Goal: Transaction & Acquisition: Purchase product/service

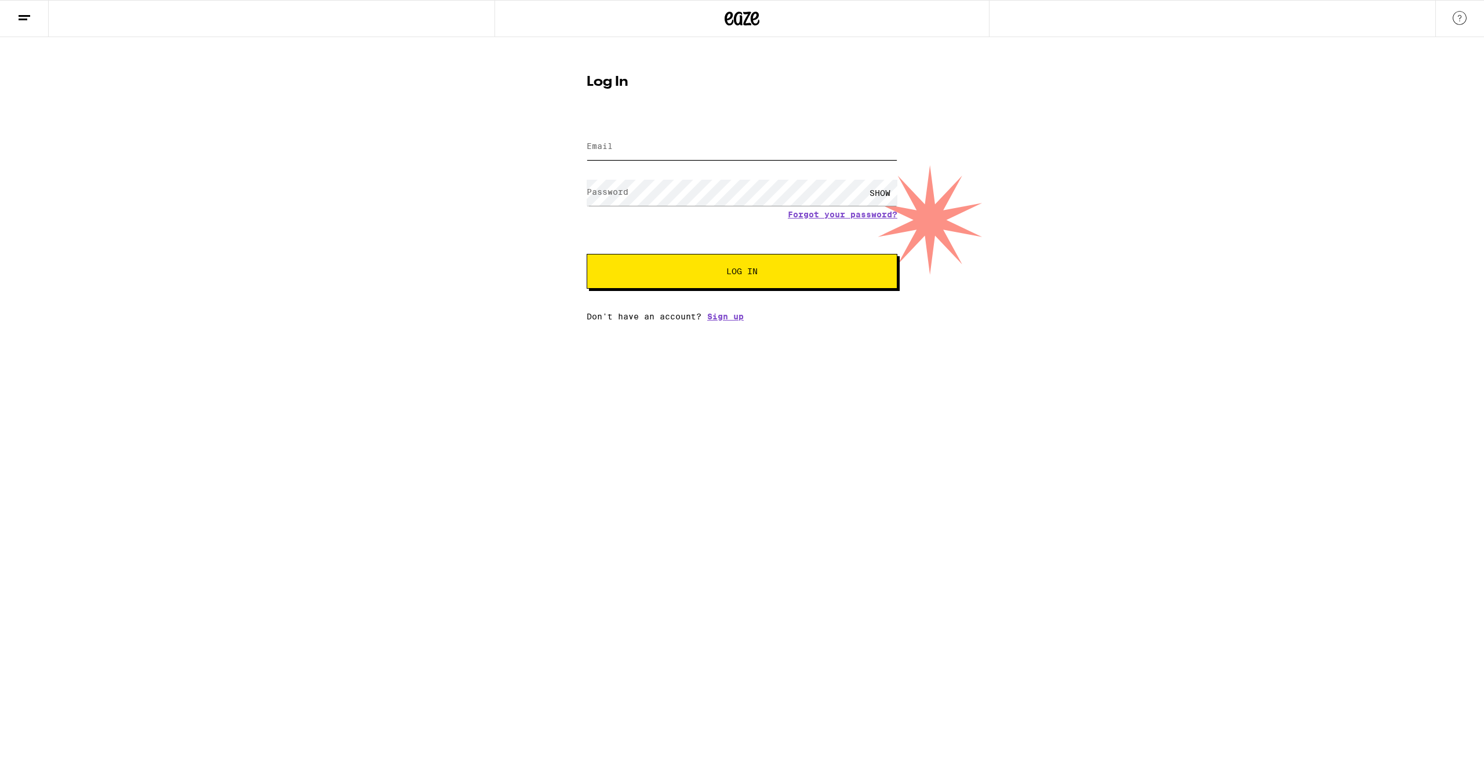
type input "[EMAIL_ADDRESS][DOMAIN_NAME]"
click at [692, 288] on button "Log In" at bounding box center [742, 271] width 311 height 35
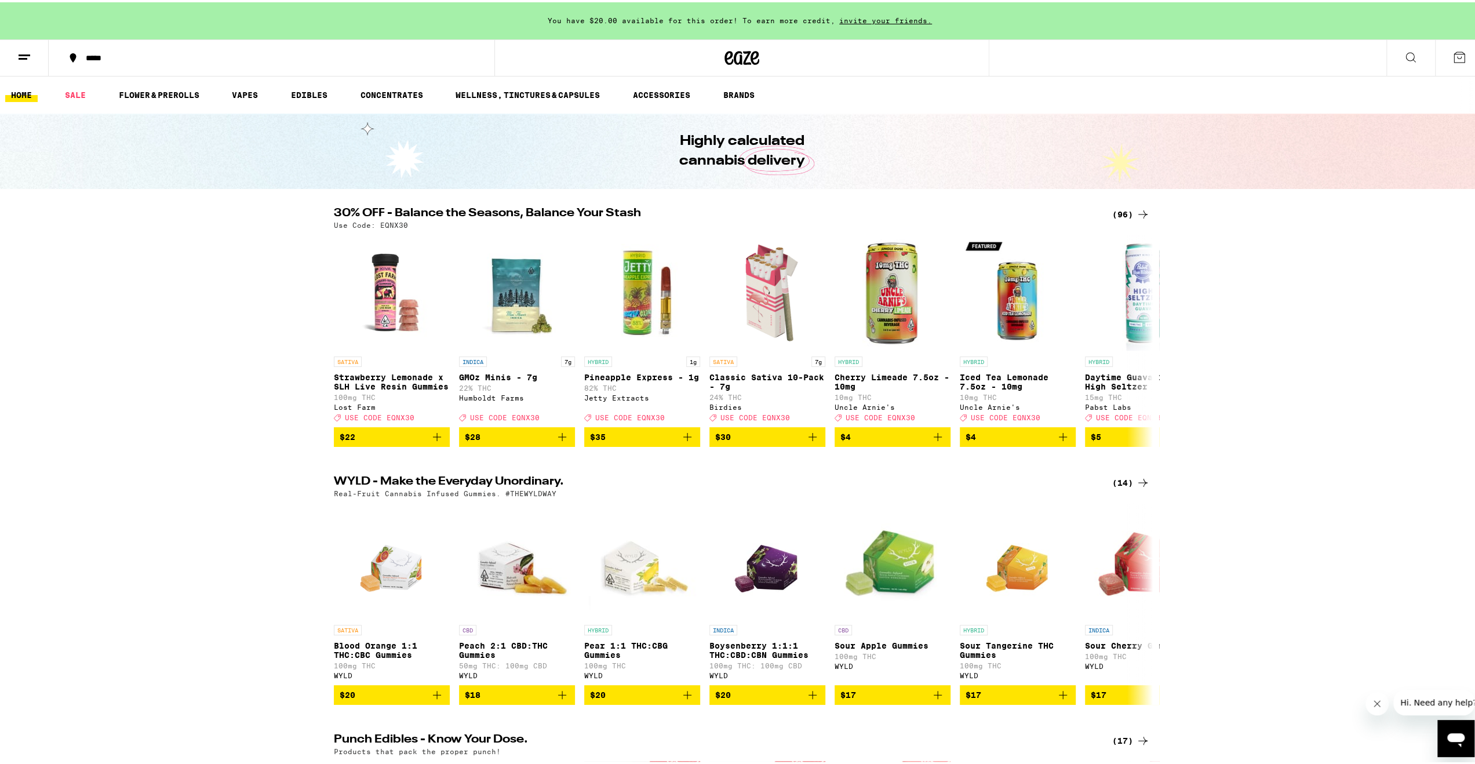
click at [1392, 53] on button at bounding box center [1411, 56] width 49 height 37
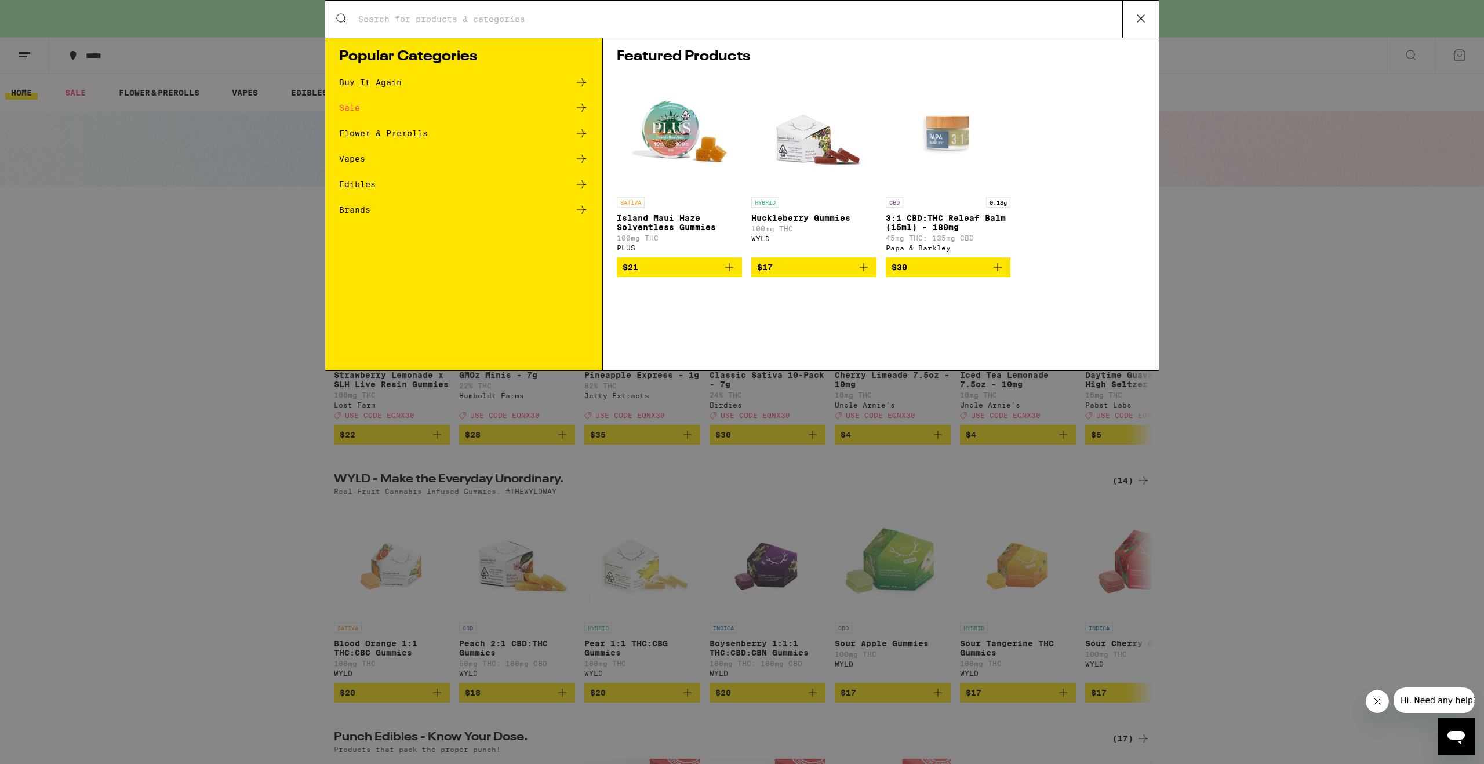
click at [530, 85] on div "Buy It Again" at bounding box center [463, 82] width 249 height 14
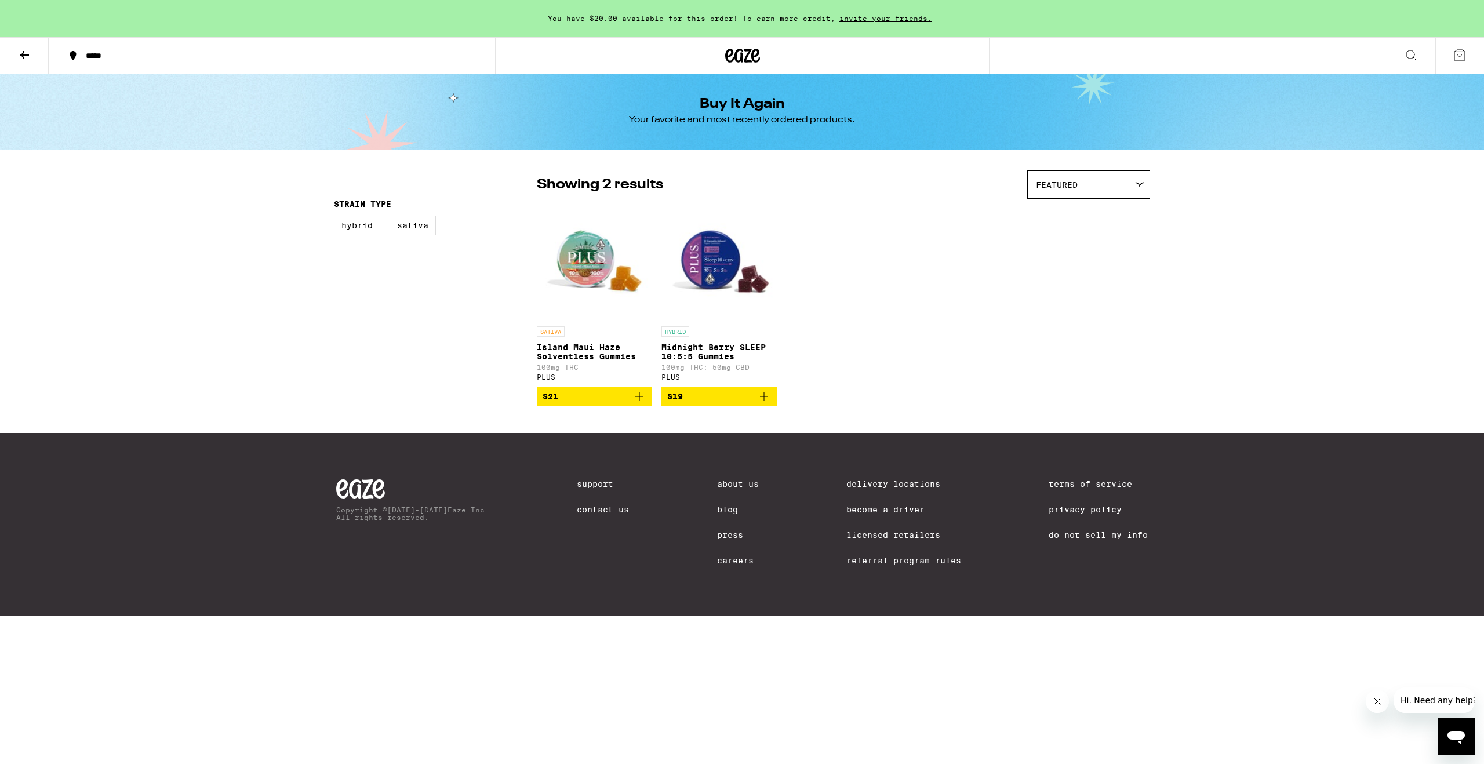
click at [1424, 56] on button at bounding box center [1411, 56] width 49 height 37
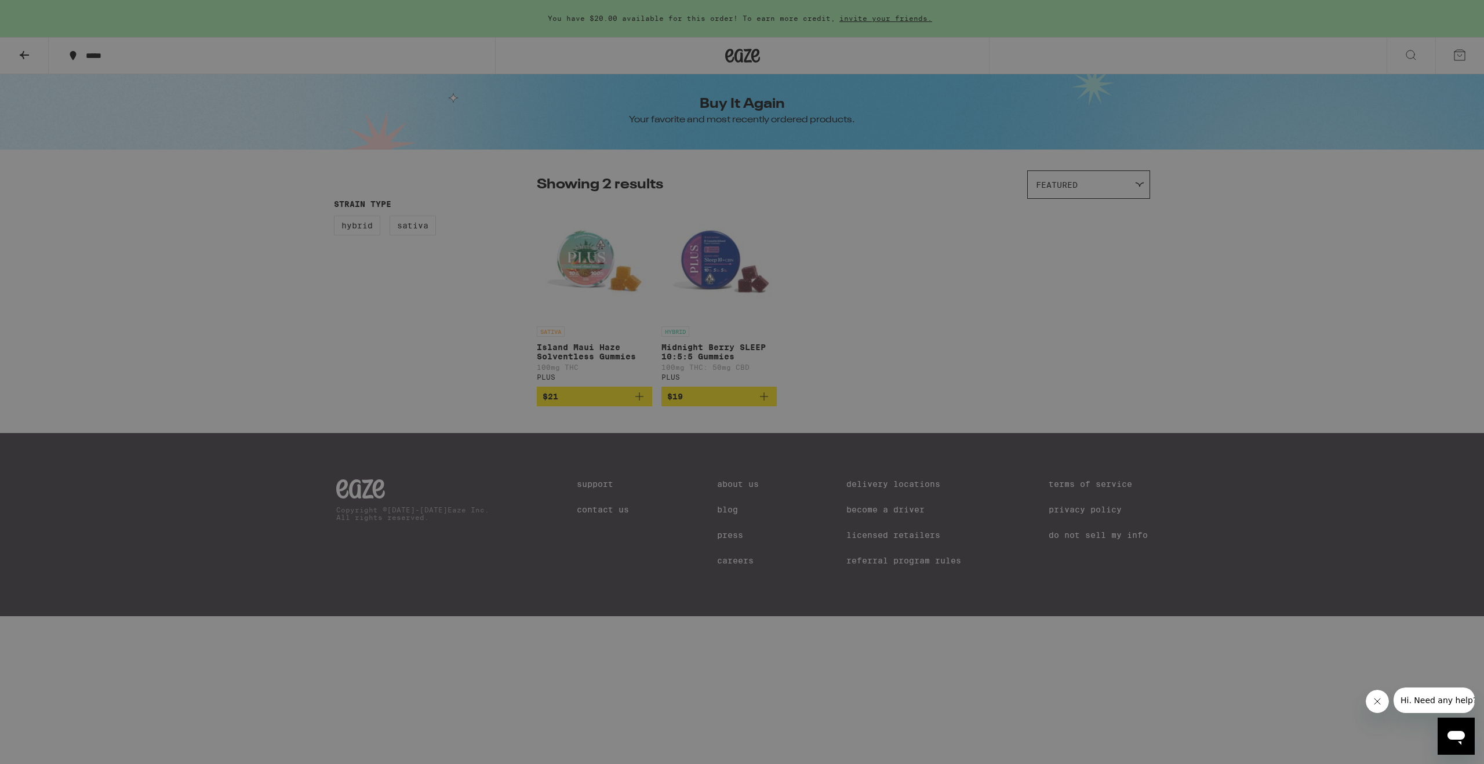
click at [445, 22] on input "Search for Products" at bounding box center [740, 19] width 765 height 10
type input "Kurvana"
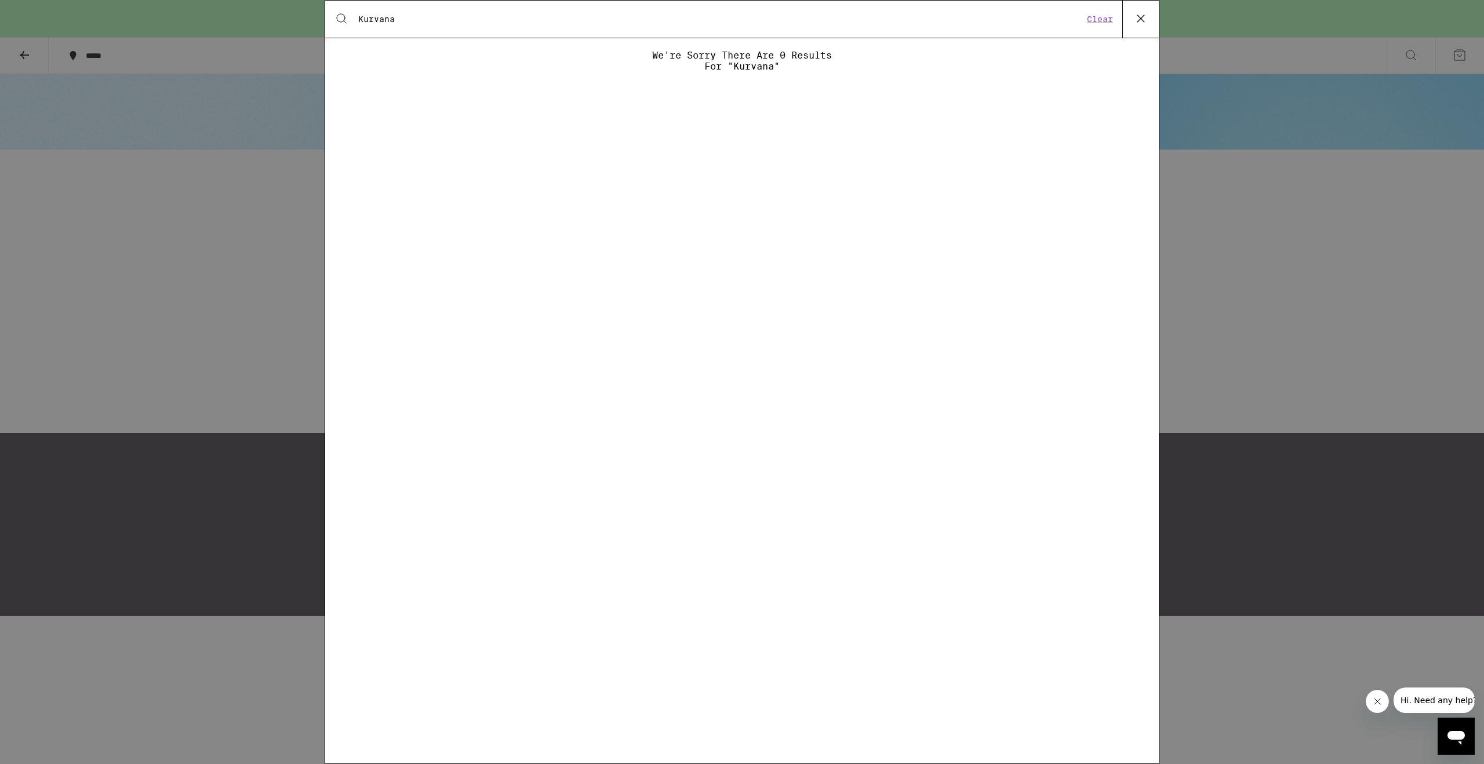
drag, startPoint x: 1144, startPoint y: 20, endPoint x: 795, endPoint y: 83, distance: 354.8
click at [855, 97] on div "Search for Products Kurvana Clear We're sorry there are 0 results for "Kurvana"" at bounding box center [742, 382] width 835 height 764
click at [763, 70] on div "We're sorry there are 0 results for "Kurvana"" at bounding box center [742, 61] width 203 height 22
copy div "Kurvana"
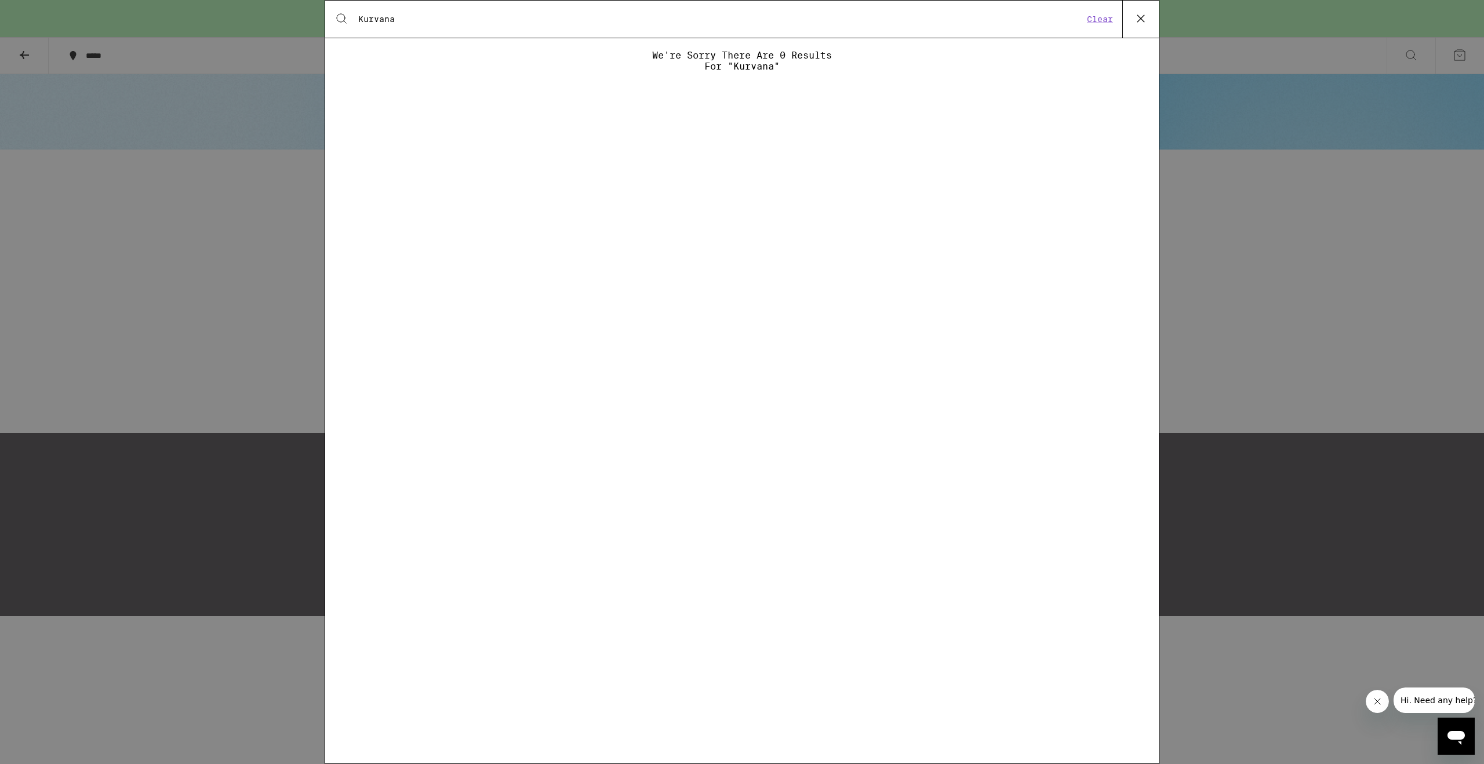
click at [1261, 223] on div "Search for Products Kurvana Clear We're sorry there are 0 results for "Kurvana"" at bounding box center [742, 382] width 1484 height 764
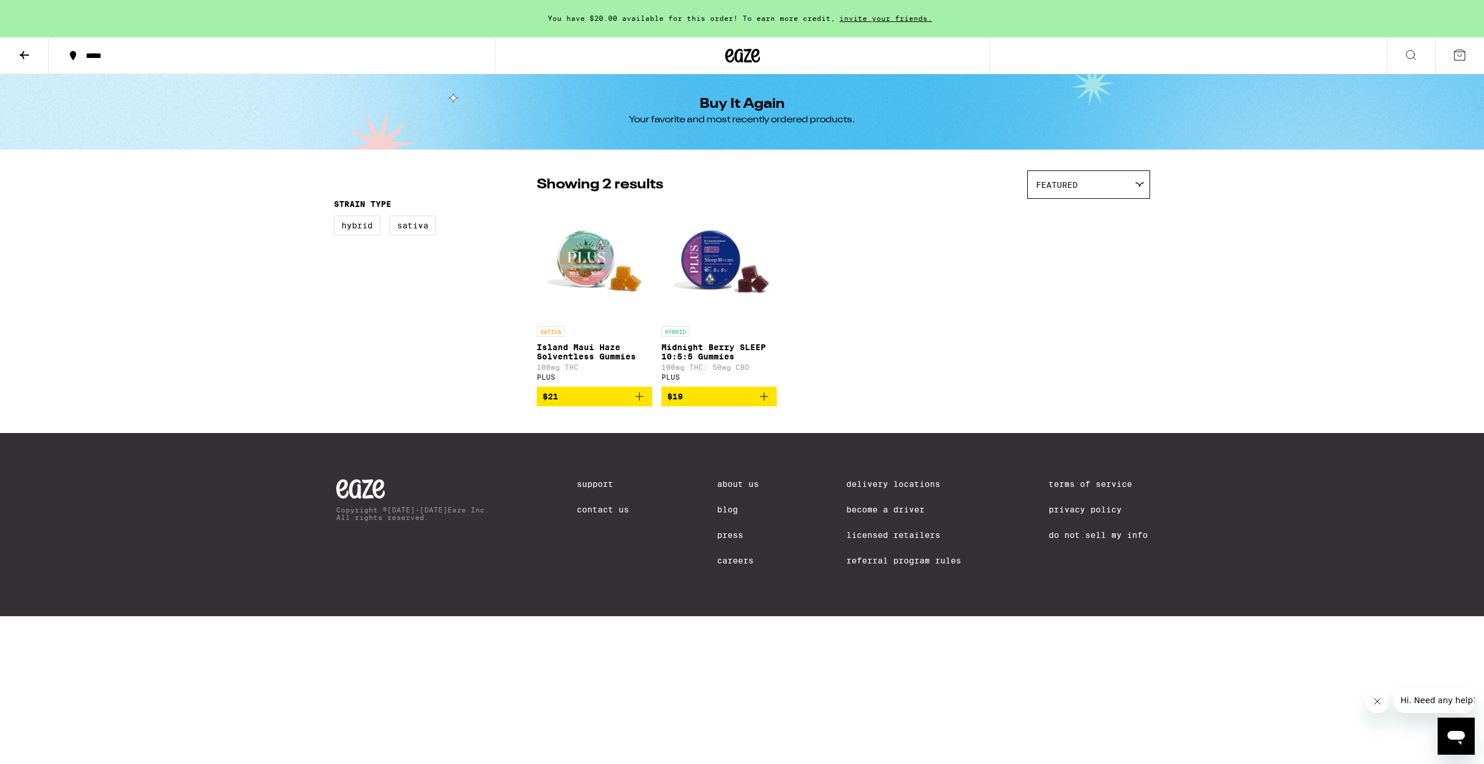
click at [723, 60] on div at bounding box center [742, 55] width 495 height 37
click at [739, 53] on icon at bounding box center [742, 55] width 35 height 21
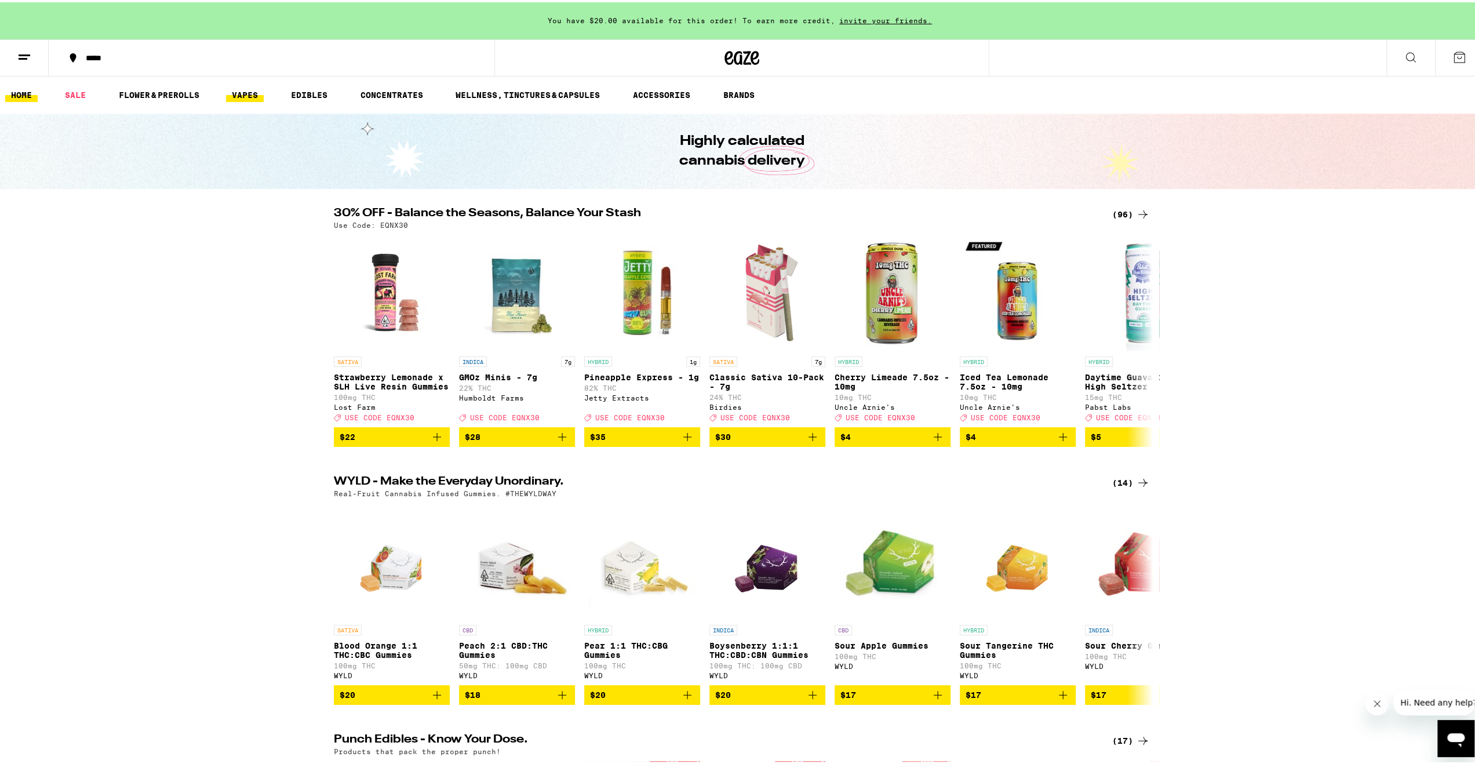
click at [243, 90] on link "VAPES" at bounding box center [245, 93] width 38 height 14
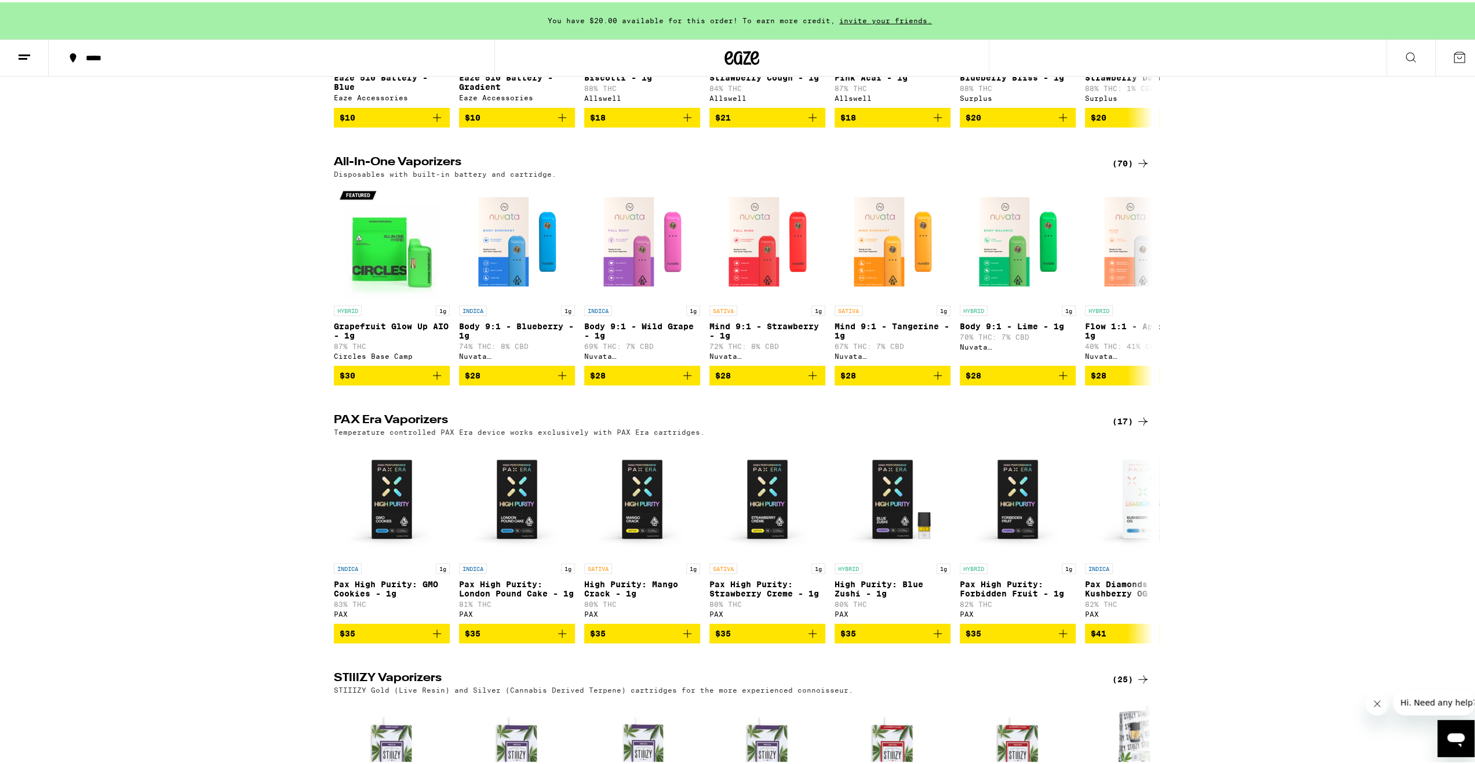
scroll to position [100, 0]
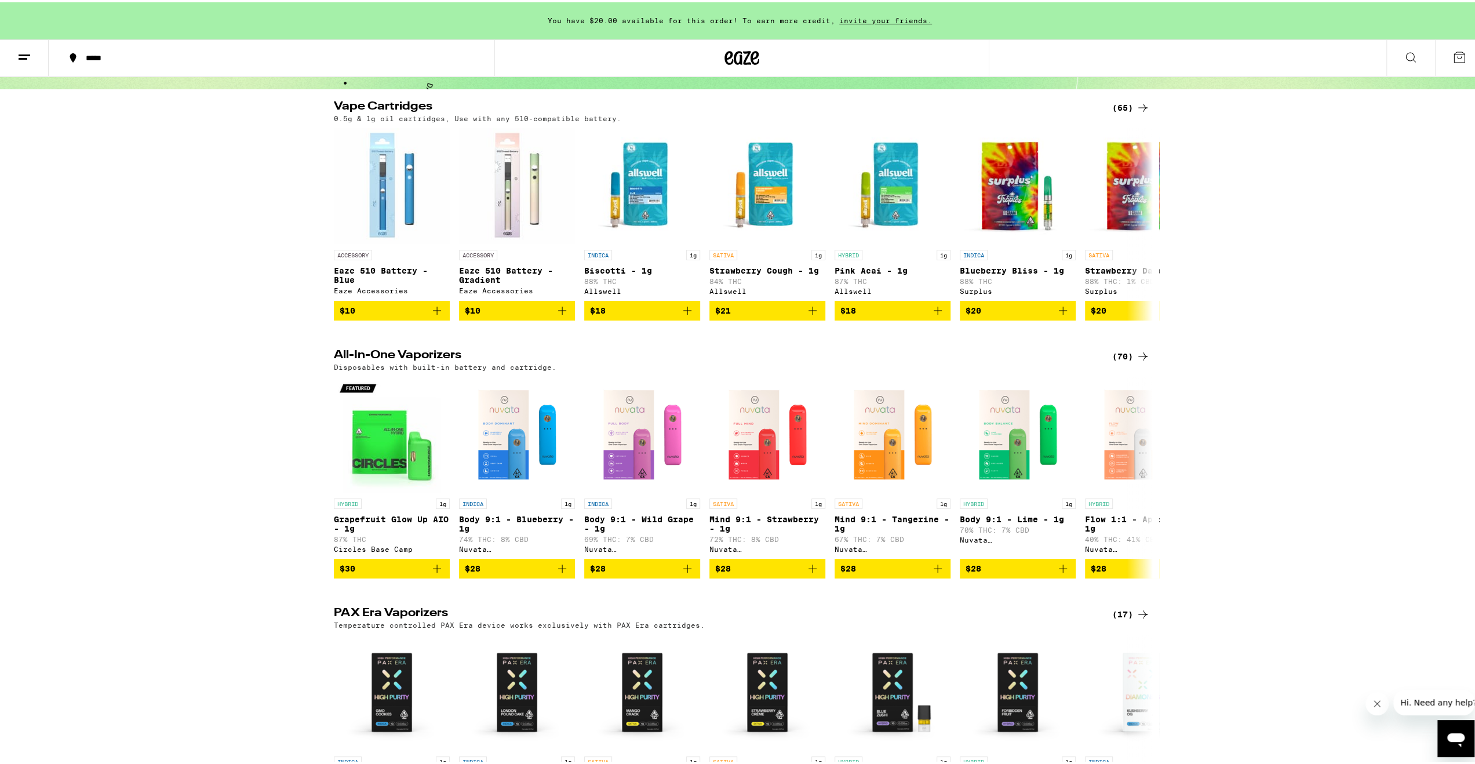
click at [1136, 111] on icon at bounding box center [1143, 106] width 14 height 14
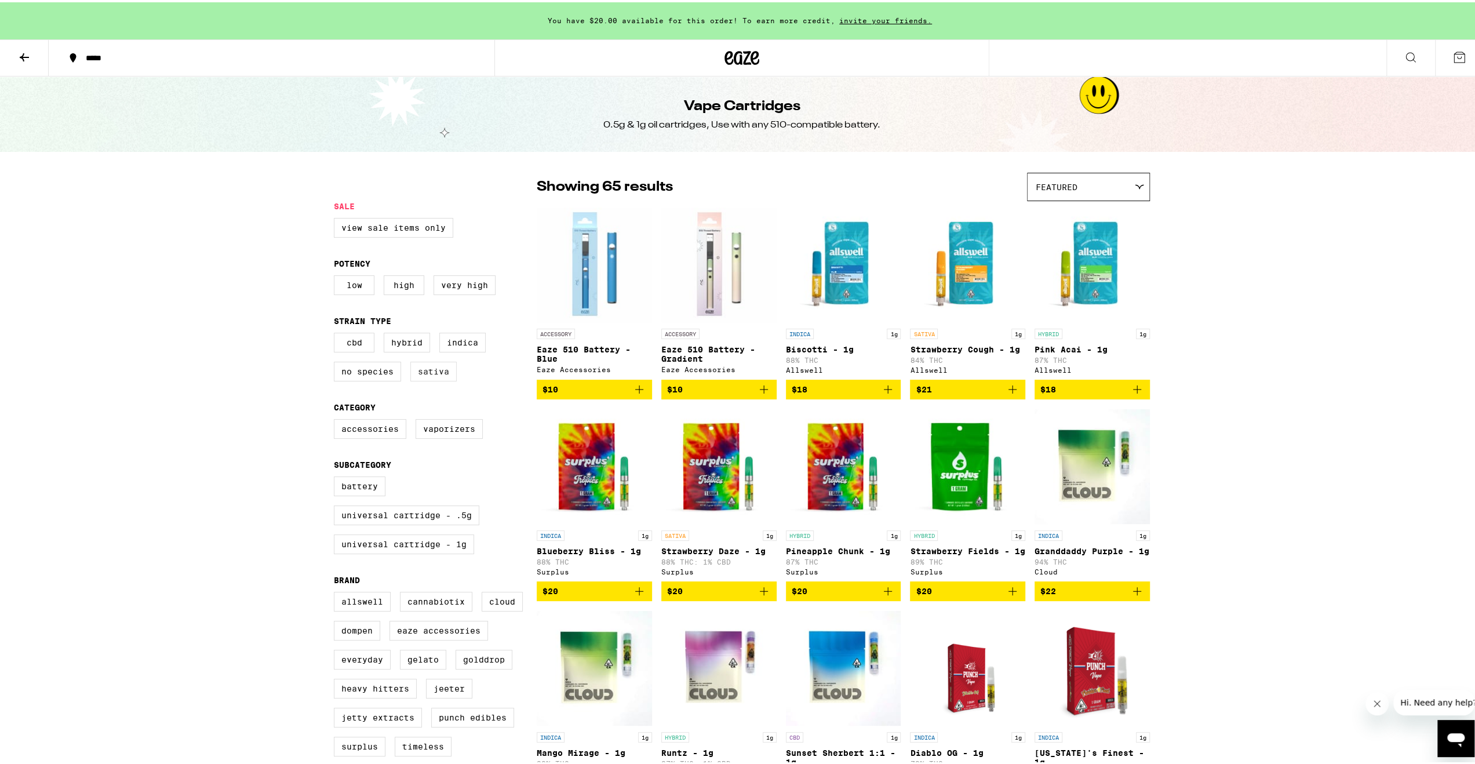
click at [428, 374] on label "Sativa" at bounding box center [433, 369] width 46 height 20
click at [337, 333] on input "Sativa" at bounding box center [336, 332] width 1 height 1
checkbox input "true"
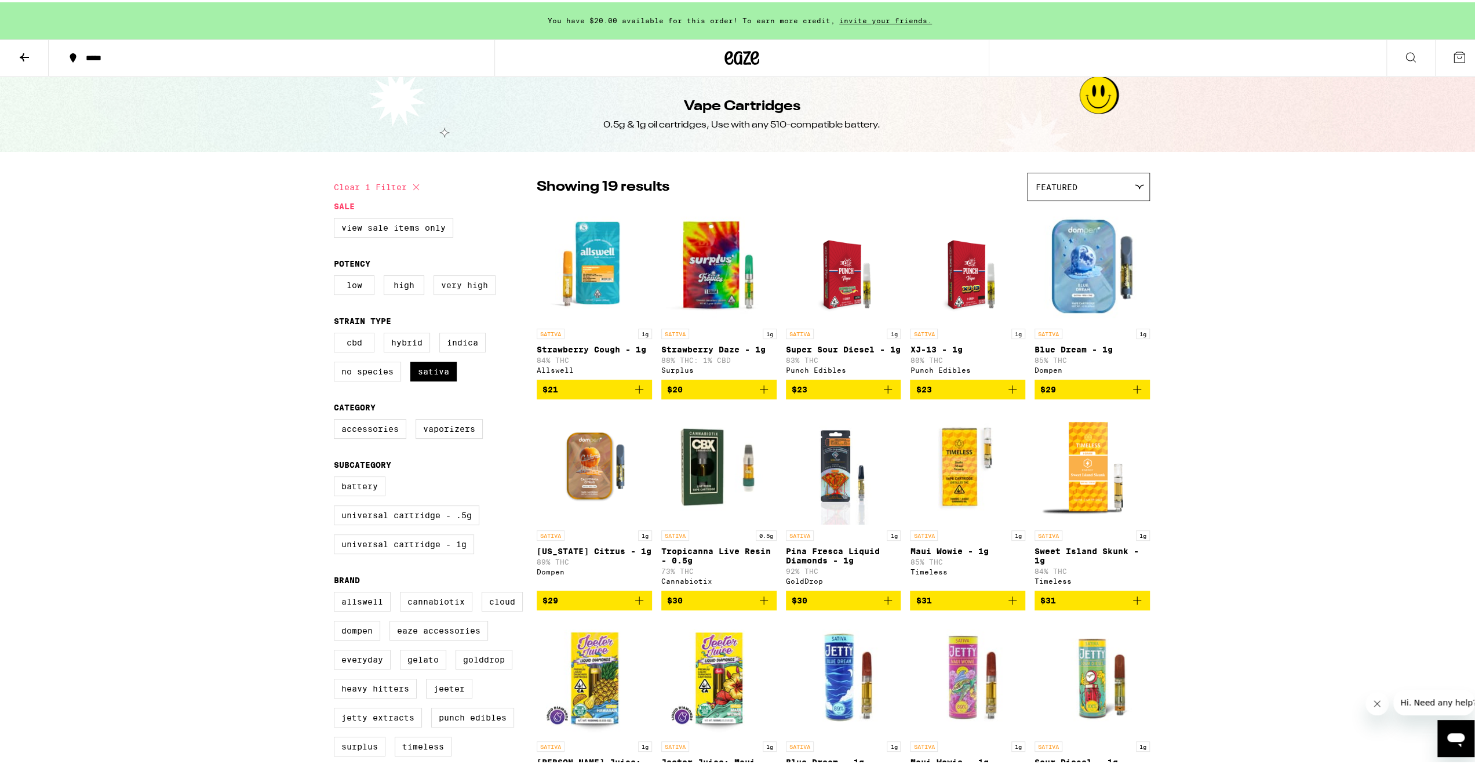
click at [465, 288] on label "Very High" at bounding box center [465, 283] width 62 height 20
click at [337, 275] on input "Very High" at bounding box center [336, 275] width 1 height 1
checkbox input "true"
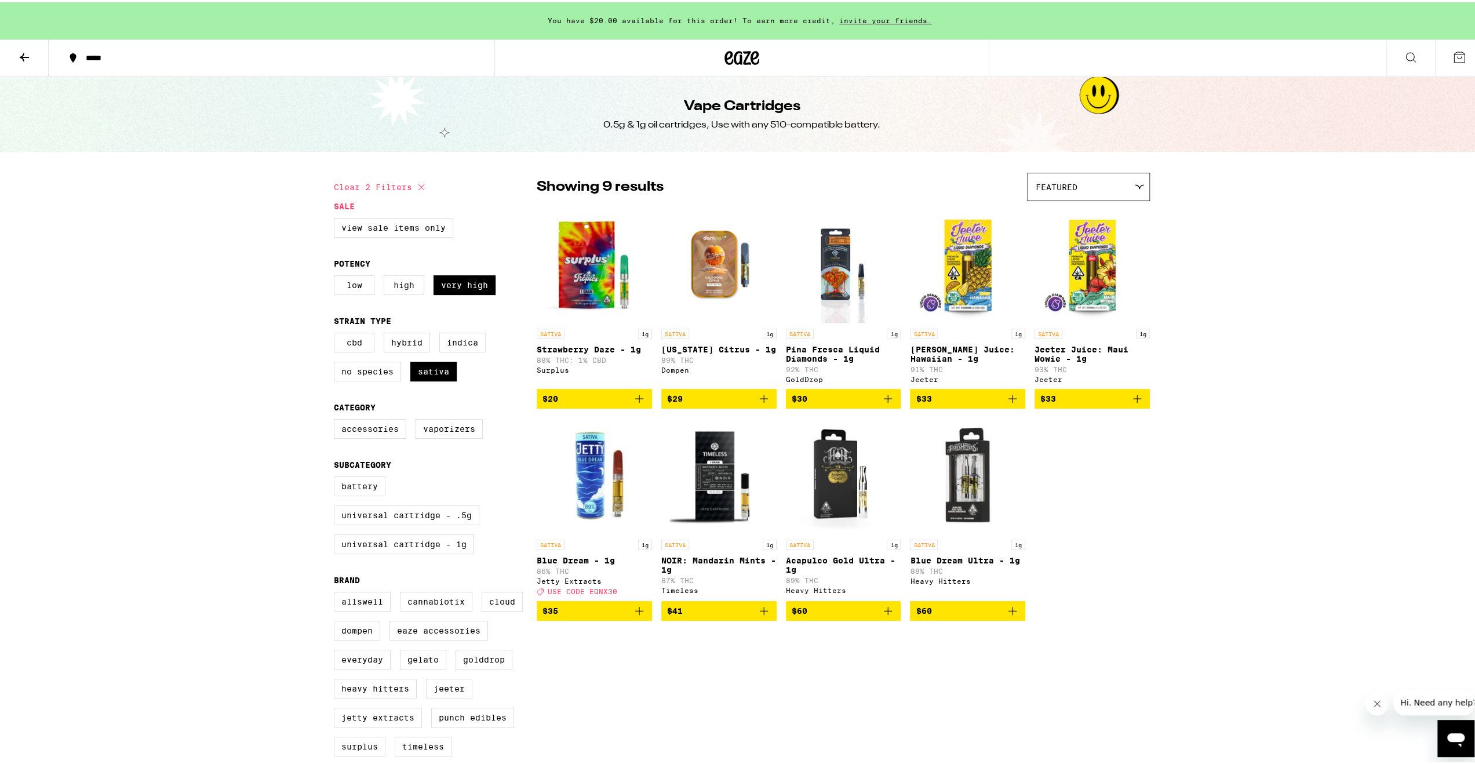
click at [413, 285] on label "High" at bounding box center [404, 283] width 41 height 20
click at [337, 275] on input "High" at bounding box center [336, 275] width 1 height 1
checkbox input "true"
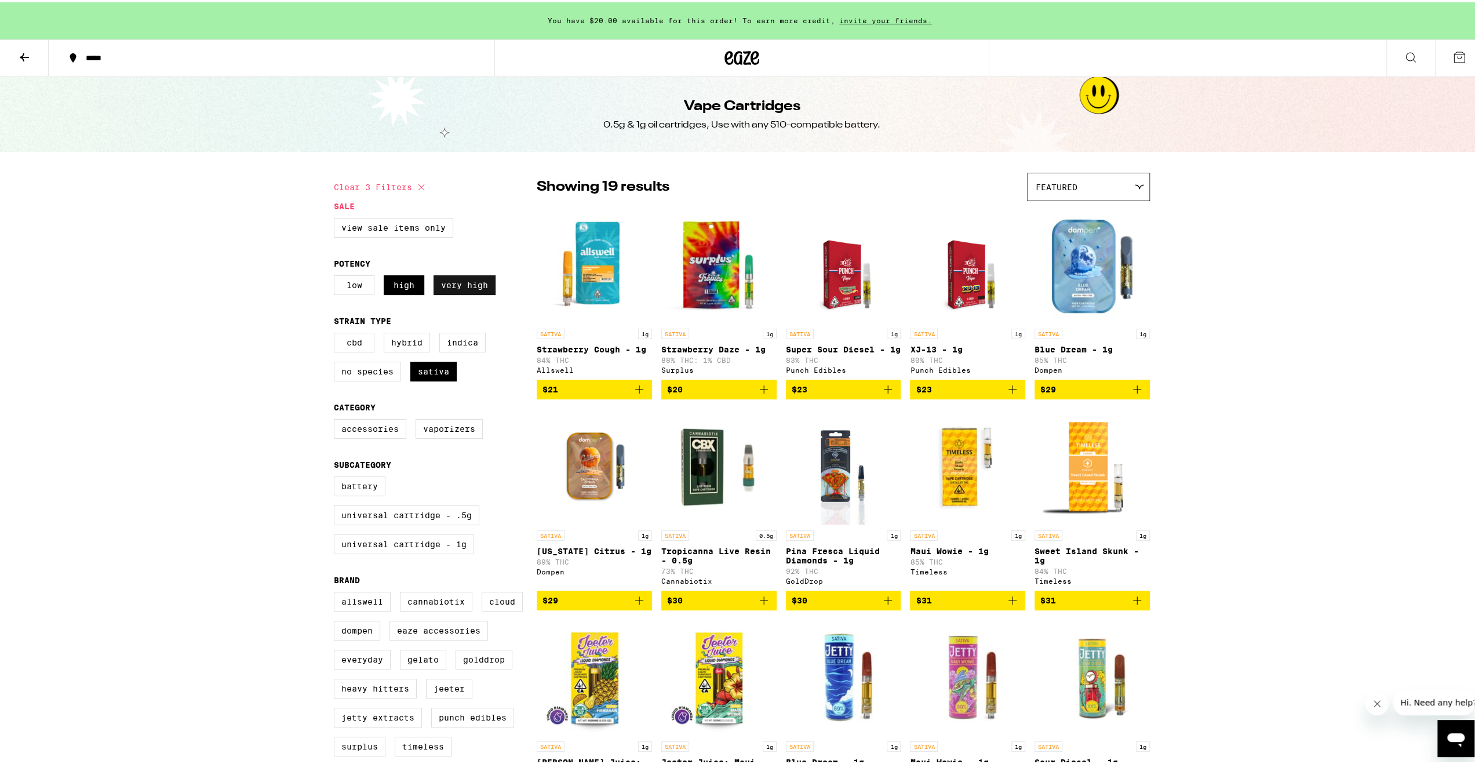
click at [441, 289] on label "Very High" at bounding box center [465, 283] width 62 height 20
click at [337, 275] on input "Very High" at bounding box center [336, 275] width 1 height 1
checkbox input "false"
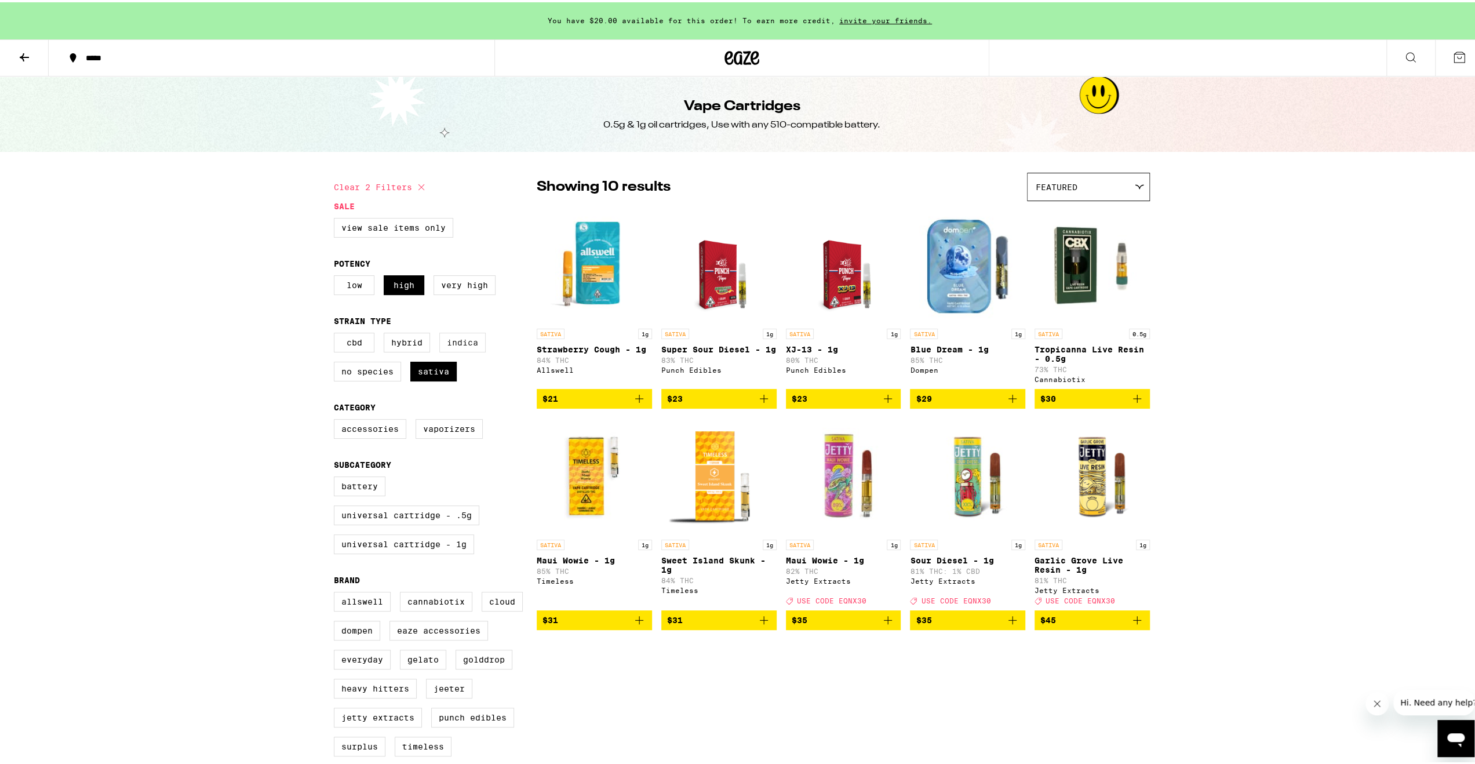
click at [453, 347] on label "Indica" at bounding box center [462, 340] width 46 height 20
click at [337, 333] on input "Indica" at bounding box center [336, 332] width 1 height 1
checkbox input "true"
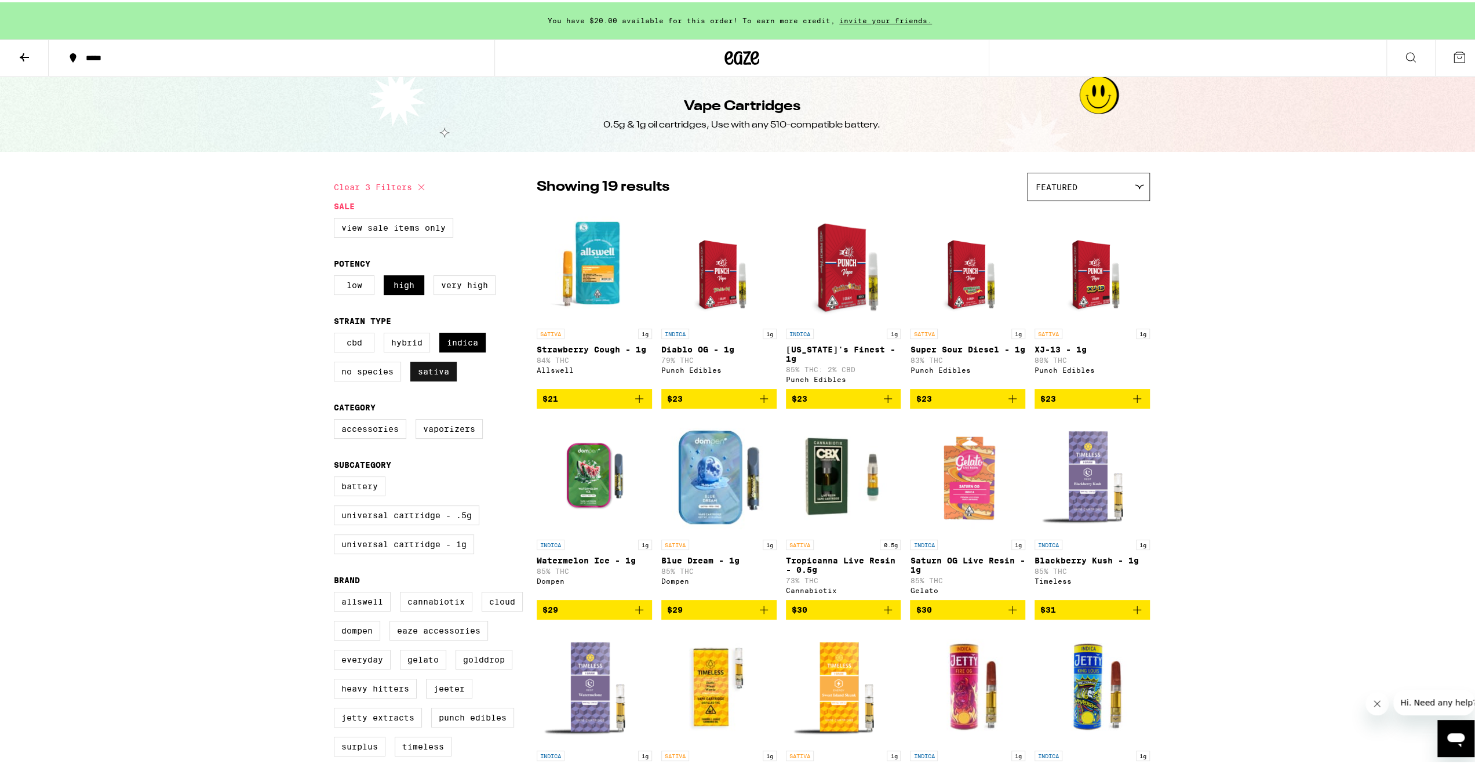
click at [430, 379] on label "Sativa" at bounding box center [433, 369] width 46 height 20
click at [337, 333] on input "Sativa" at bounding box center [336, 332] width 1 height 1
checkbox input "false"
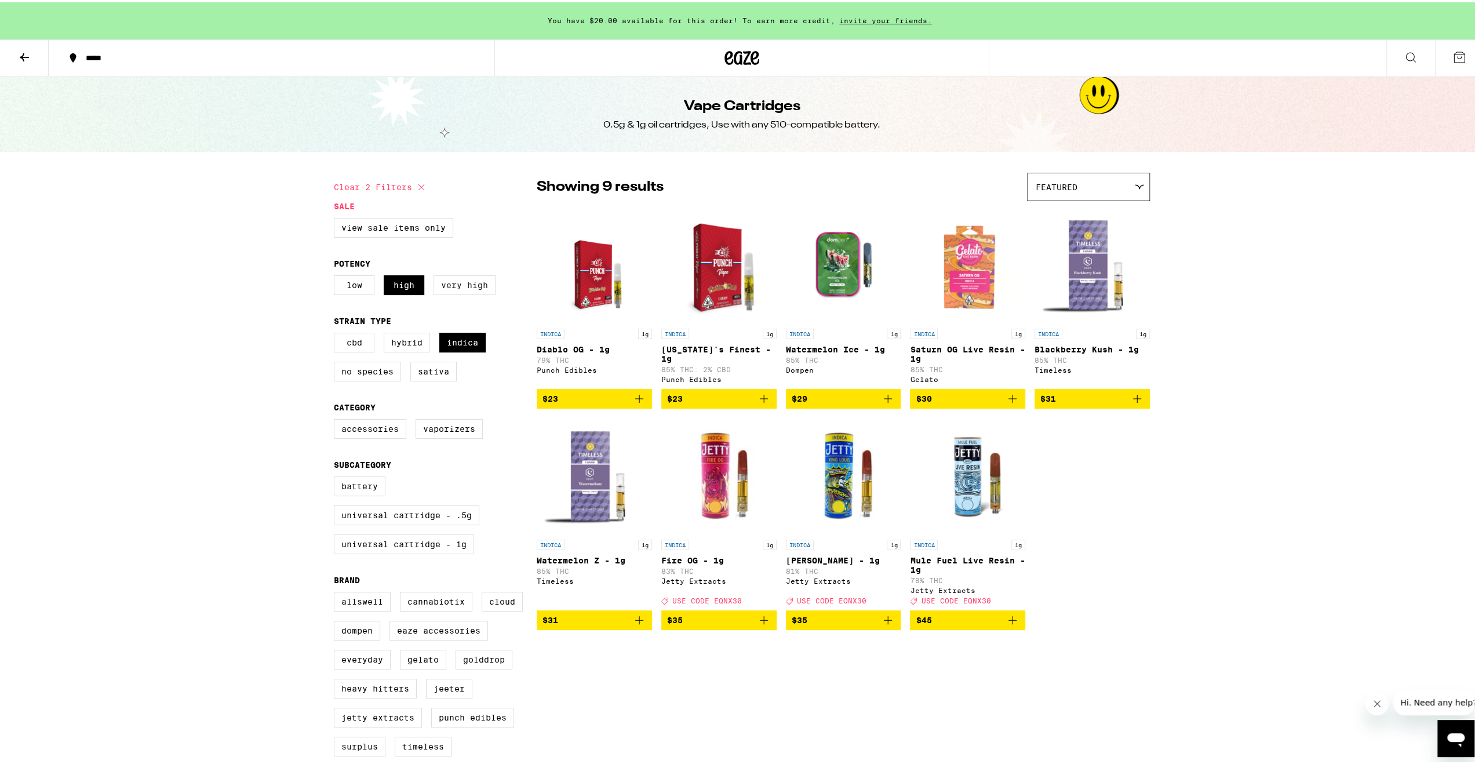
click at [452, 287] on label "Very High" at bounding box center [465, 283] width 62 height 20
click at [337, 275] on input "Very High" at bounding box center [336, 275] width 1 height 1
checkbox input "true"
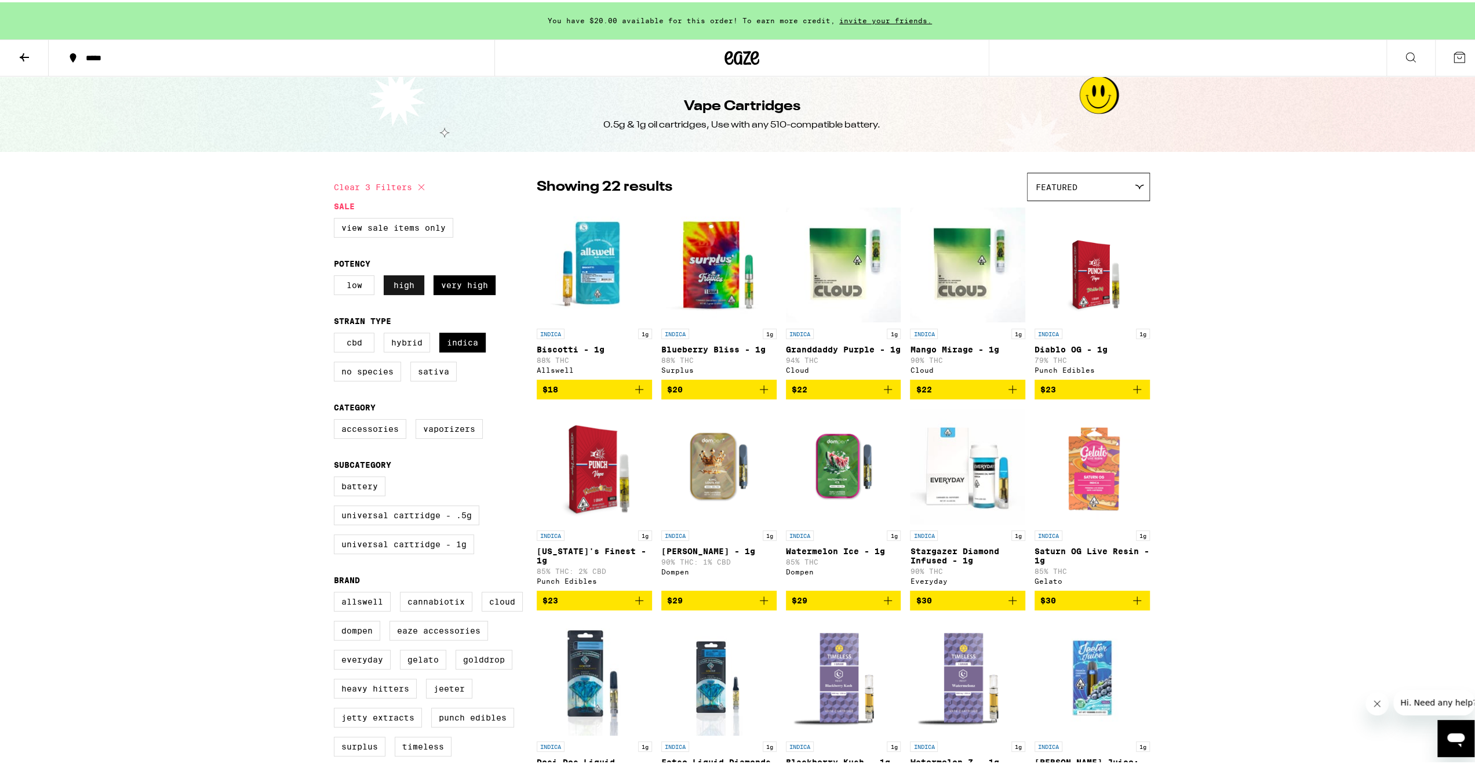
click at [409, 287] on label "High" at bounding box center [404, 283] width 41 height 20
click at [337, 275] on input "High" at bounding box center [336, 275] width 1 height 1
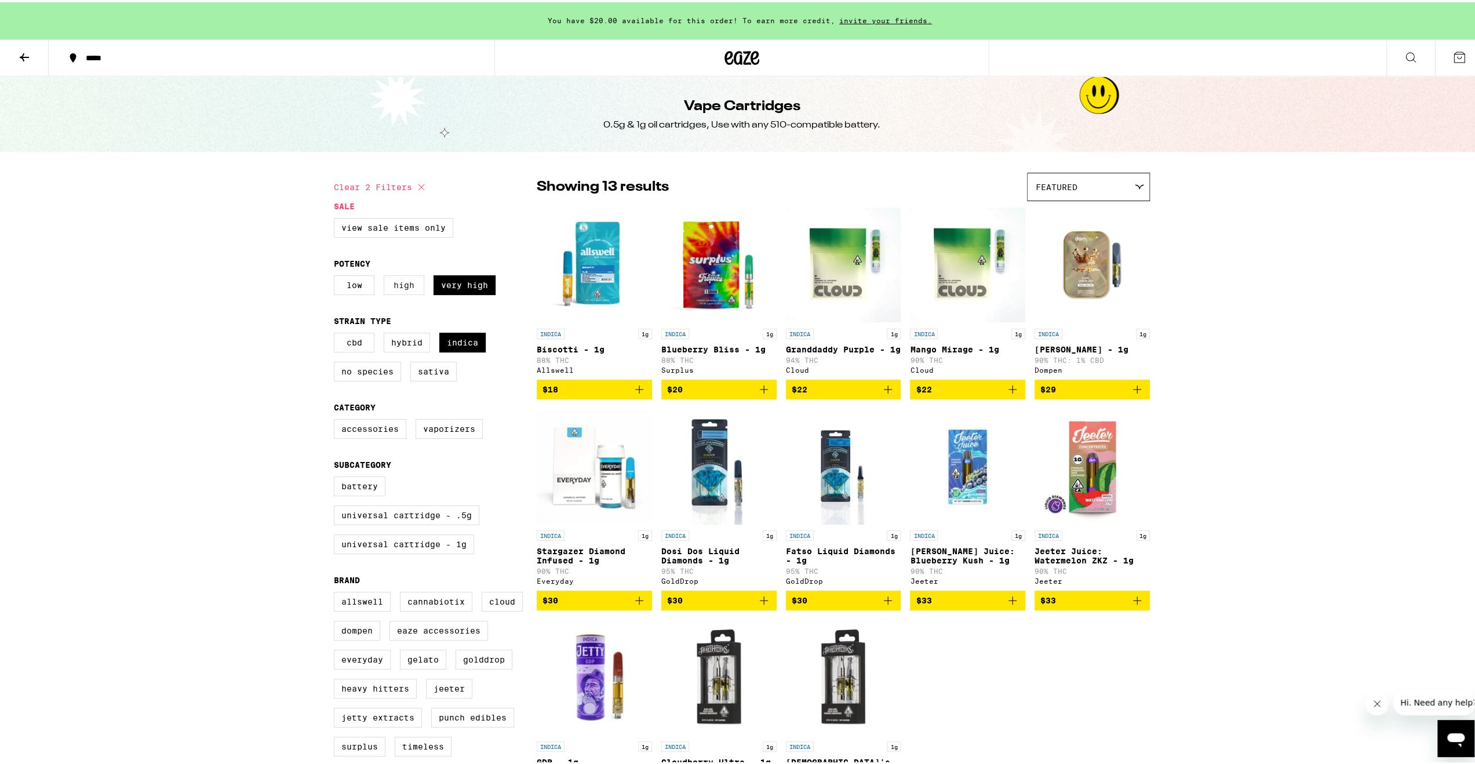
click at [409, 287] on label "High" at bounding box center [404, 283] width 41 height 20
click at [337, 275] on input "High" at bounding box center [336, 275] width 1 height 1
checkbox input "true"
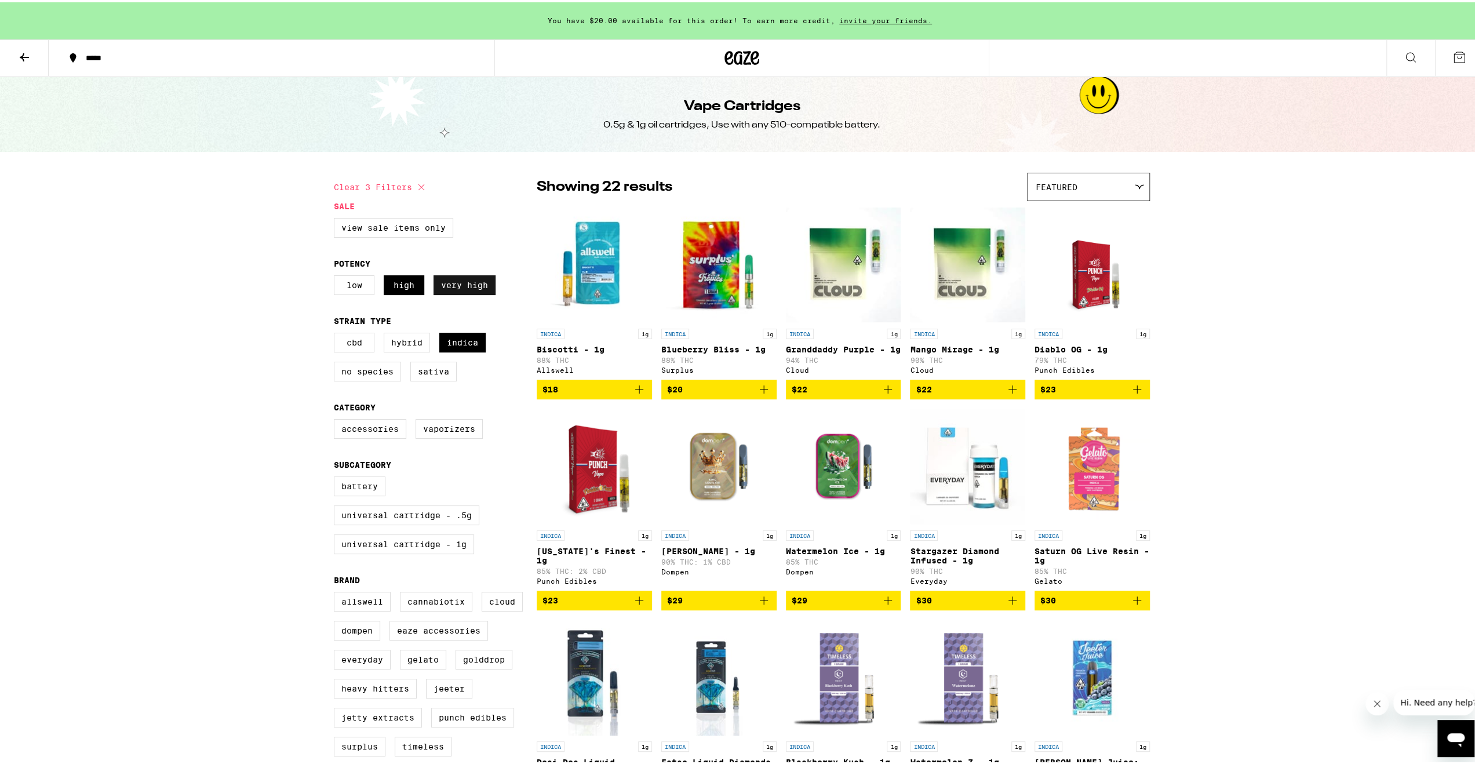
click at [475, 285] on label "Very High" at bounding box center [465, 283] width 62 height 20
click at [337, 275] on input "Very High" at bounding box center [336, 275] width 1 height 1
checkbox input "false"
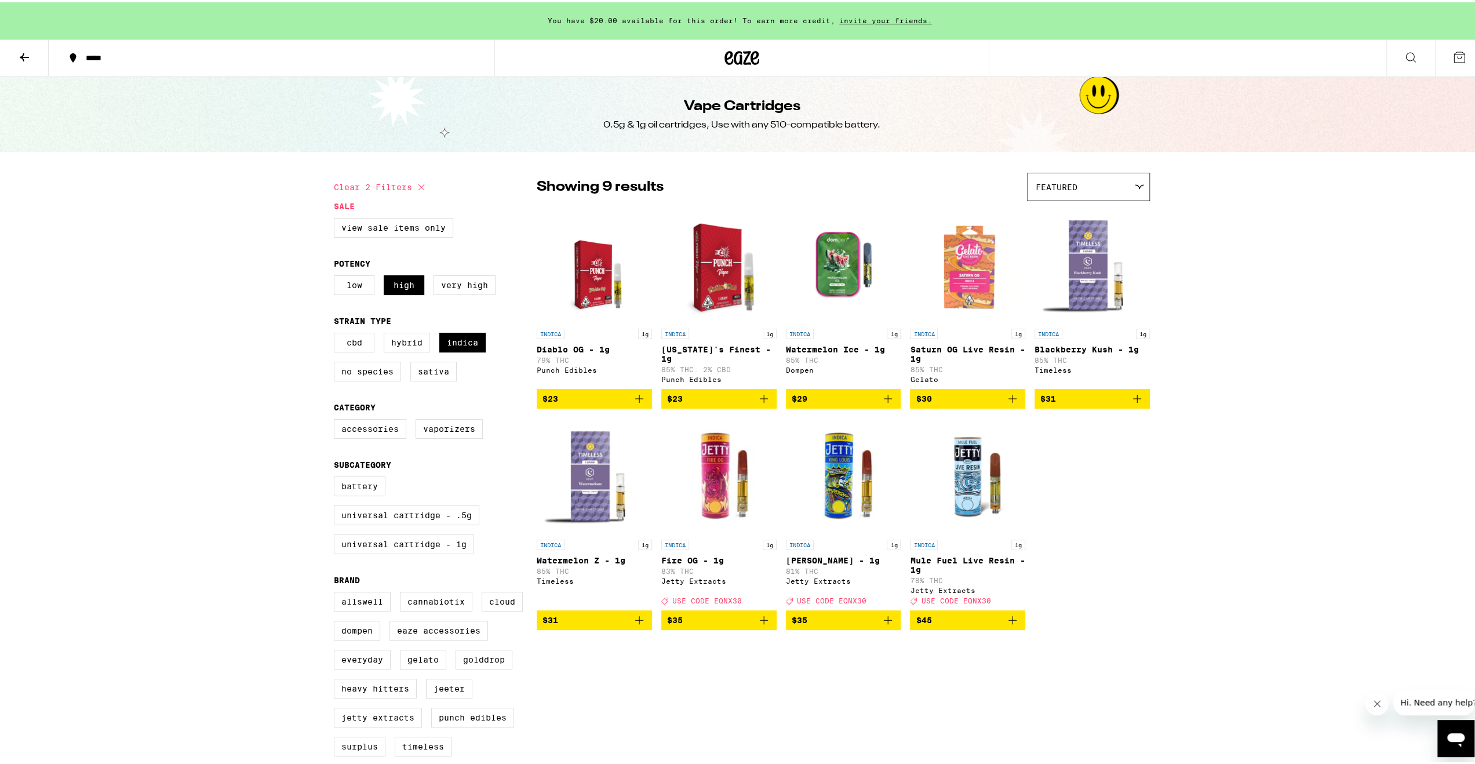
click at [1133, 403] on icon "Add to bag" at bounding box center [1137, 397] width 14 height 14
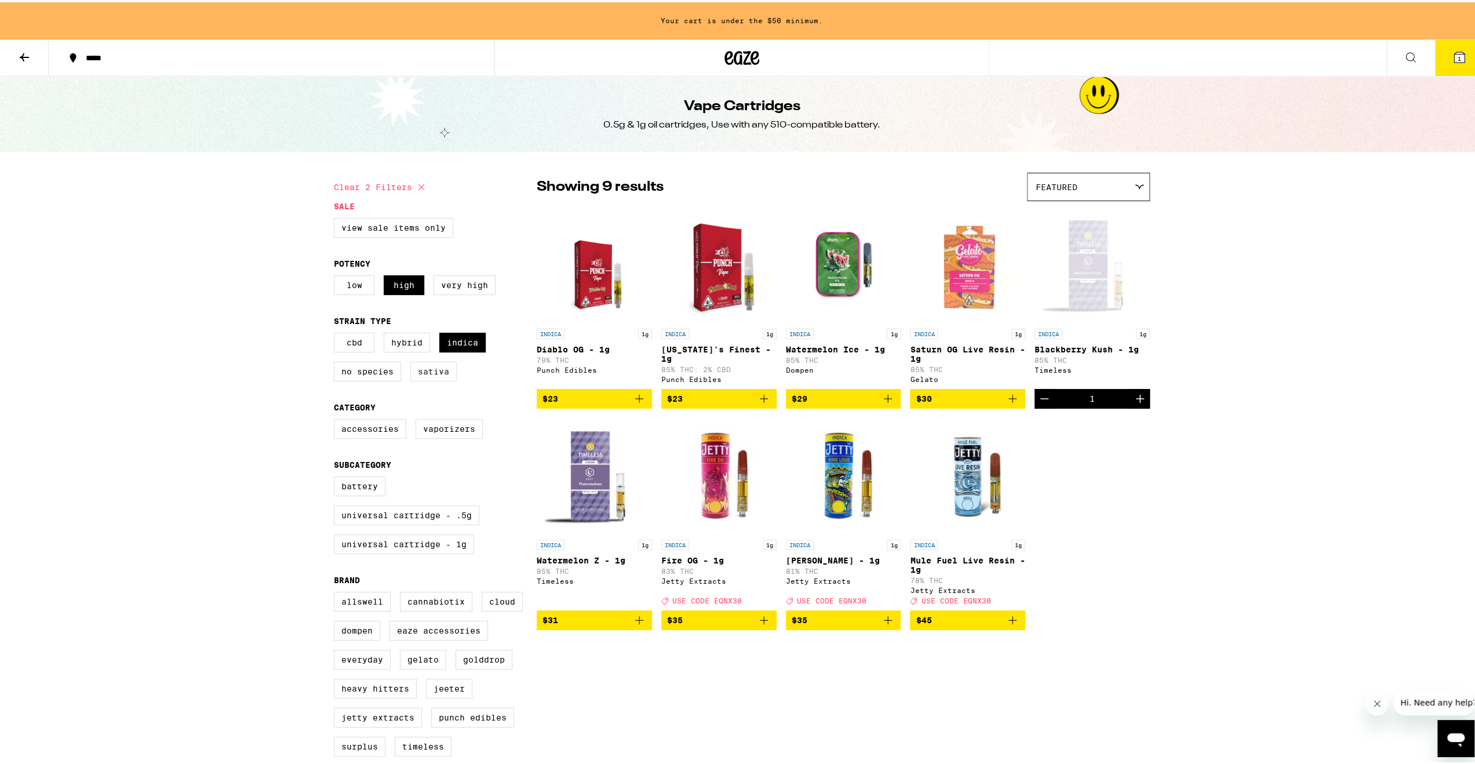
click at [434, 379] on label "Sativa" at bounding box center [433, 369] width 46 height 20
click at [337, 333] on input "Sativa" at bounding box center [336, 332] width 1 height 1
checkbox input "true"
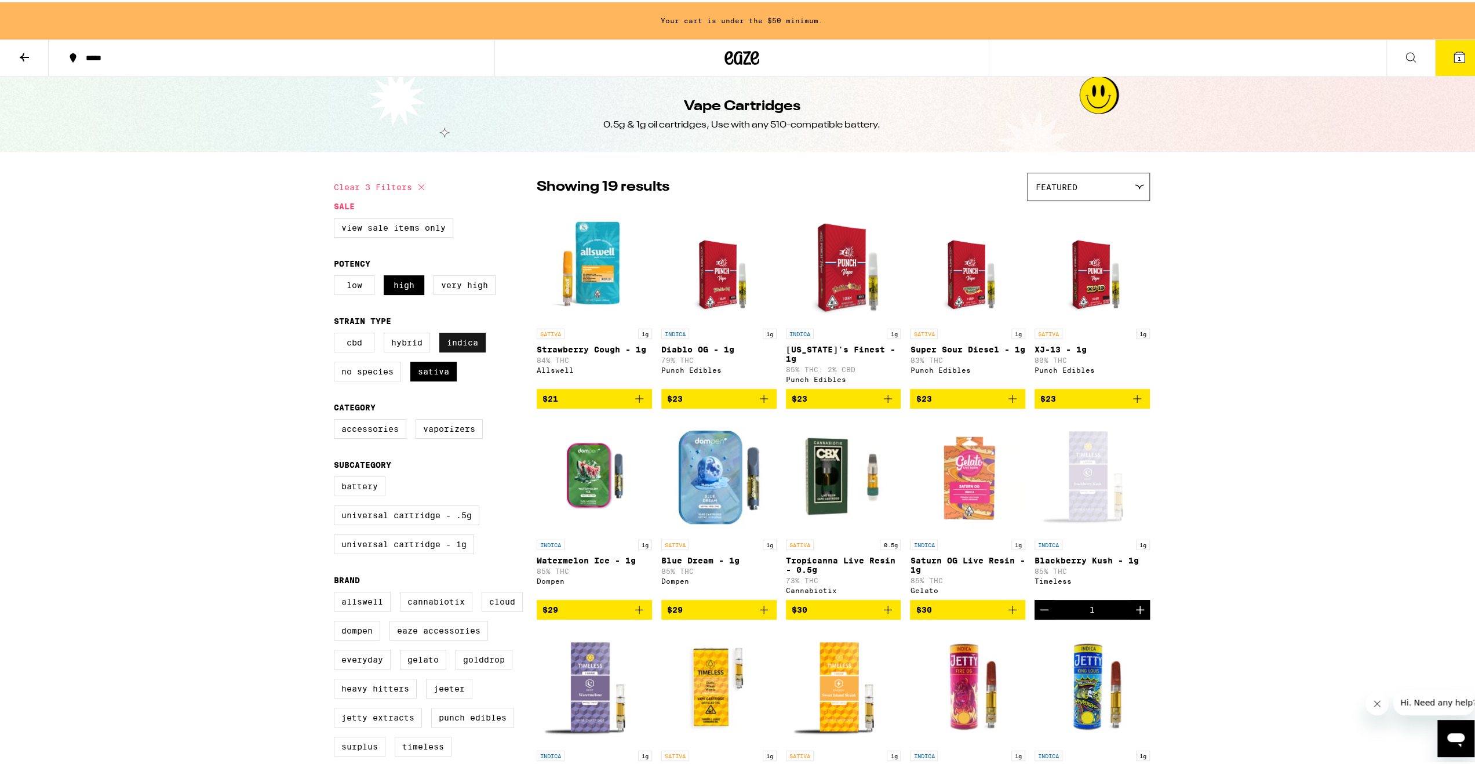
click at [464, 346] on label "Indica" at bounding box center [462, 340] width 46 height 20
click at [337, 333] on input "Indica" at bounding box center [336, 332] width 1 height 1
checkbox input "false"
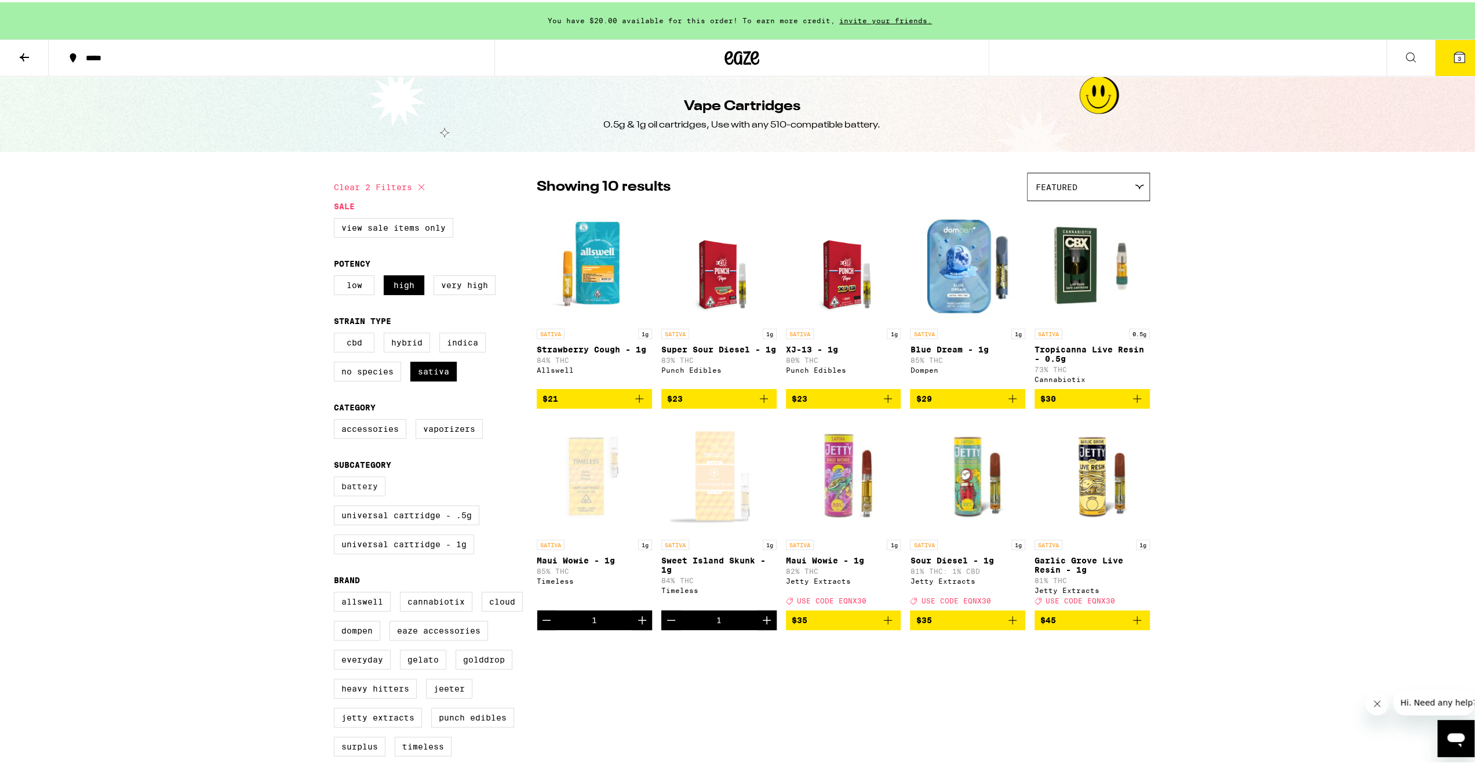
click at [363, 493] on label "Battery" at bounding box center [360, 484] width 52 height 20
click at [337, 477] on input "Battery" at bounding box center [336, 476] width 1 height 1
checkbox input "true"
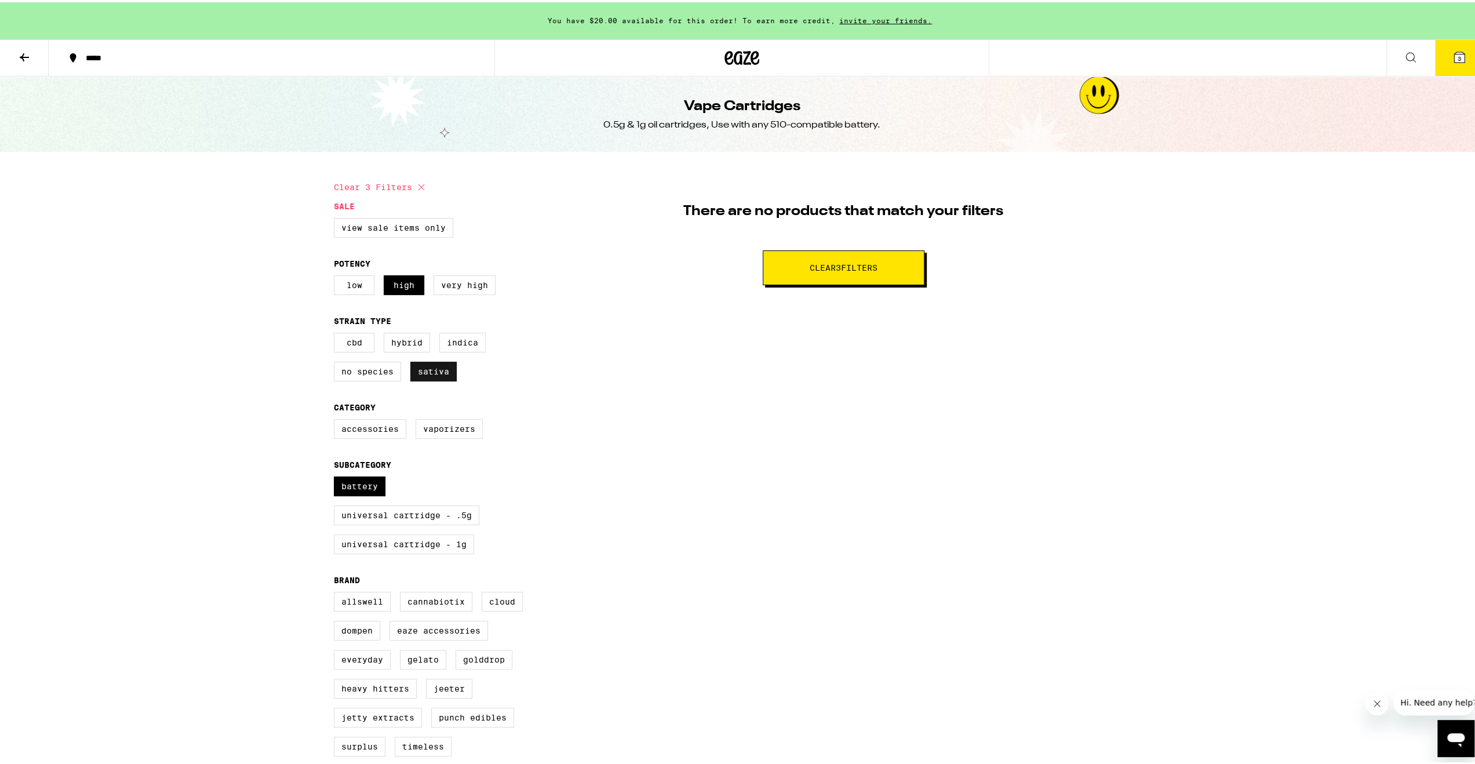
click at [438, 379] on label "Sativa" at bounding box center [433, 369] width 46 height 20
click at [337, 333] on input "Sativa" at bounding box center [336, 332] width 1 height 1
checkbox input "false"
click at [400, 286] on label "High" at bounding box center [404, 283] width 41 height 20
click at [337, 275] on input "High" at bounding box center [336, 275] width 1 height 1
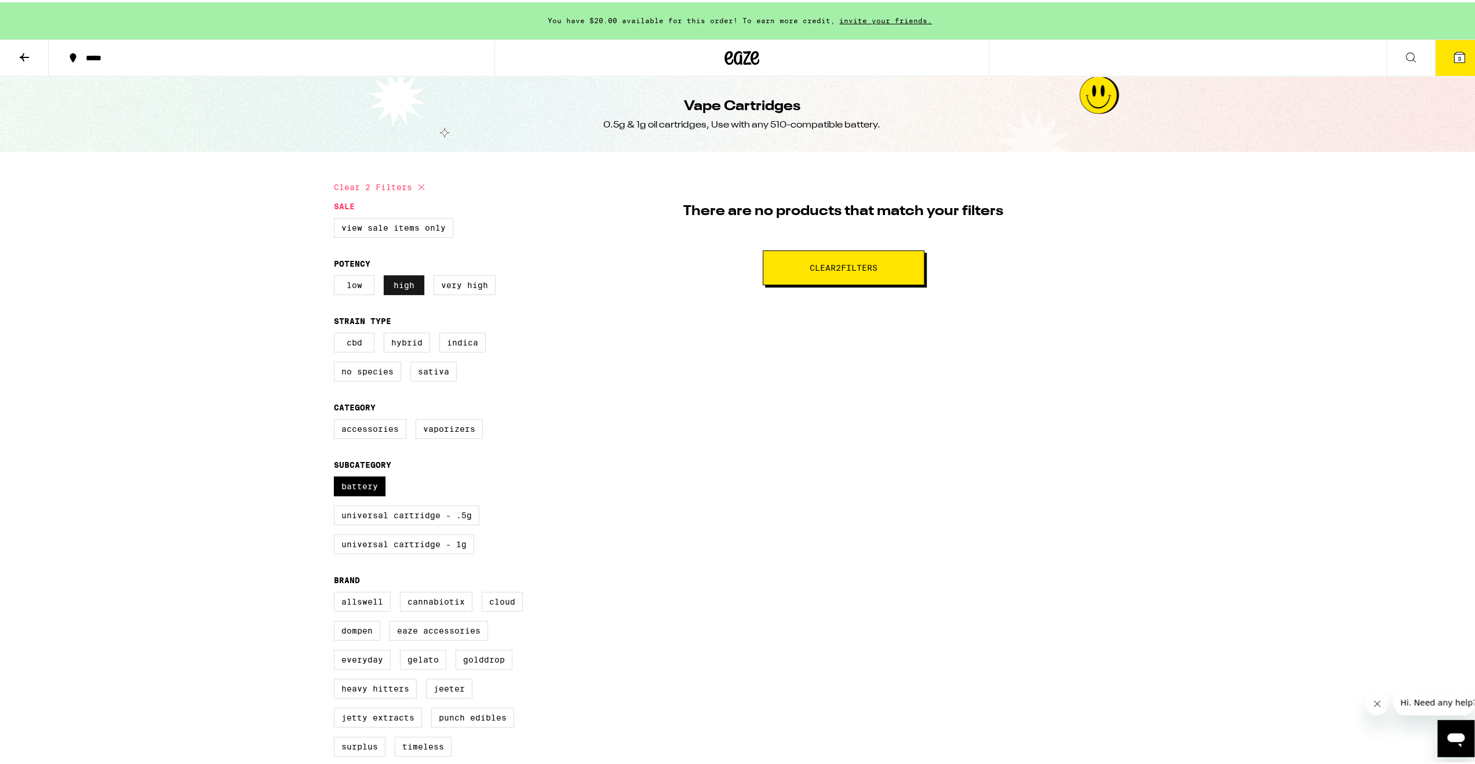
checkbox input "false"
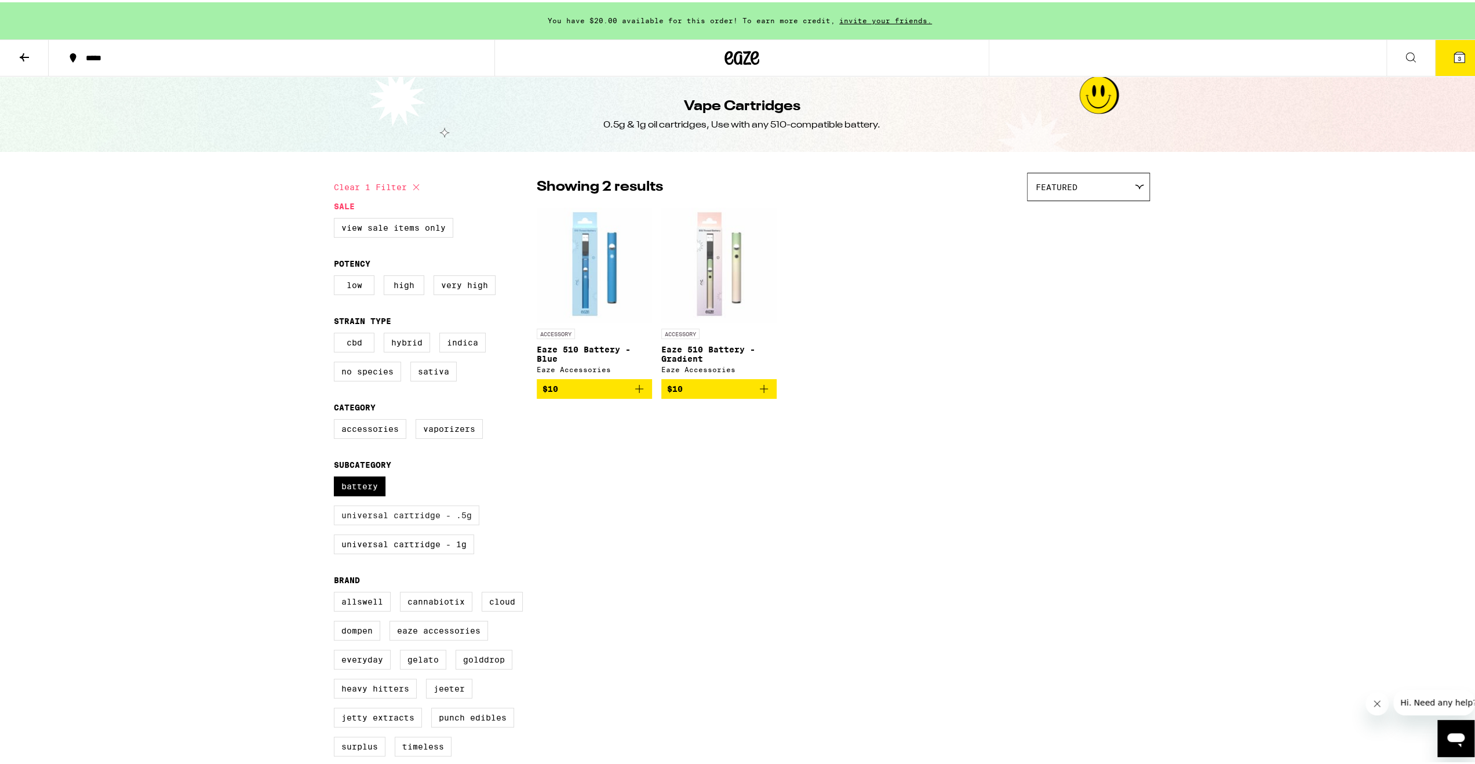
click at [441, 523] on label "Universal Cartridge - .5g" at bounding box center [407, 513] width 146 height 20
click at [337, 477] on input "Universal Cartridge - .5g" at bounding box center [336, 476] width 1 height 1
checkbox input "true"
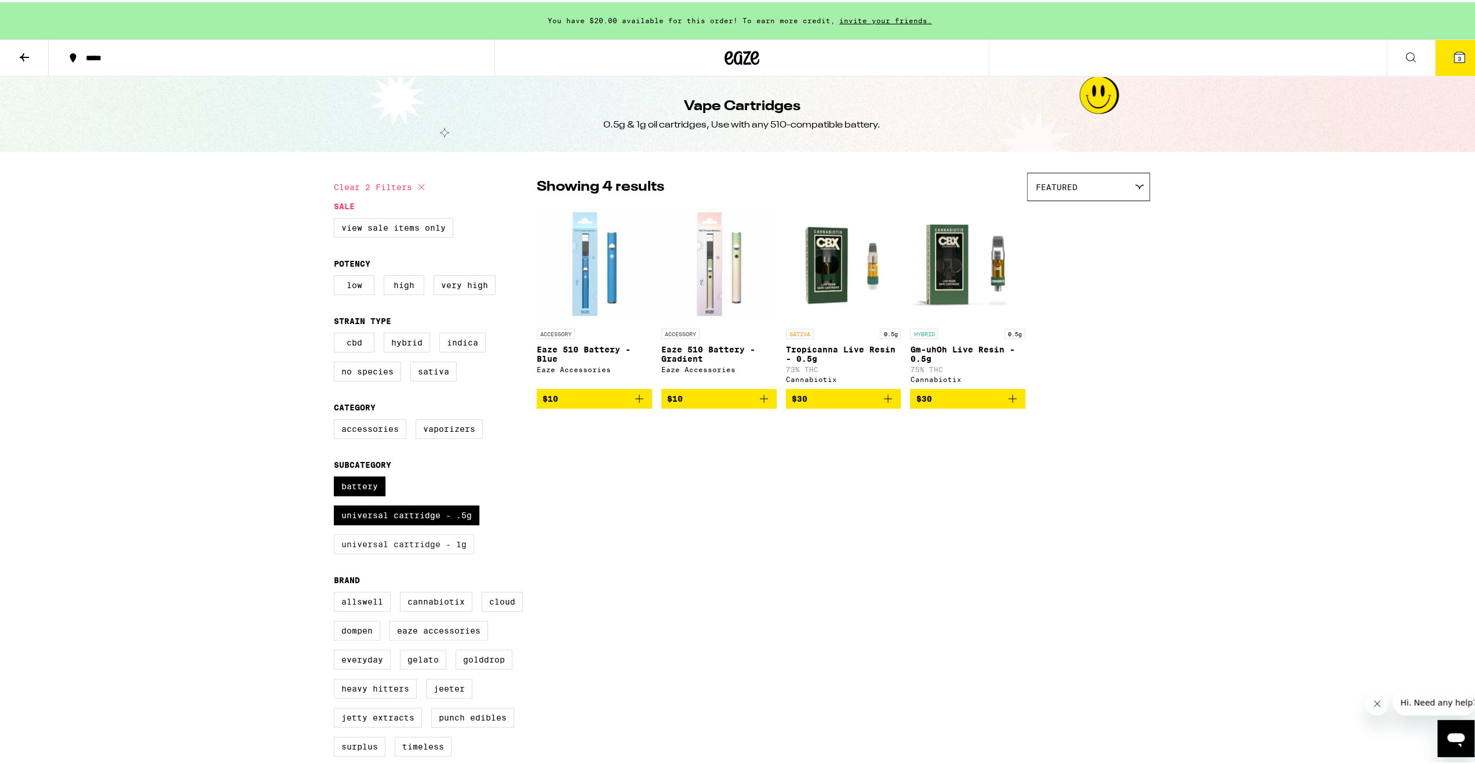
click at [428, 552] on label "Universal Cartridge - 1g" at bounding box center [404, 542] width 140 height 20
click at [337, 477] on input "Universal Cartridge - 1g" at bounding box center [336, 476] width 1 height 1
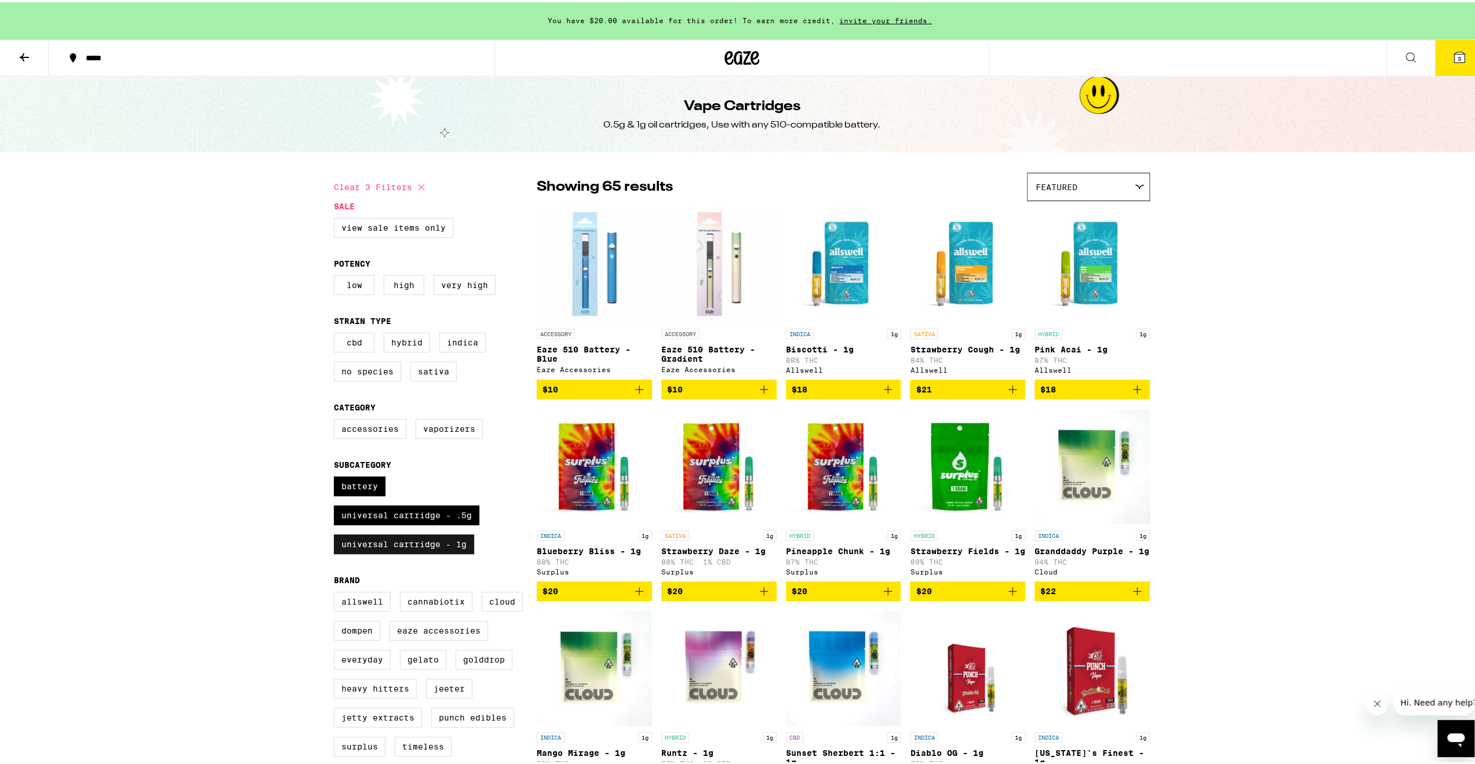
click at [428, 552] on label "Universal Cartridge - 1g" at bounding box center [404, 542] width 140 height 20
click at [337, 477] on input "Universal Cartridge - 1g" at bounding box center [336, 476] width 1 height 1
checkbox input "false"
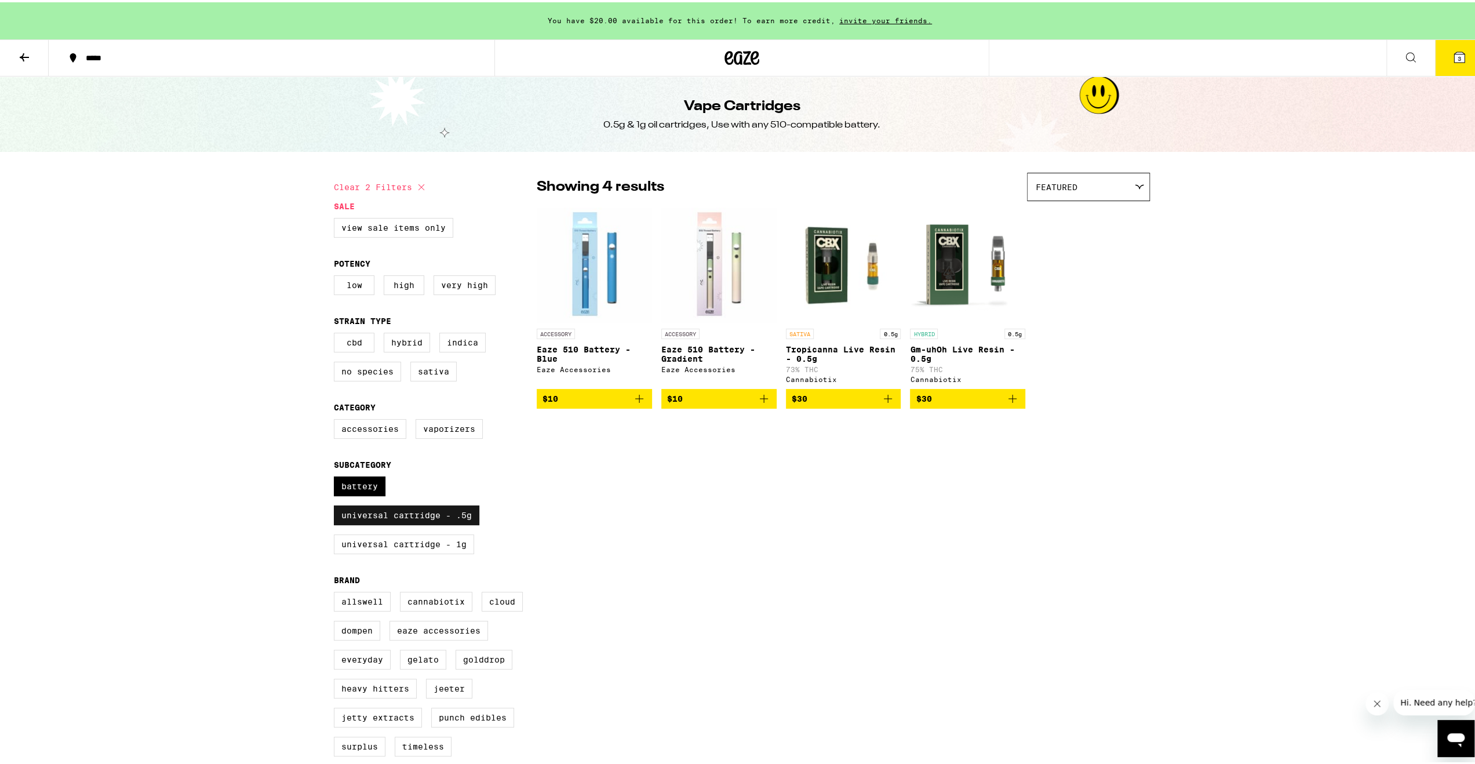
click at [424, 523] on label "Universal Cartridge - .5g" at bounding box center [407, 513] width 146 height 20
click at [337, 477] on input "Universal Cartridge - .5g" at bounding box center [336, 476] width 1 height 1
checkbox input "false"
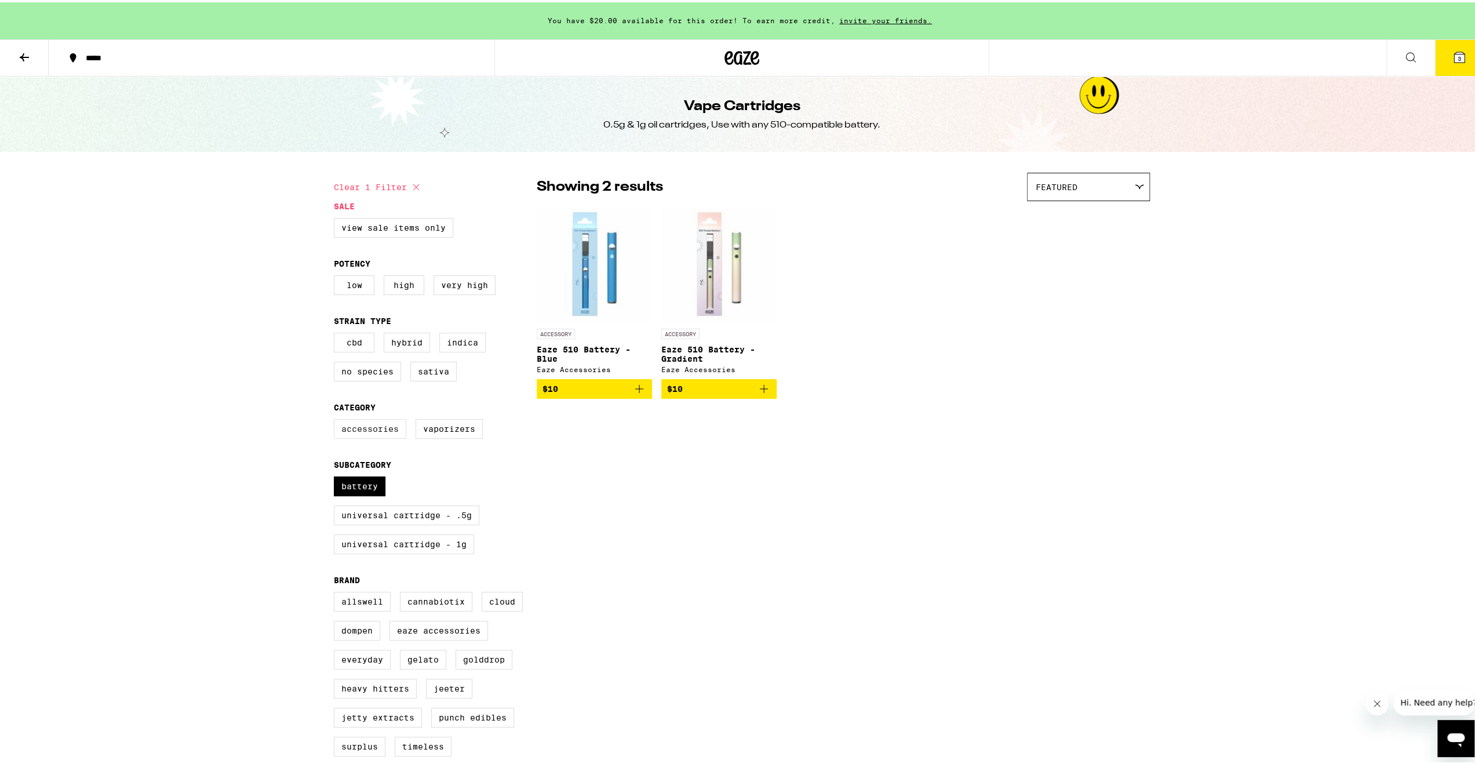
click at [381, 437] on label "Accessories" at bounding box center [370, 427] width 72 height 20
click at [337, 419] on input "Accessories" at bounding box center [336, 419] width 1 height 1
checkbox input "true"
click at [438, 437] on label "Vaporizers" at bounding box center [449, 427] width 67 height 20
click at [337, 419] on input "Vaporizers" at bounding box center [336, 419] width 1 height 1
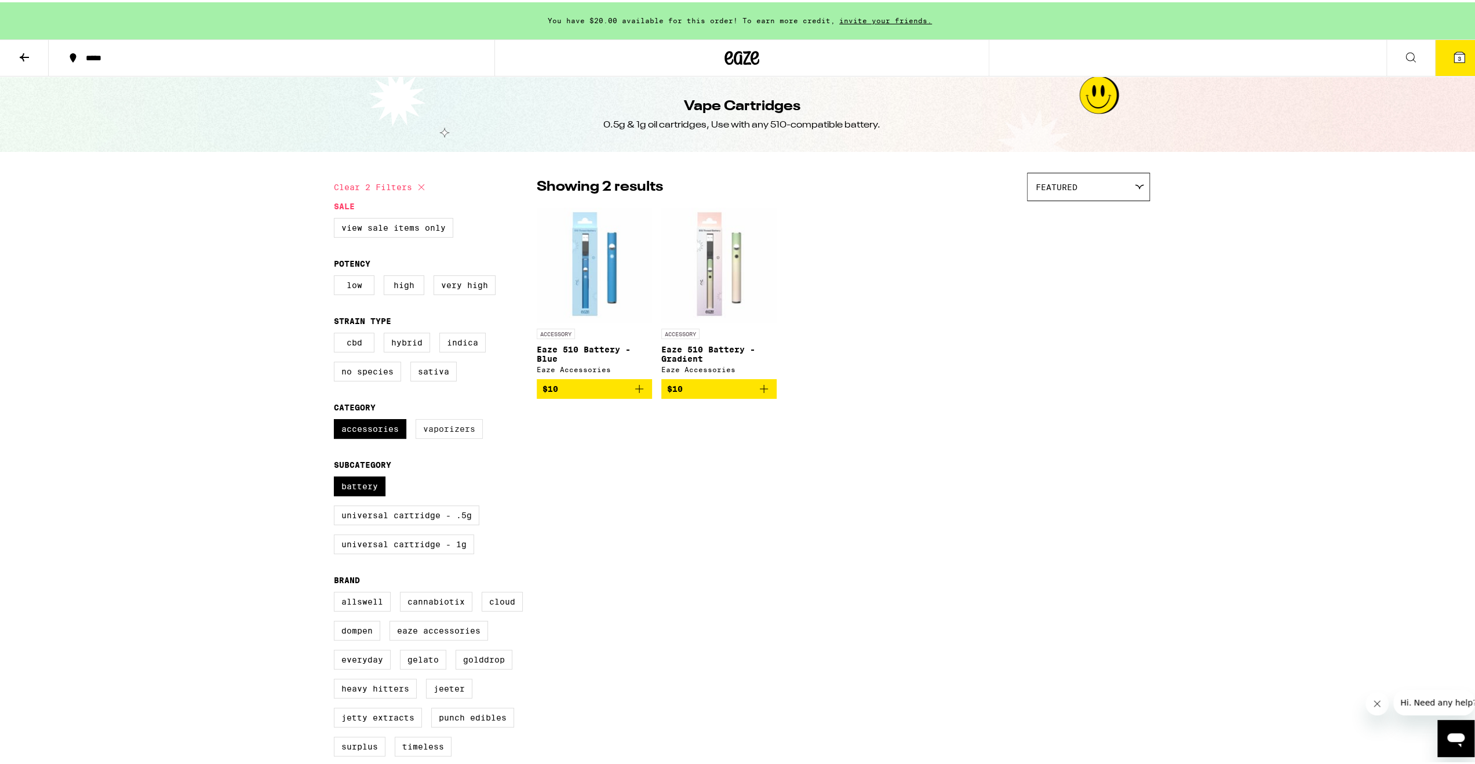
checkbox input "true"
click at [373, 494] on label "Battery" at bounding box center [360, 484] width 52 height 20
click at [337, 477] on input "Battery" at bounding box center [336, 476] width 1 height 1
checkbox input "false"
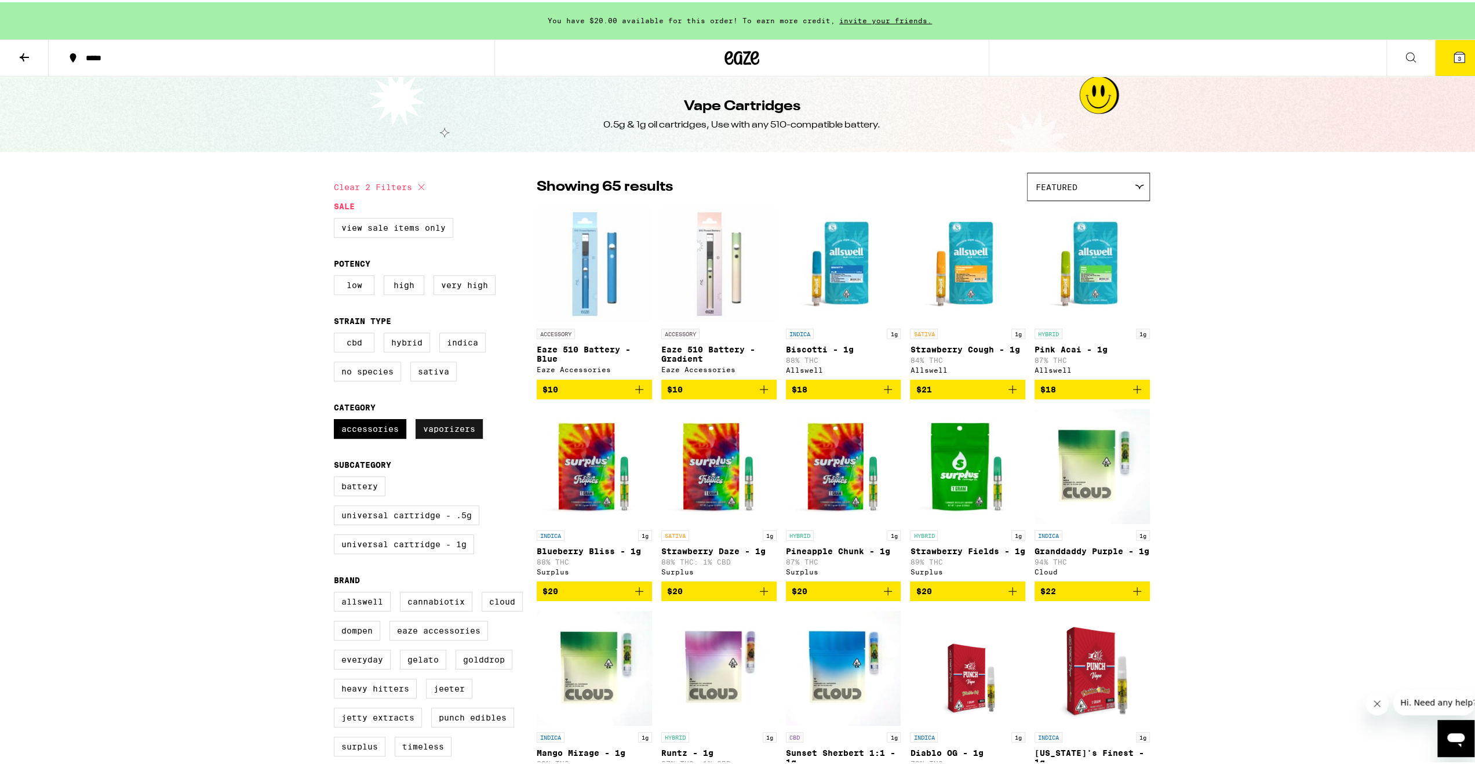
click at [449, 437] on label "Vaporizers" at bounding box center [449, 427] width 67 height 20
click at [337, 419] on input "Vaporizers" at bounding box center [336, 419] width 1 height 1
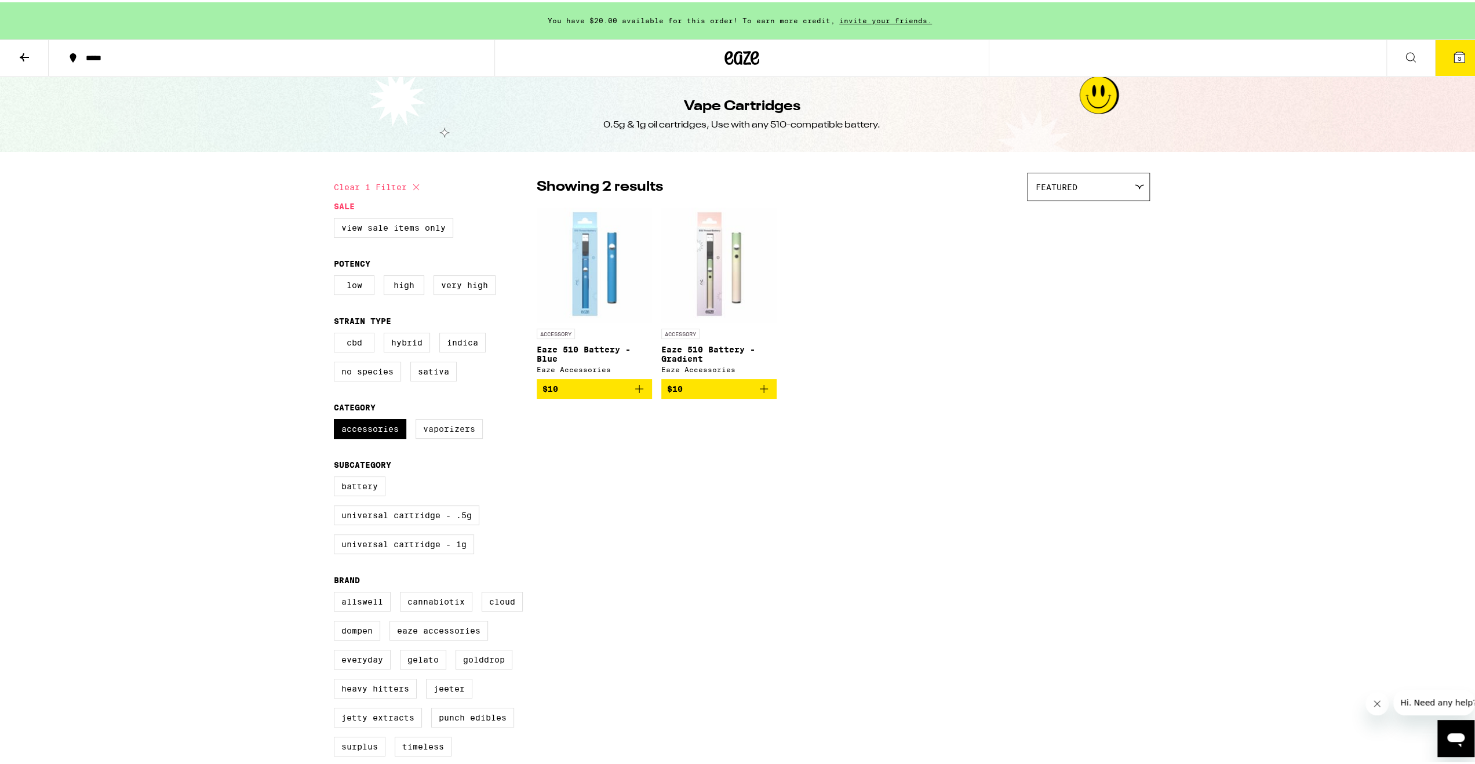
click at [449, 437] on label "Vaporizers" at bounding box center [449, 427] width 67 height 20
click at [337, 419] on input "Vaporizers" at bounding box center [336, 419] width 1 height 1
checkbox input "true"
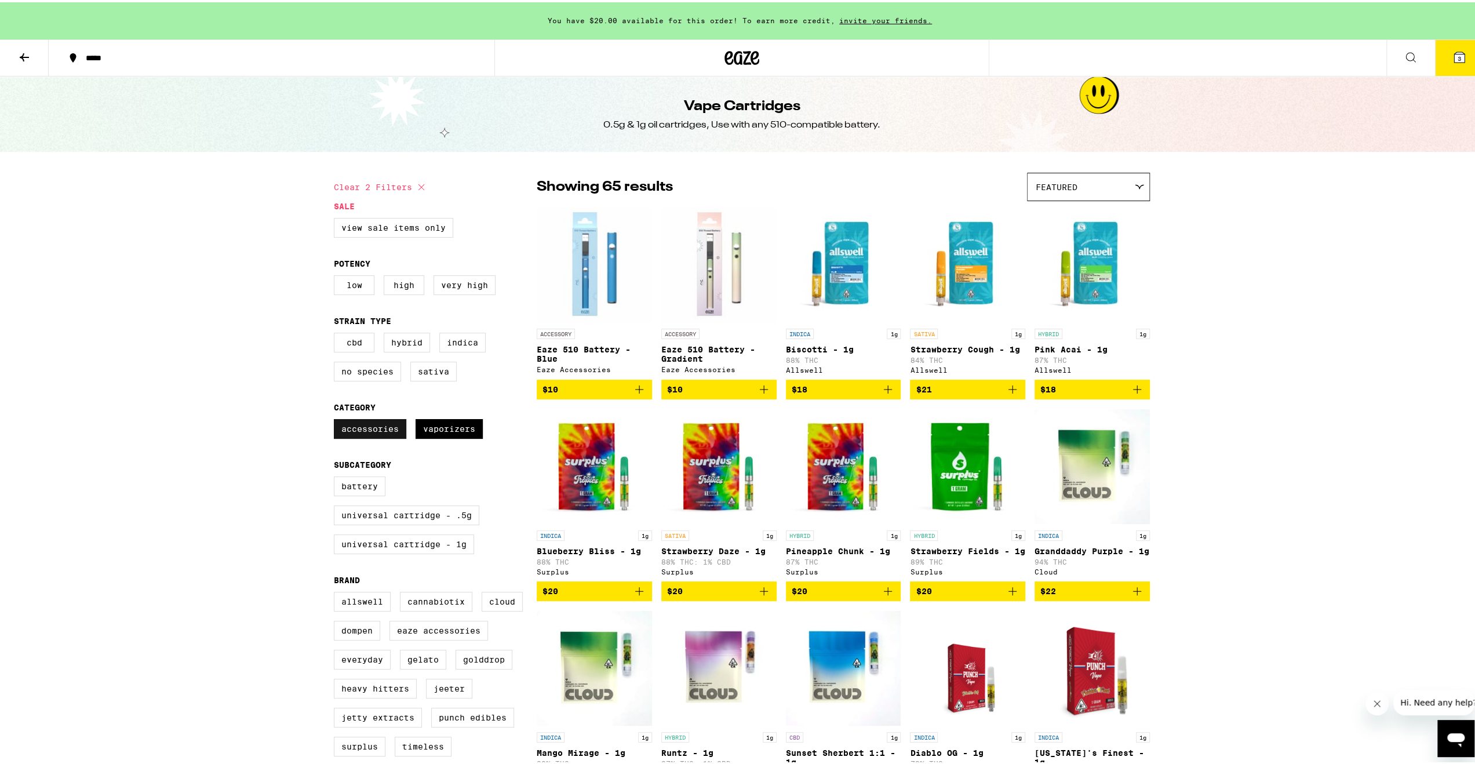
click at [374, 437] on label "Accessories" at bounding box center [370, 427] width 72 height 20
click at [337, 419] on input "Accessories" at bounding box center [336, 419] width 1 height 1
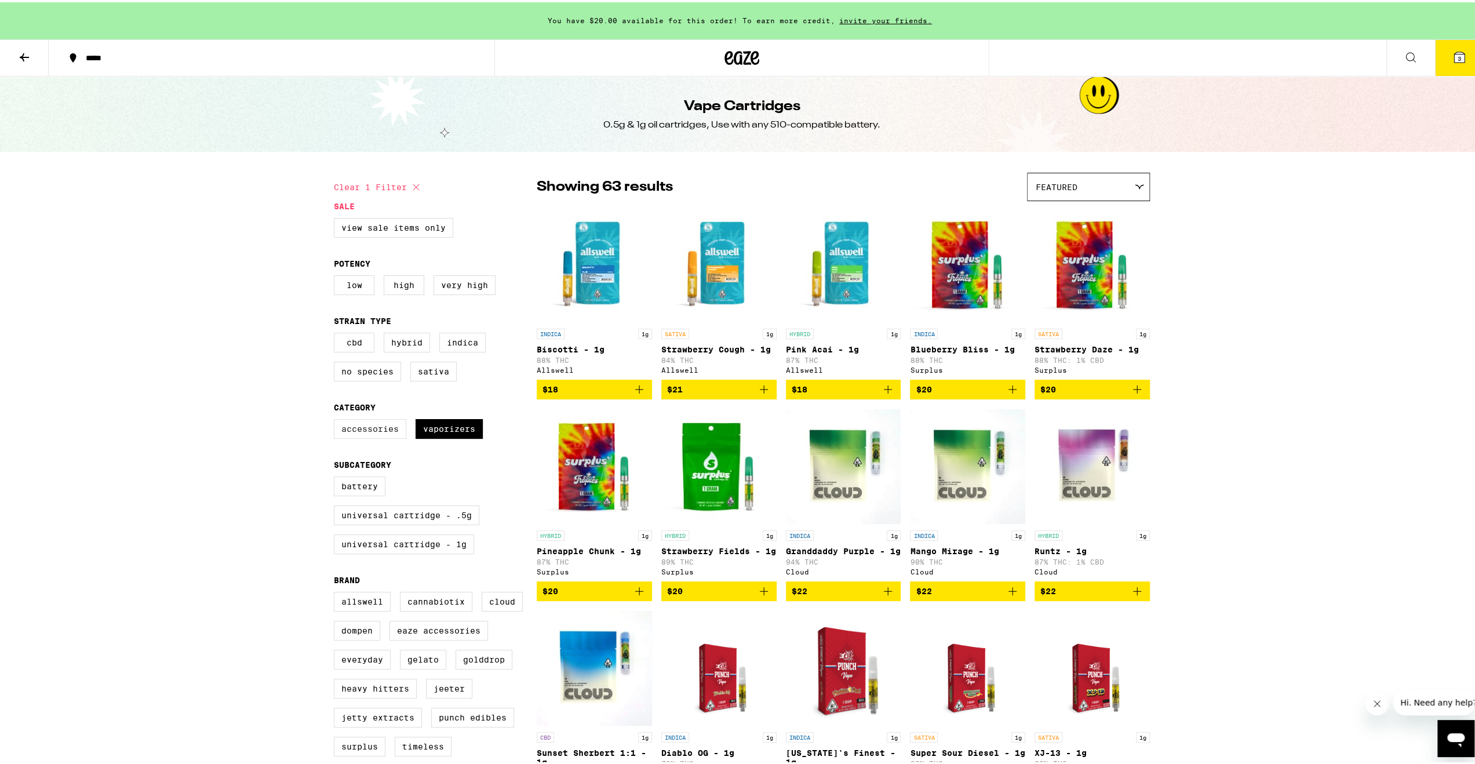
click at [374, 437] on label "Accessories" at bounding box center [370, 427] width 72 height 20
click at [337, 419] on input "Accessories" at bounding box center [336, 419] width 1 height 1
checkbox input "true"
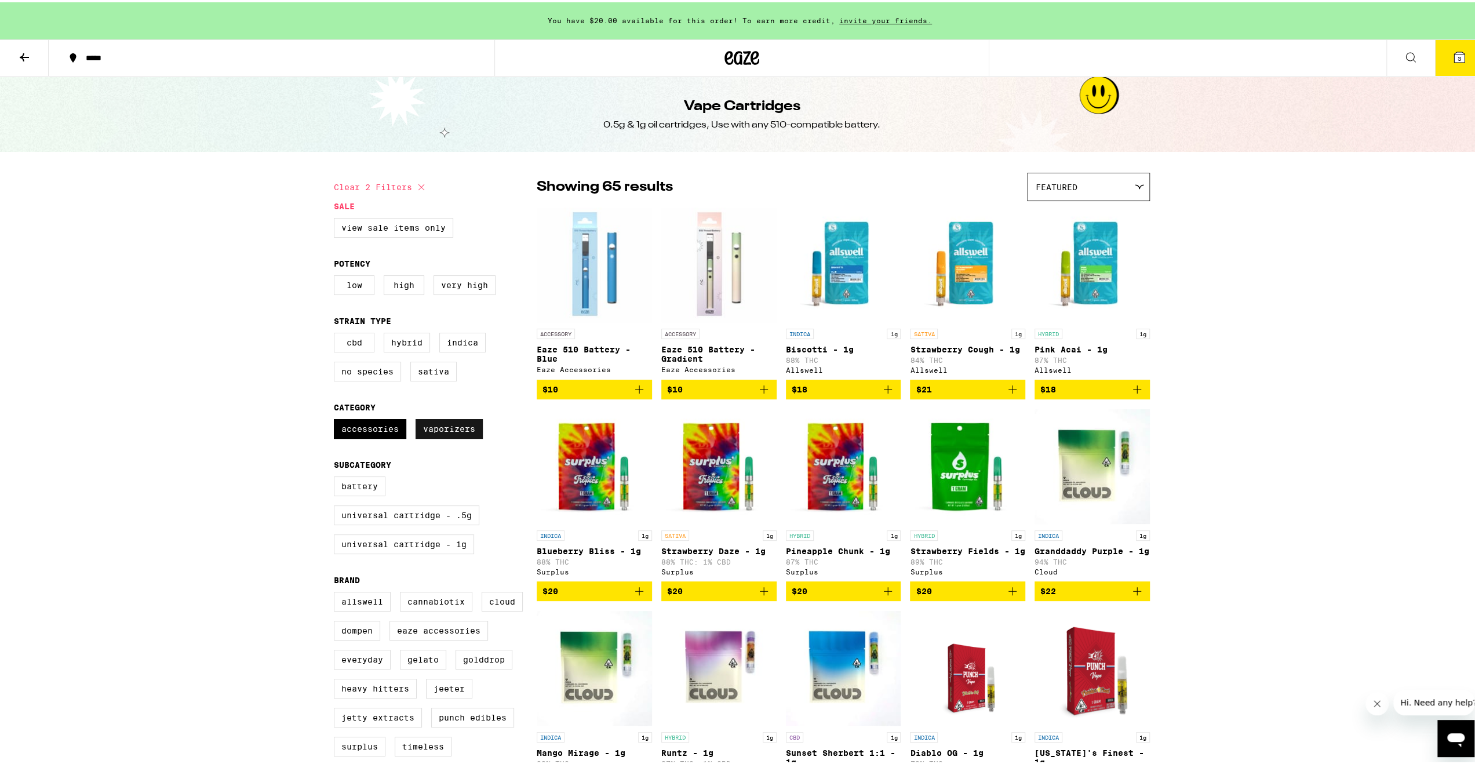
click at [451, 435] on label "Vaporizers" at bounding box center [449, 427] width 67 height 20
click at [337, 419] on input "Vaporizers" at bounding box center [336, 419] width 1 height 1
checkbox input "false"
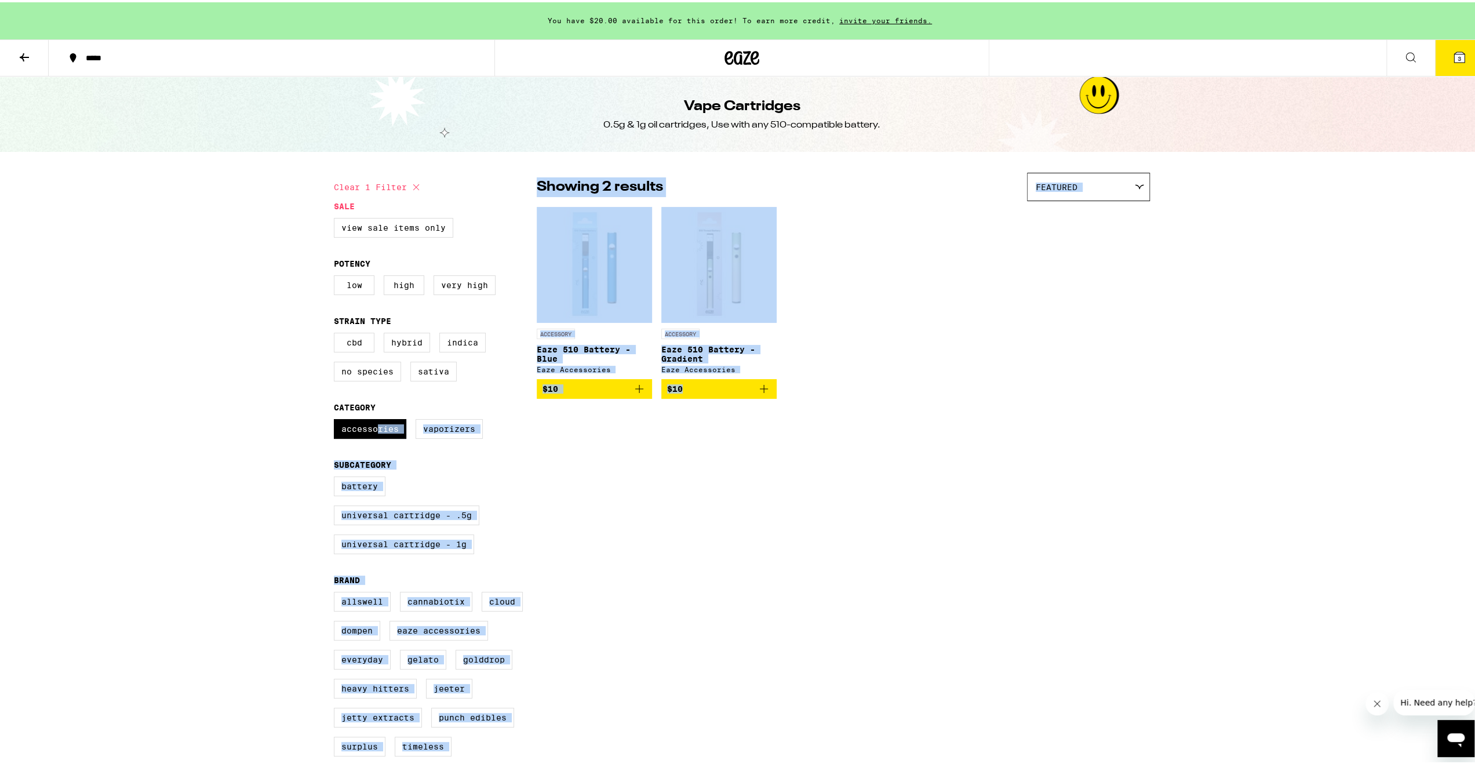
drag, startPoint x: 373, startPoint y: 441, endPoint x: 843, endPoint y: 432, distance: 470.2
click at [843, 432] on div "Clear 1 filter Sale View Sale Items Only Potency Low High Very High Strain Type…" at bounding box center [742, 467] width 835 height 612
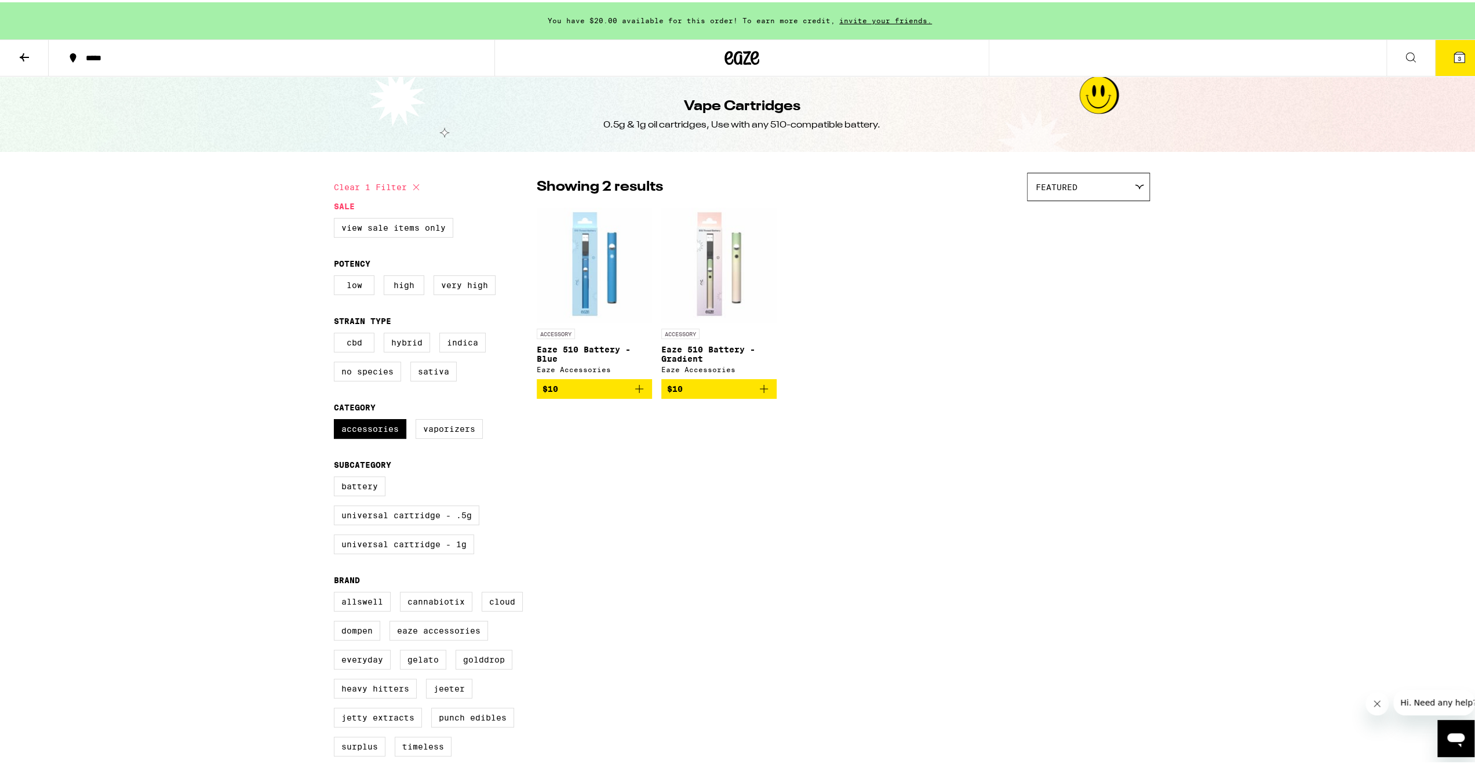
click at [1387, 54] on button at bounding box center [1411, 56] width 49 height 37
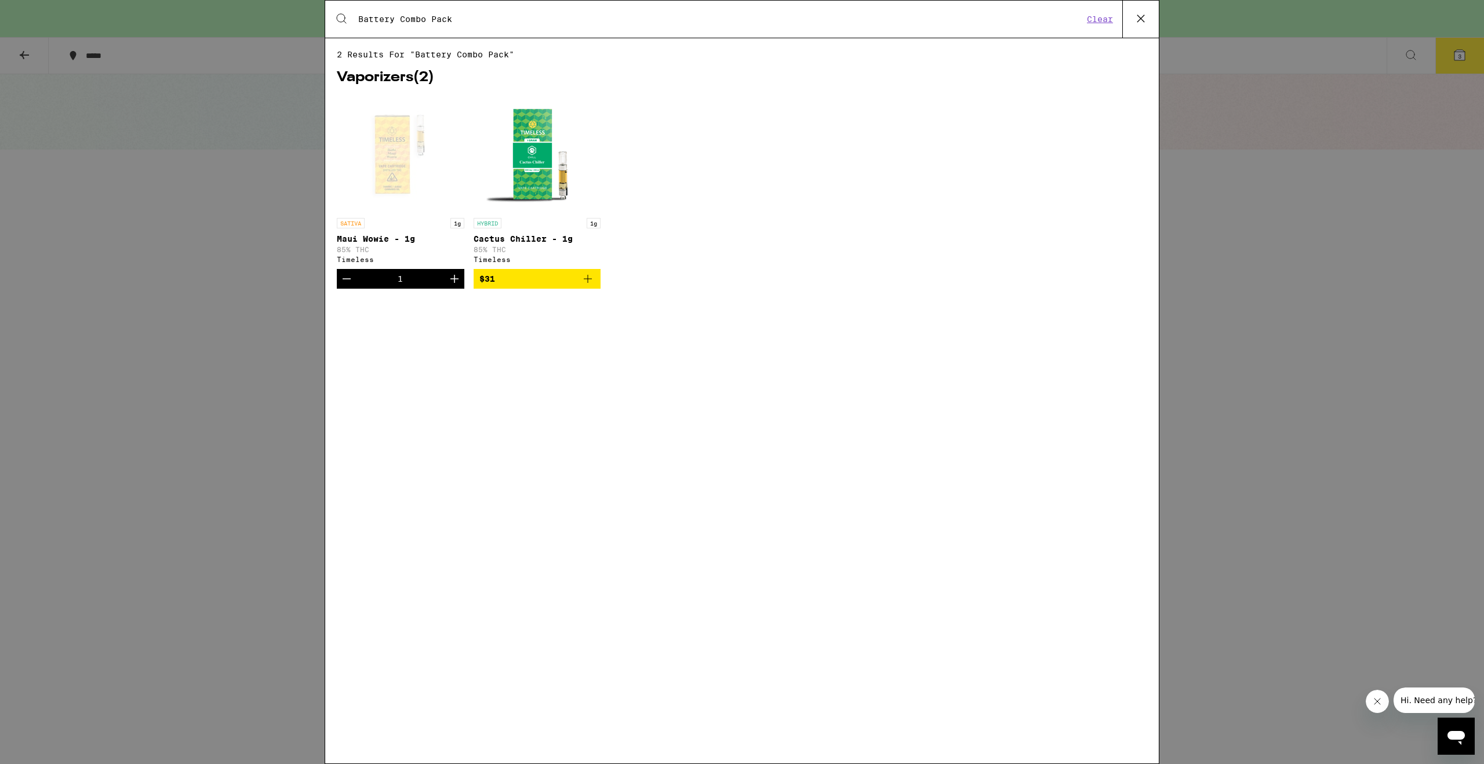
drag, startPoint x: 452, startPoint y: 19, endPoint x: 394, endPoint y: 19, distance: 58.0
click at [394, 19] on input "Battery Combo Pack" at bounding box center [721, 19] width 726 height 10
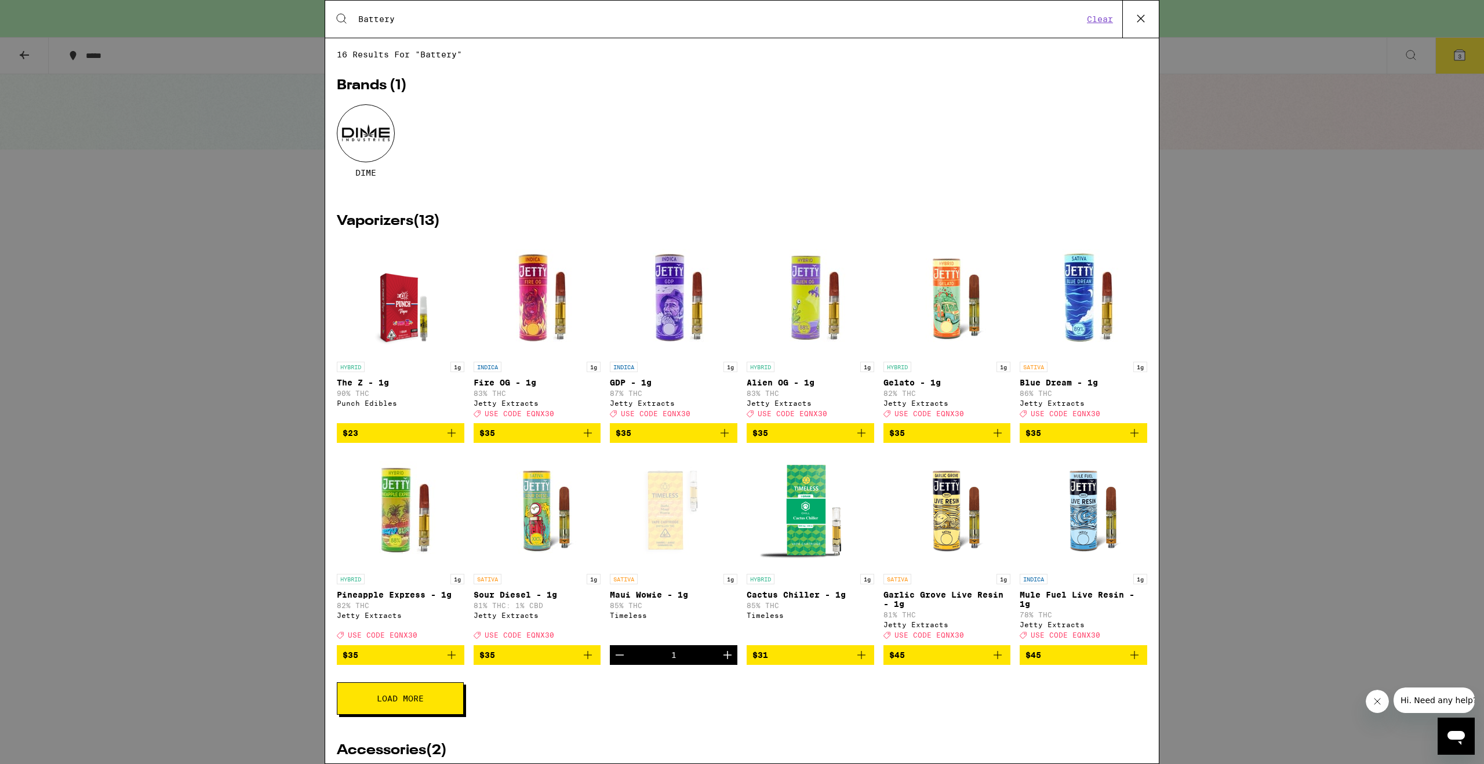
type input "Battery"
click at [1298, 221] on div "Search for Products Battery Clear 16 results for "Battery" Brands ( 1 ) DIME Va…" at bounding box center [742, 382] width 1484 height 764
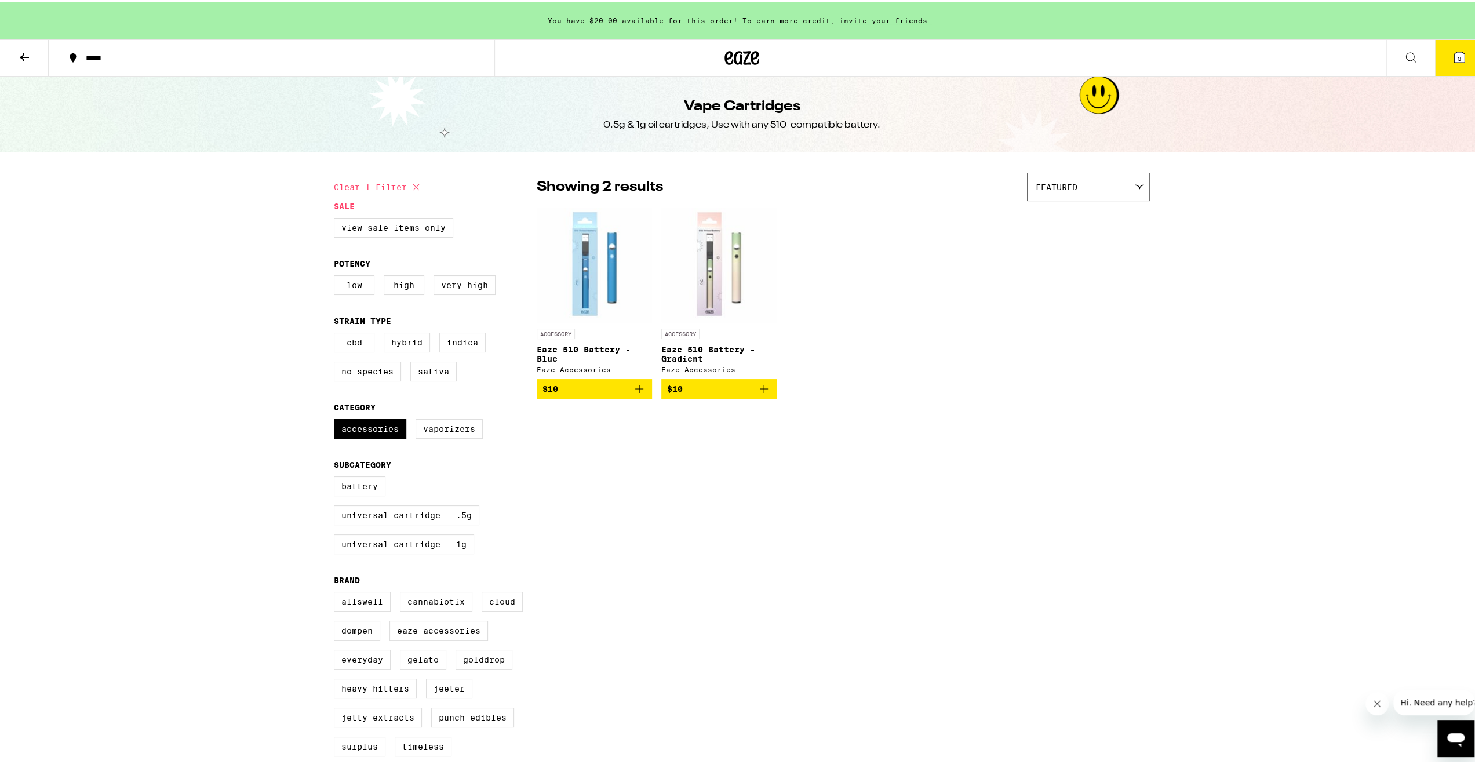
click at [1214, 52] on div "***** 3" at bounding box center [742, 55] width 1484 height 37
click at [1404, 58] on icon at bounding box center [1411, 55] width 14 height 14
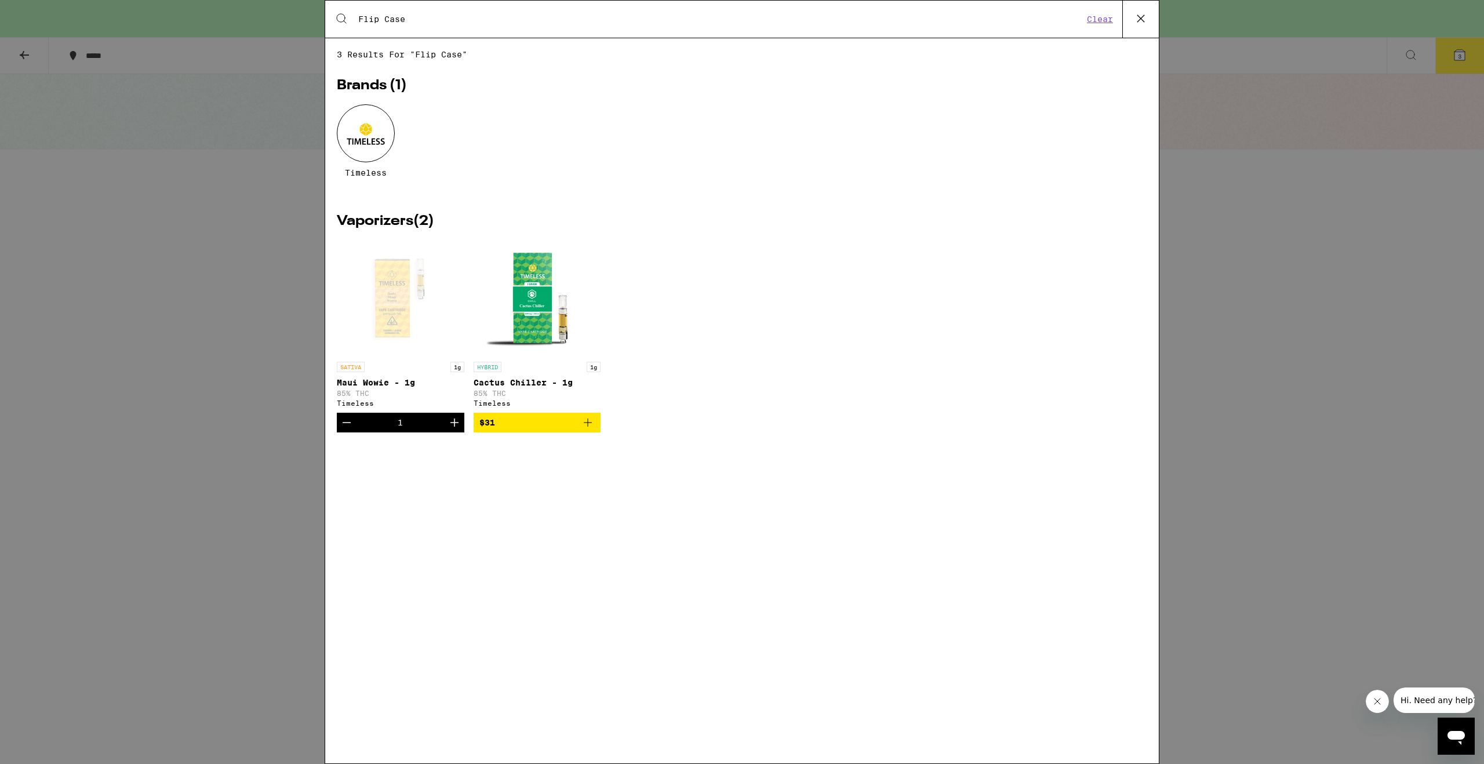
type input "Flip Case"
click at [445, 19] on input "Flip Case" at bounding box center [721, 19] width 726 height 10
click at [354, 158] on div at bounding box center [366, 133] width 58 height 58
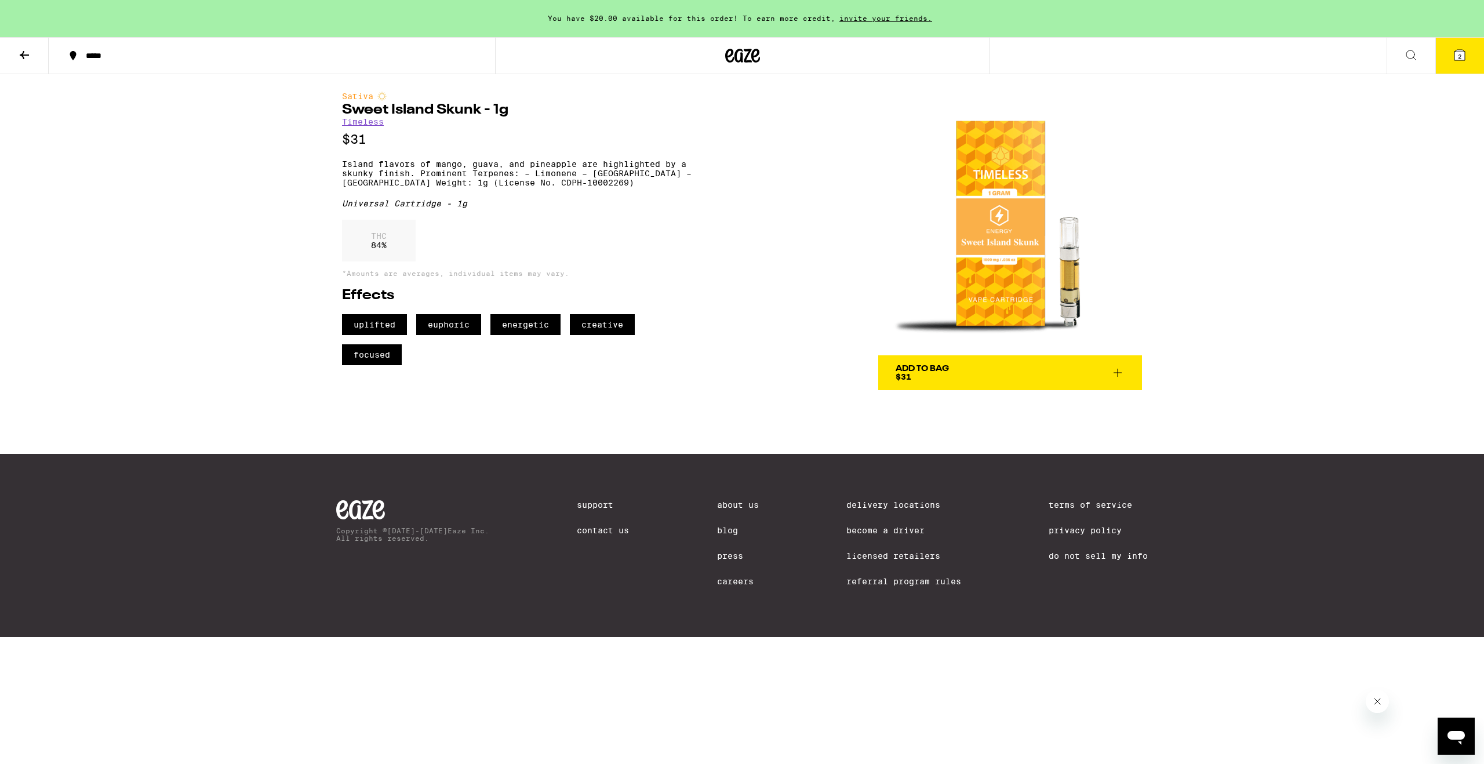
click at [1122, 374] on icon at bounding box center [1118, 373] width 14 height 14
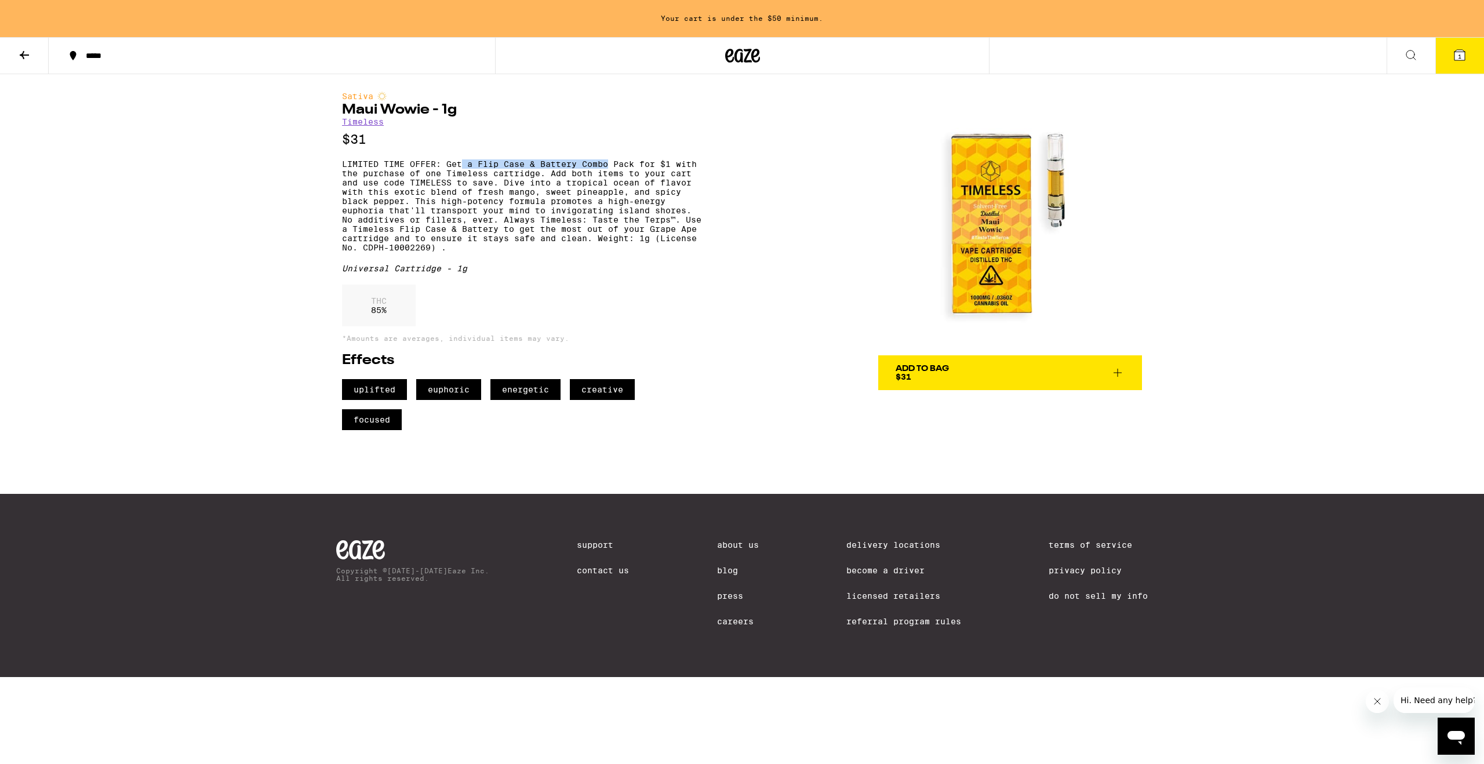
drag, startPoint x: 482, startPoint y: 172, endPoint x: 610, endPoint y: 173, distance: 128.1
click at [610, 173] on p "LIMITED TIME OFFER: Get a Flip Case & Battery Combo Pack for $1 with the purcha…" at bounding box center [522, 205] width 360 height 93
click at [597, 228] on p "LIMITED TIME OFFER: Get a Flip Case & Battery Combo Pack for $1 with the purcha…" at bounding box center [522, 205] width 360 height 93
click at [435, 193] on p "LIMITED TIME OFFER: Get a Flip Case & Battery Combo Pack for $1 with the purcha…" at bounding box center [522, 205] width 360 height 93
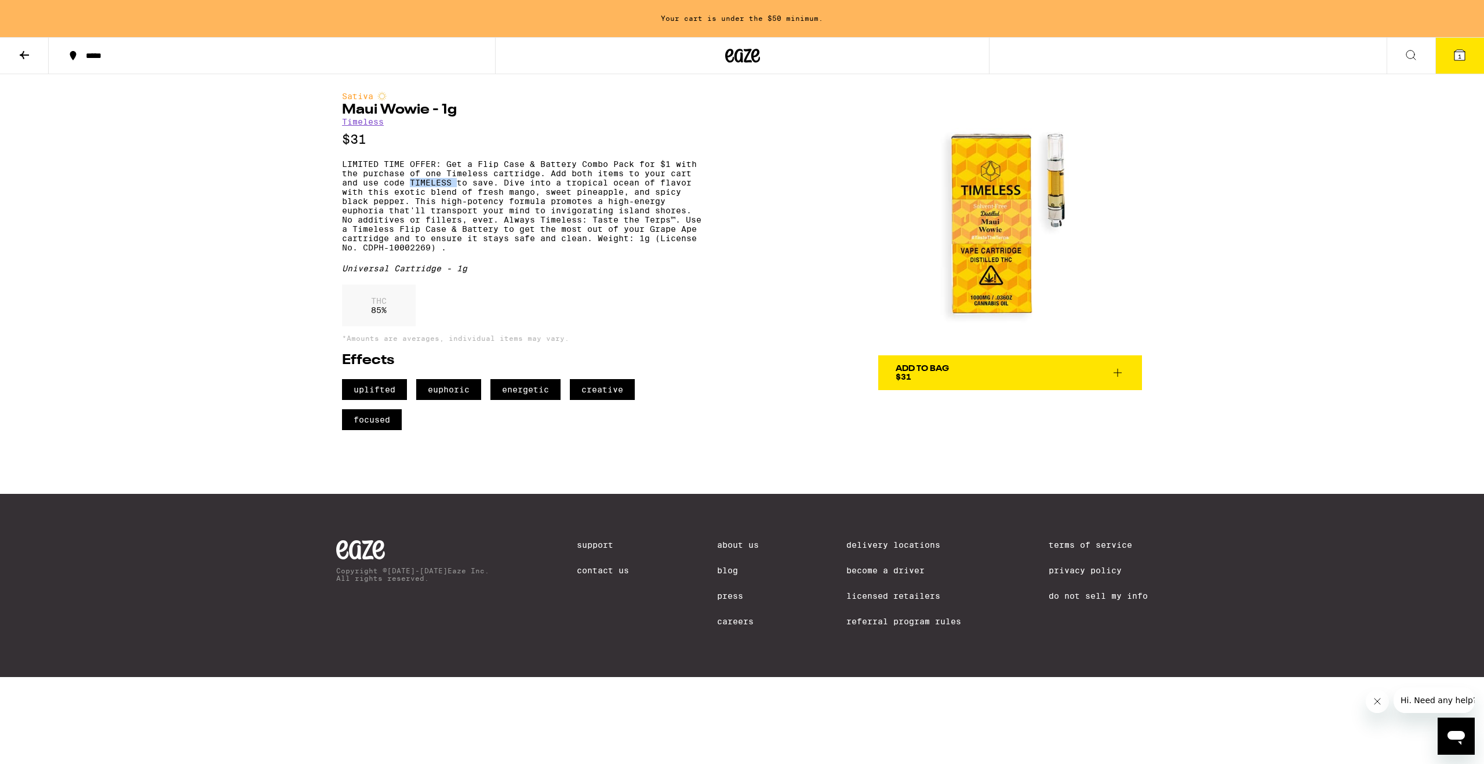
copy p "TIMELESS"
drag, startPoint x: 1020, startPoint y: 369, endPoint x: 596, endPoint y: 154, distance: 475.2
click at [596, 154] on div "Sativa Maui Wowie - 1g Timeless $31 LIMITED TIME OFFER: Get a Flip Case & Batte…" at bounding box center [742, 252] width 835 height 356
click at [1113, 368] on icon at bounding box center [1118, 373] width 14 height 14
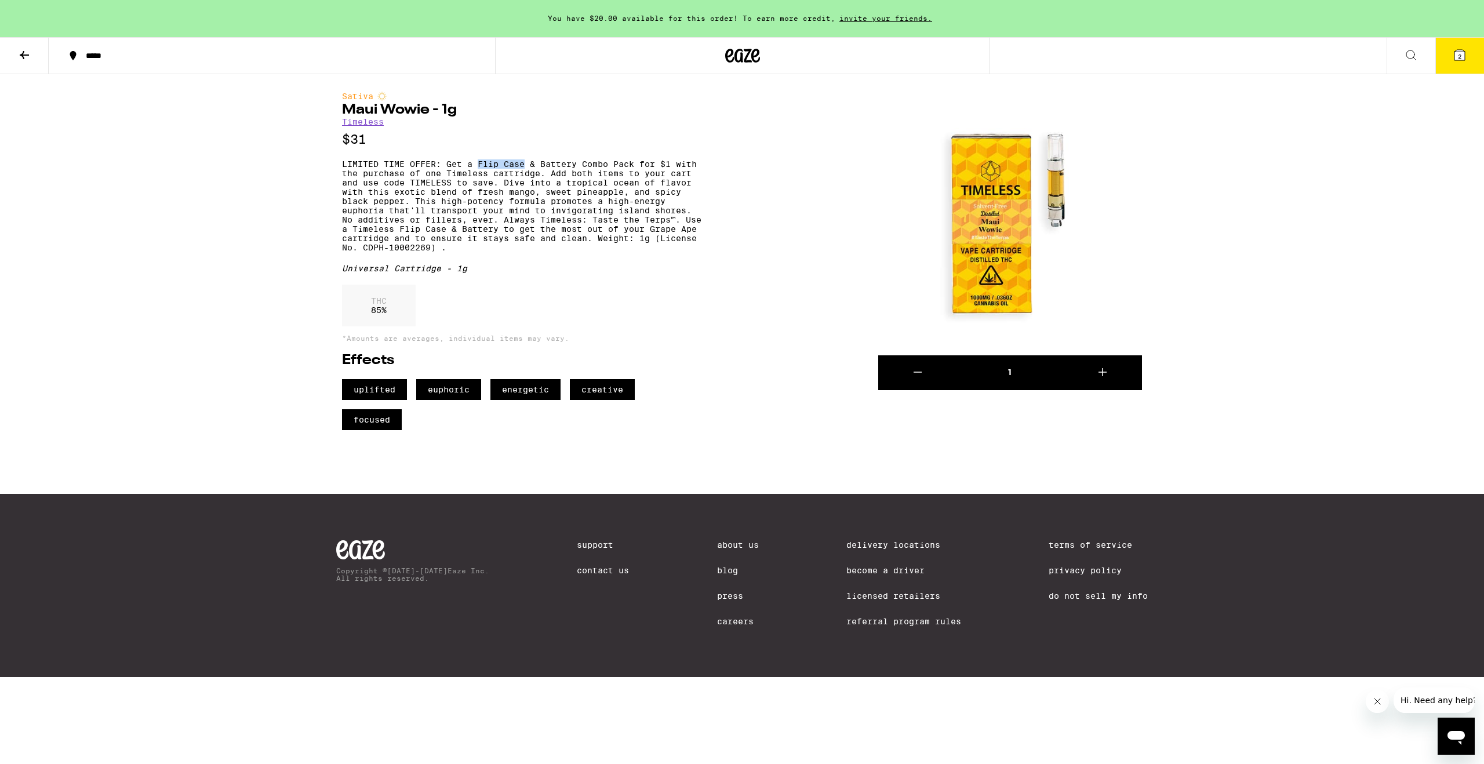
drag, startPoint x: 478, startPoint y: 169, endPoint x: 524, endPoint y: 170, distance: 45.8
click at [524, 170] on p "LIMITED TIME OFFER: Get a Flip Case & Battery Combo Pack for $1 with the purcha…" at bounding box center [522, 205] width 360 height 93
drag, startPoint x: 541, startPoint y: 169, endPoint x: 635, endPoint y: 176, distance: 94.7
click at [635, 170] on p "LIMITED TIME OFFER: Get a Flip Case & Battery Combo Pack for $1 with the purcha…" at bounding box center [522, 205] width 360 height 93
copy p "Battery Combo Pack"
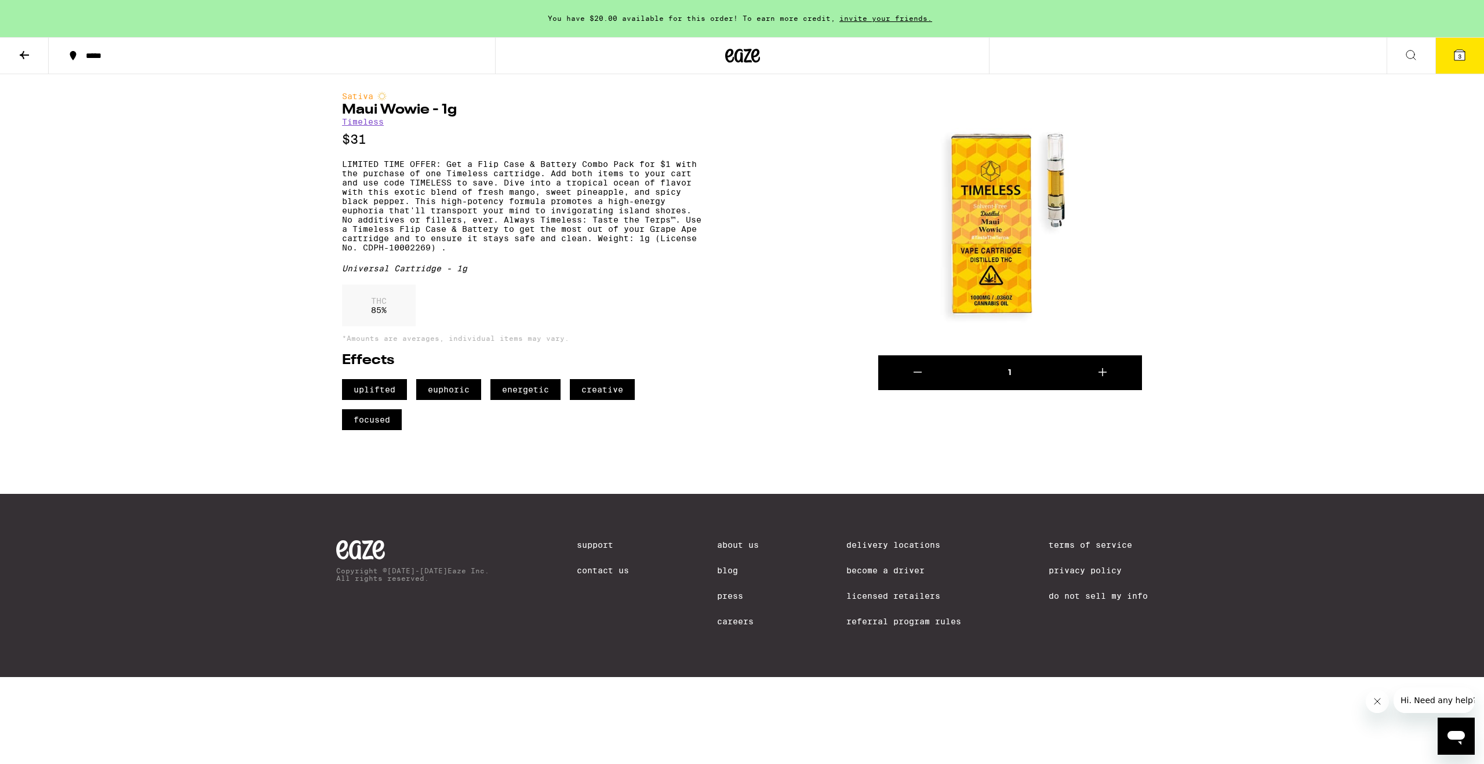
click at [568, 238] on p "LIMITED TIME OFFER: Get a Flip Case & Battery Combo Pack for $1 with the purcha…" at bounding box center [522, 205] width 360 height 93
drag, startPoint x: 479, startPoint y: 171, endPoint x: 523, endPoint y: 170, distance: 44.1
click at [523, 170] on p "LIMITED TIME OFFER: Get a Flip Case & Battery Combo Pack for $1 with the purcha…" at bounding box center [522, 205] width 360 height 93
copy p "Flip Case"
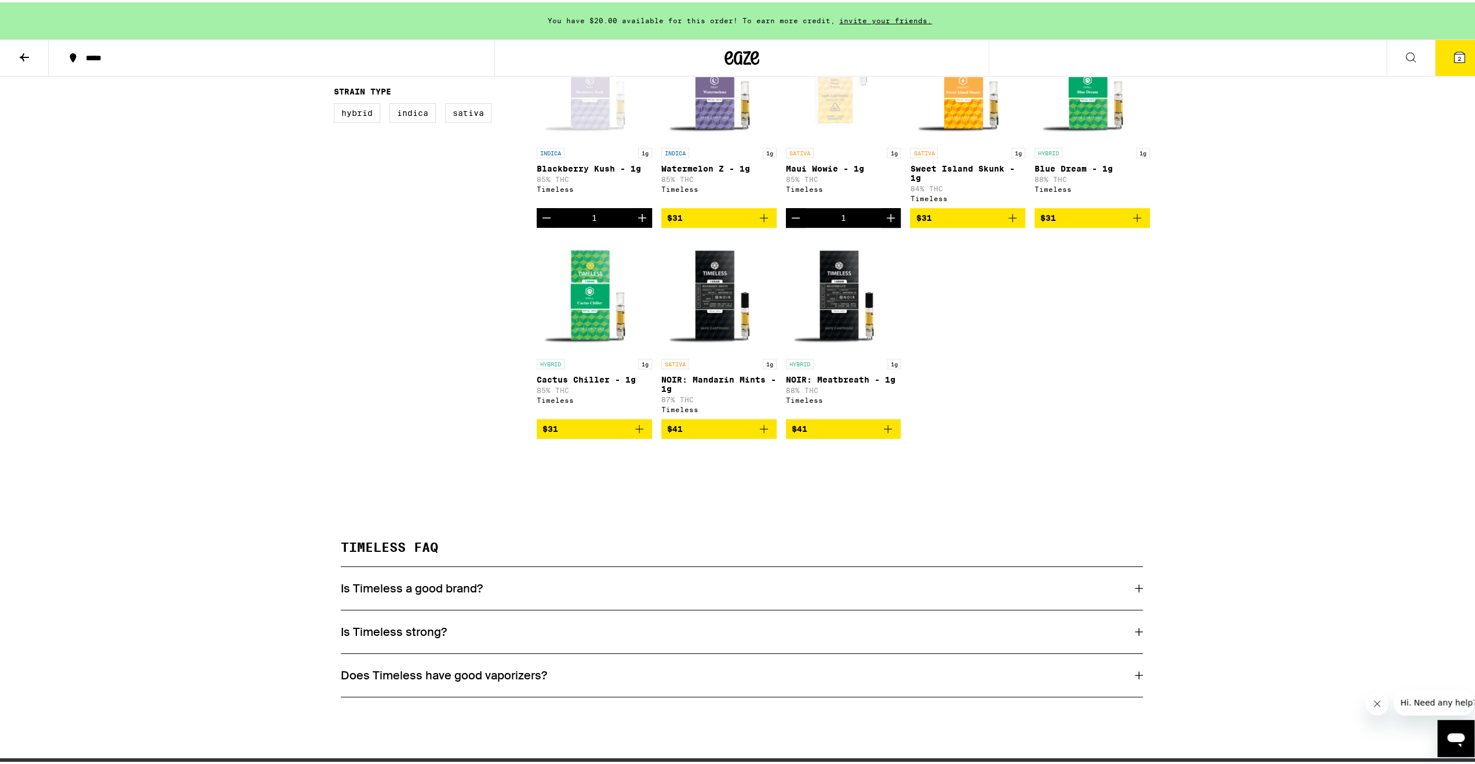
scroll to position [580, 0]
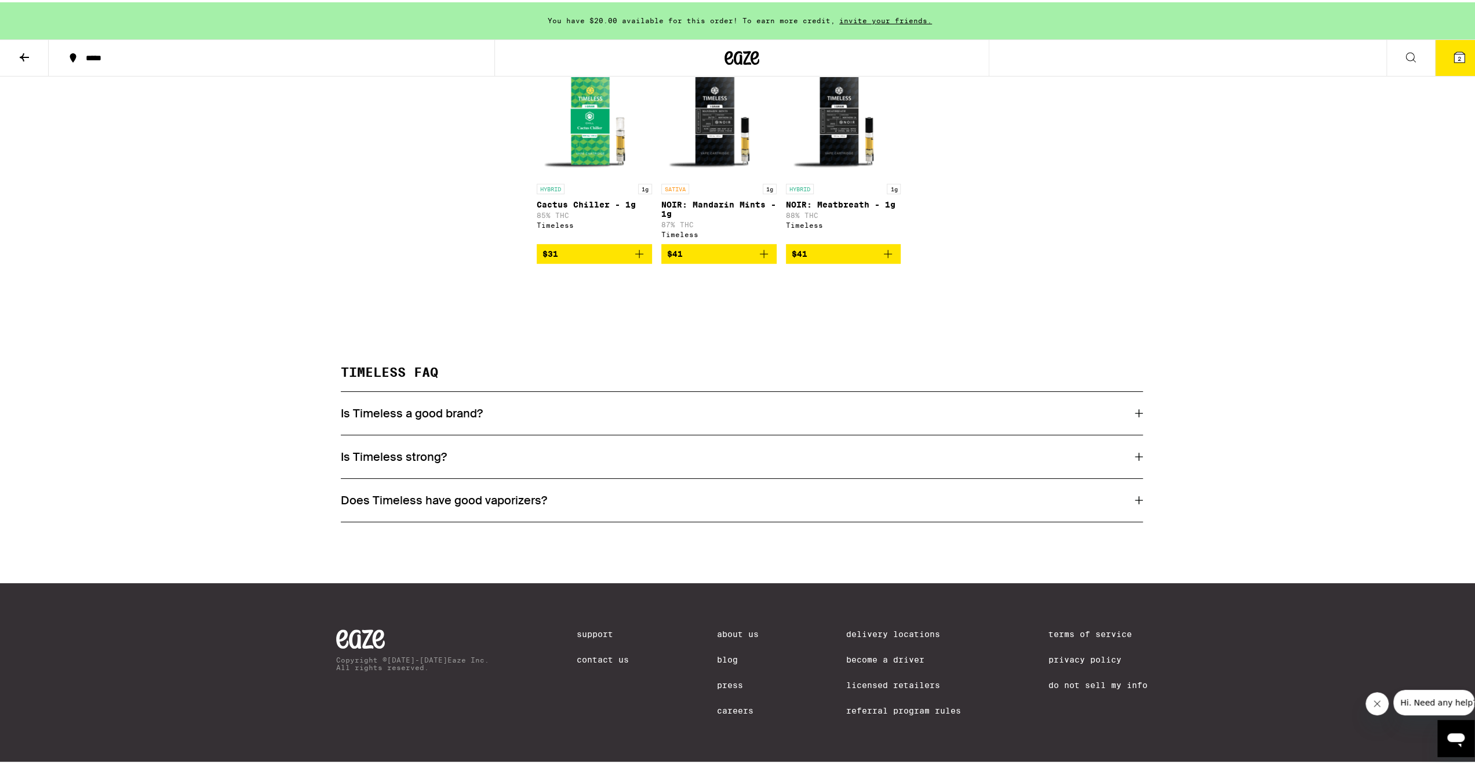
click at [1129, 403] on div "Is Timeless a good brand?" at bounding box center [742, 410] width 802 height 15
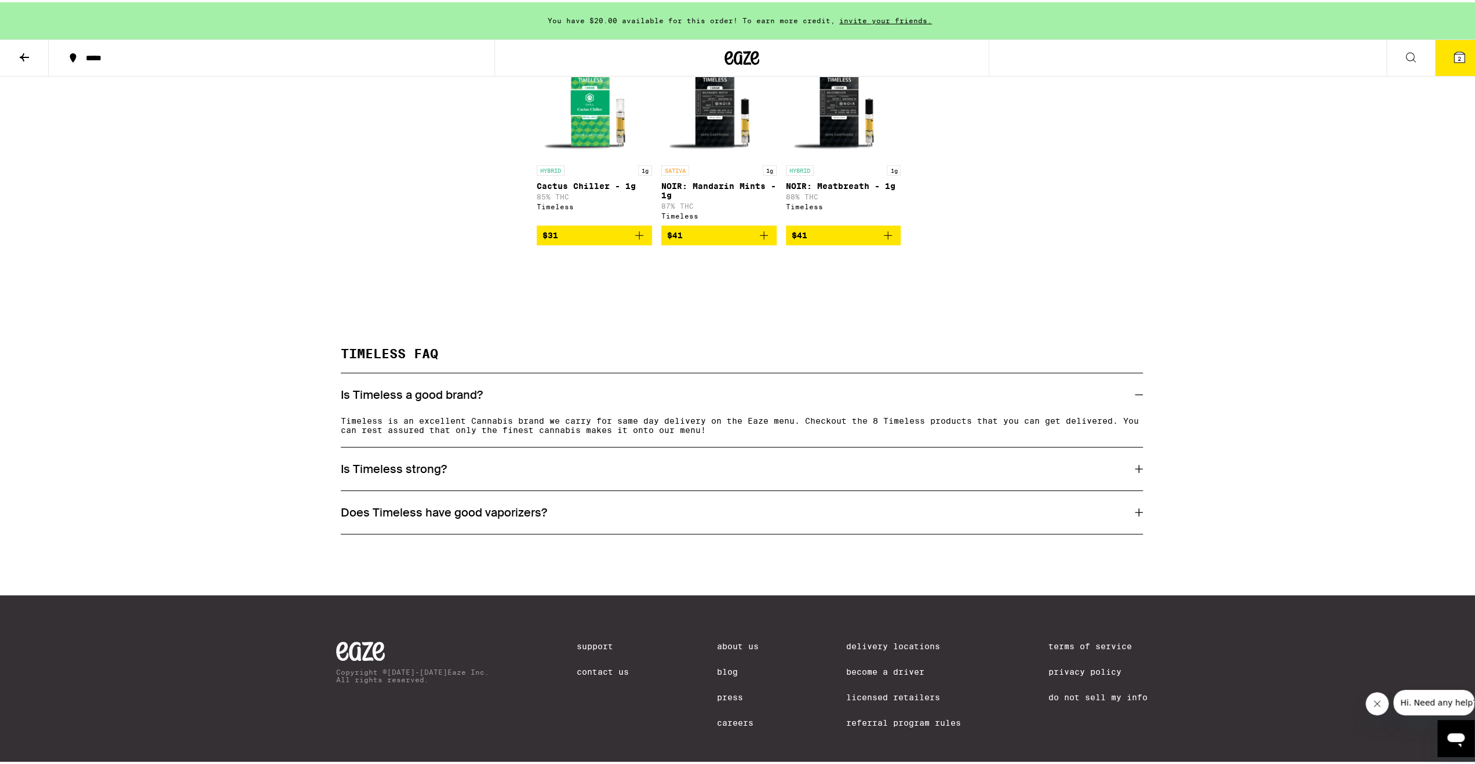
click at [1092, 474] on div "Is Timeless strong?" at bounding box center [742, 466] width 802 height 15
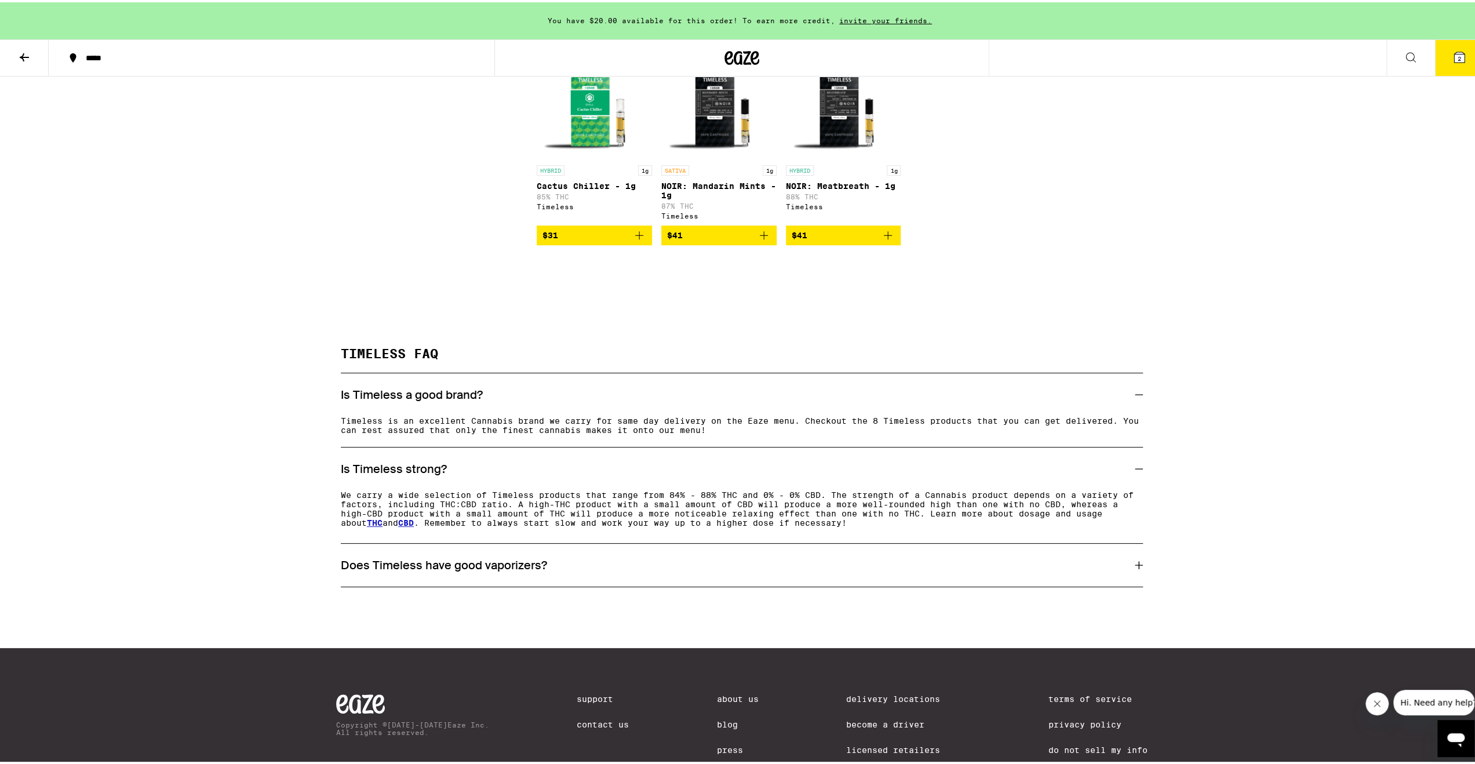
drag, startPoint x: 1118, startPoint y: 585, endPoint x: 1123, endPoint y: 571, distance: 15.1
click at [1118, 580] on div "Does Timeless have good vaporizers?" at bounding box center [742, 562] width 802 height 43
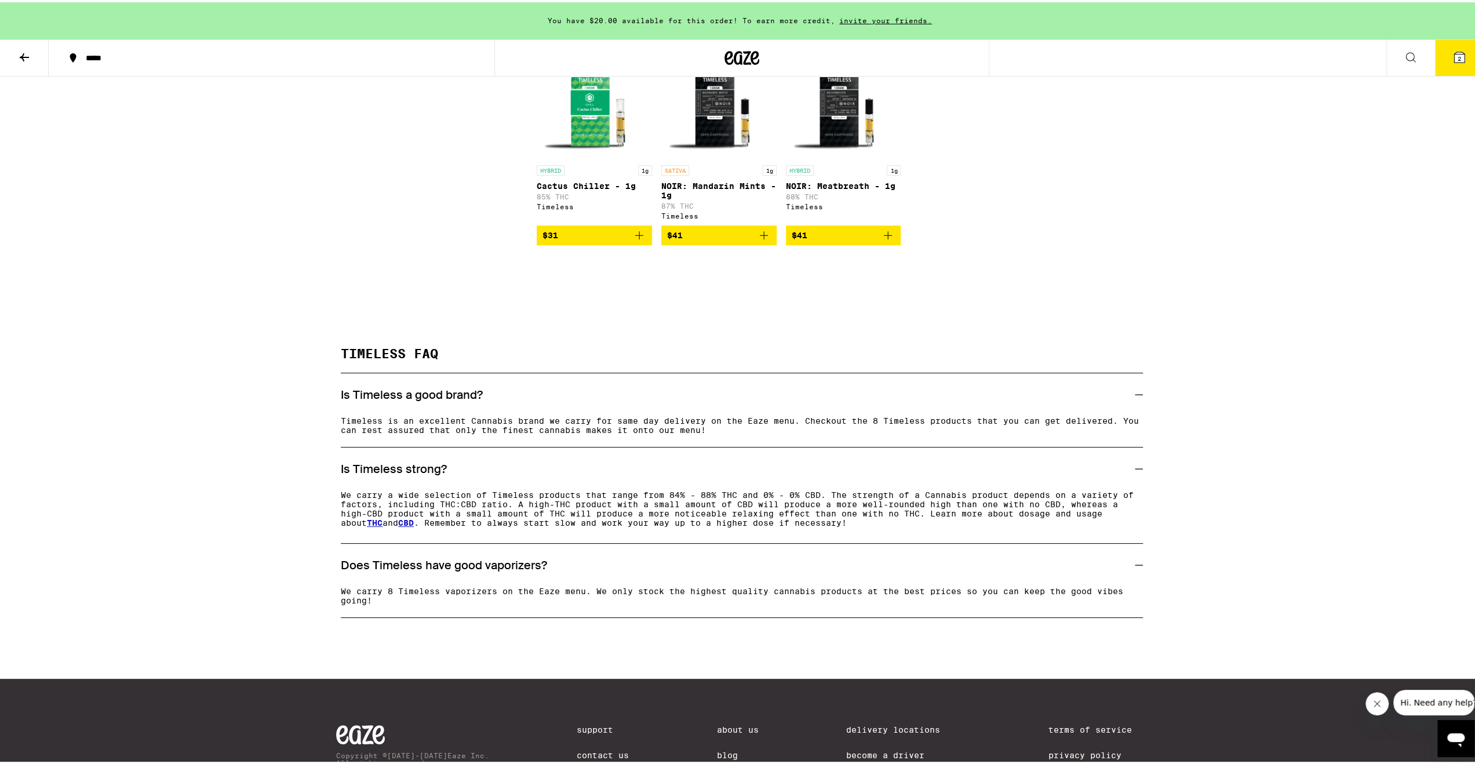
scroll to position [0, 0]
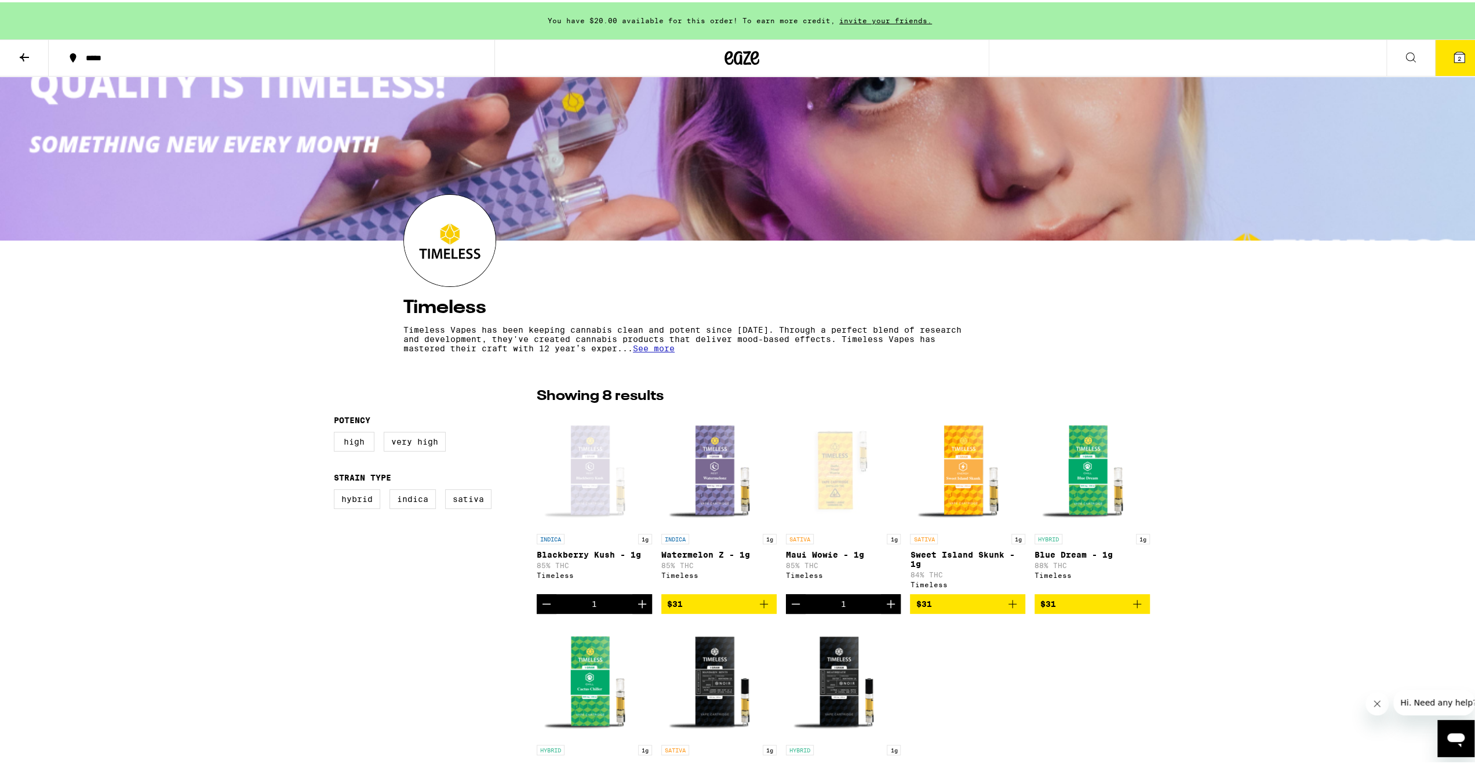
click at [439, 248] on img at bounding box center [450, 238] width 92 height 92
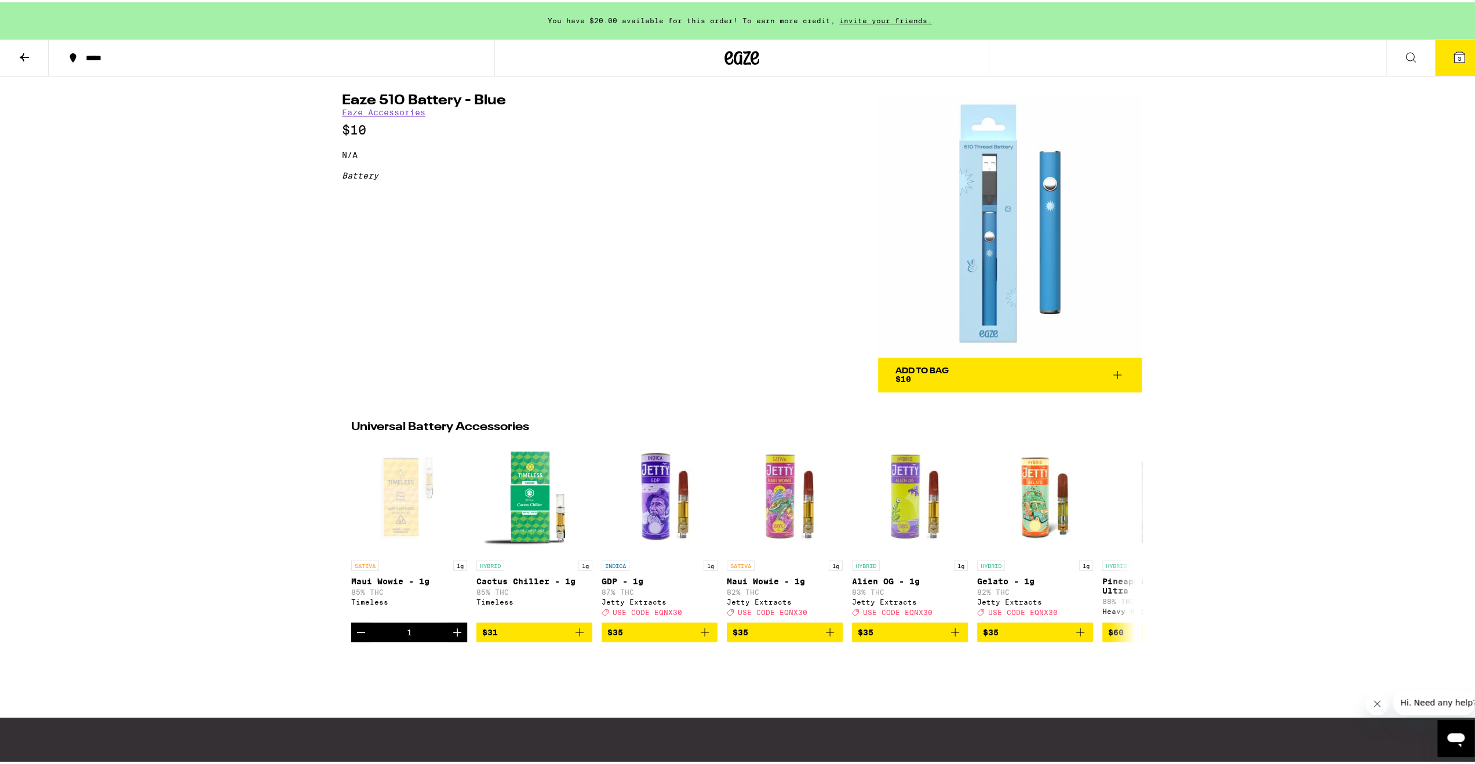
click at [744, 361] on div "Eaze 510 Battery - Blue Eaze Accessories $10 N/A Battery Eaze 510 Battery - Blu…" at bounding box center [742, 232] width 835 height 316
click at [1311, 266] on div "You have $20.00 available for this order! To earn more credit, invite your frie…" at bounding box center [742, 449] width 1484 height 899
click at [1202, 252] on div "You have $20.00 available for this order! To earn more credit, invite your frie…" at bounding box center [742, 449] width 1484 height 899
click at [1197, 288] on div "You have $20.00 available for this order! To earn more credit, invite your frie…" at bounding box center [742, 449] width 1484 height 899
click at [1455, 57] on icon at bounding box center [1460, 55] width 10 height 10
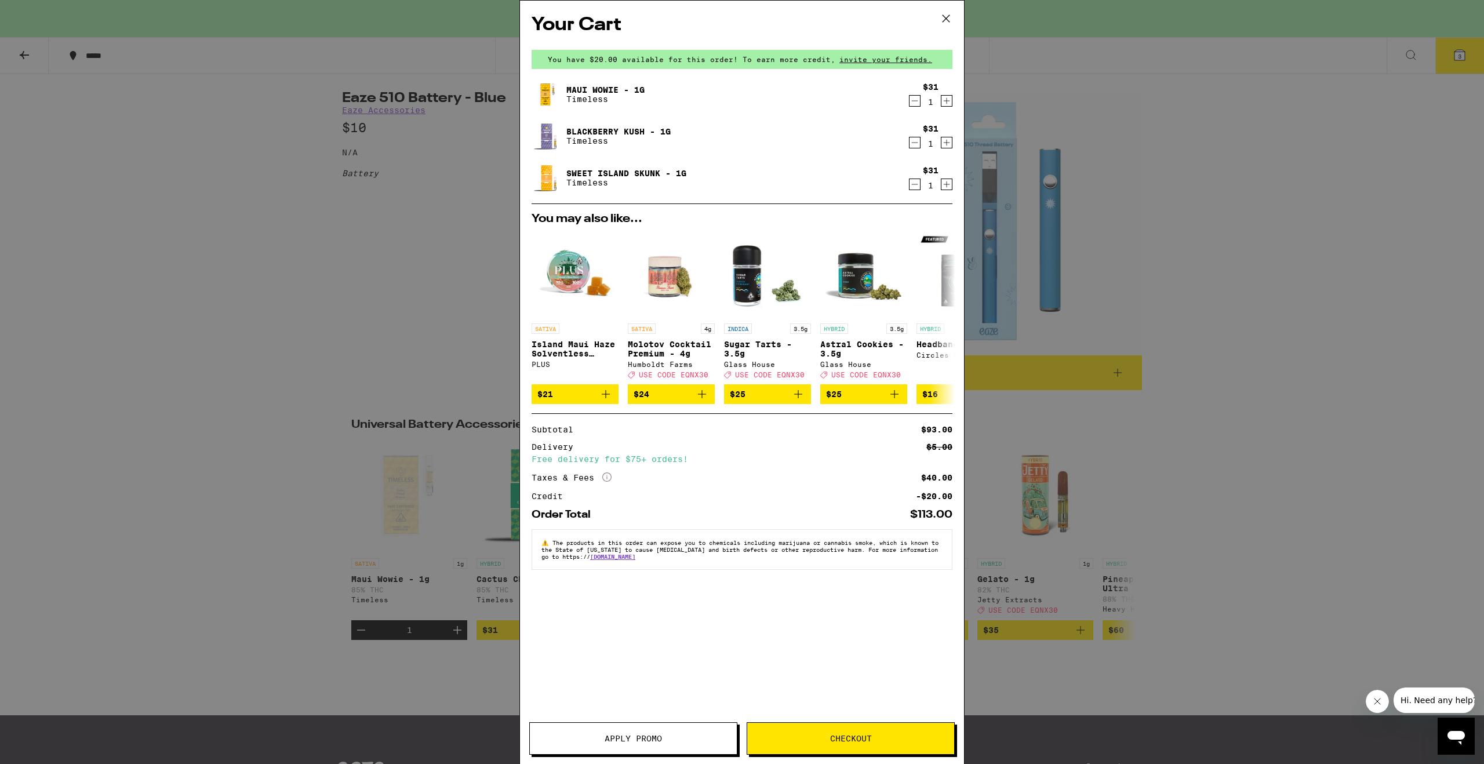
click at [872, 738] on span "Checkout" at bounding box center [850, 739] width 207 height 8
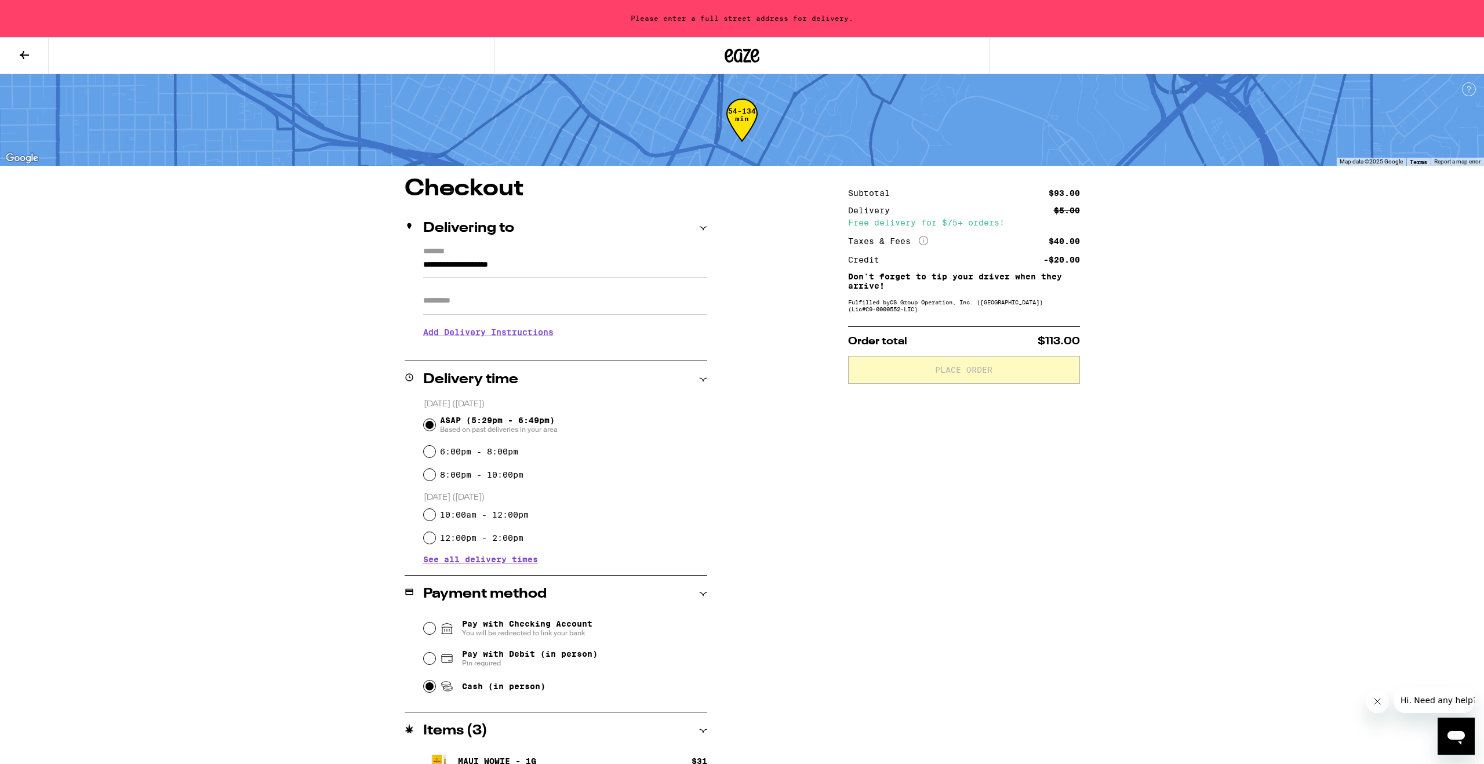
click at [431, 687] on input "Cash (in person)" at bounding box center [430, 687] width 12 height 12
radio input "true"
click at [485, 268] on input "**********" at bounding box center [565, 268] width 284 height 20
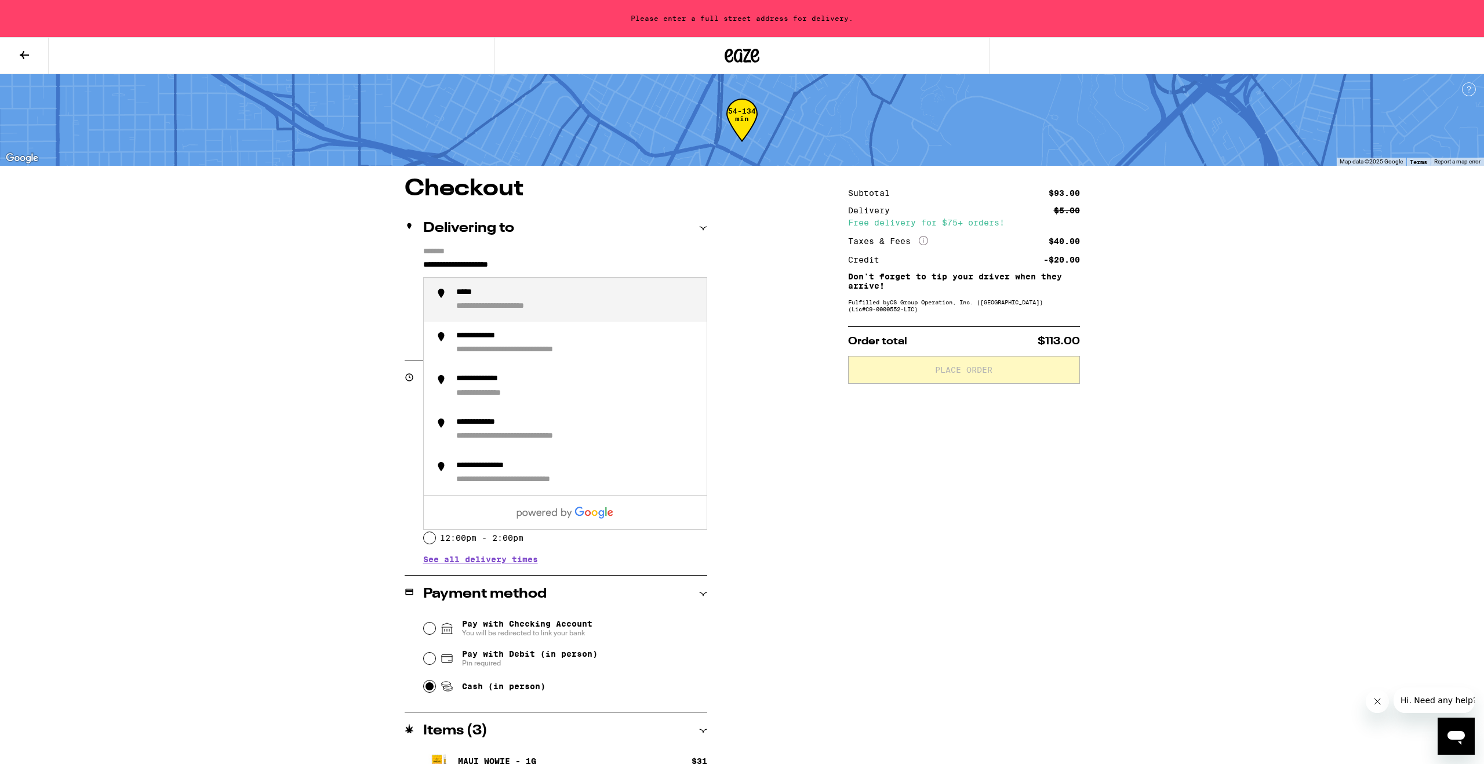
drag, startPoint x: 549, startPoint y: 263, endPoint x: 383, endPoint y: 259, distance: 166.4
click at [383, 259] on div "**********" at bounding box center [742, 526] width 835 height 698
click at [517, 304] on div "**********" at bounding box center [495, 306] width 79 height 11
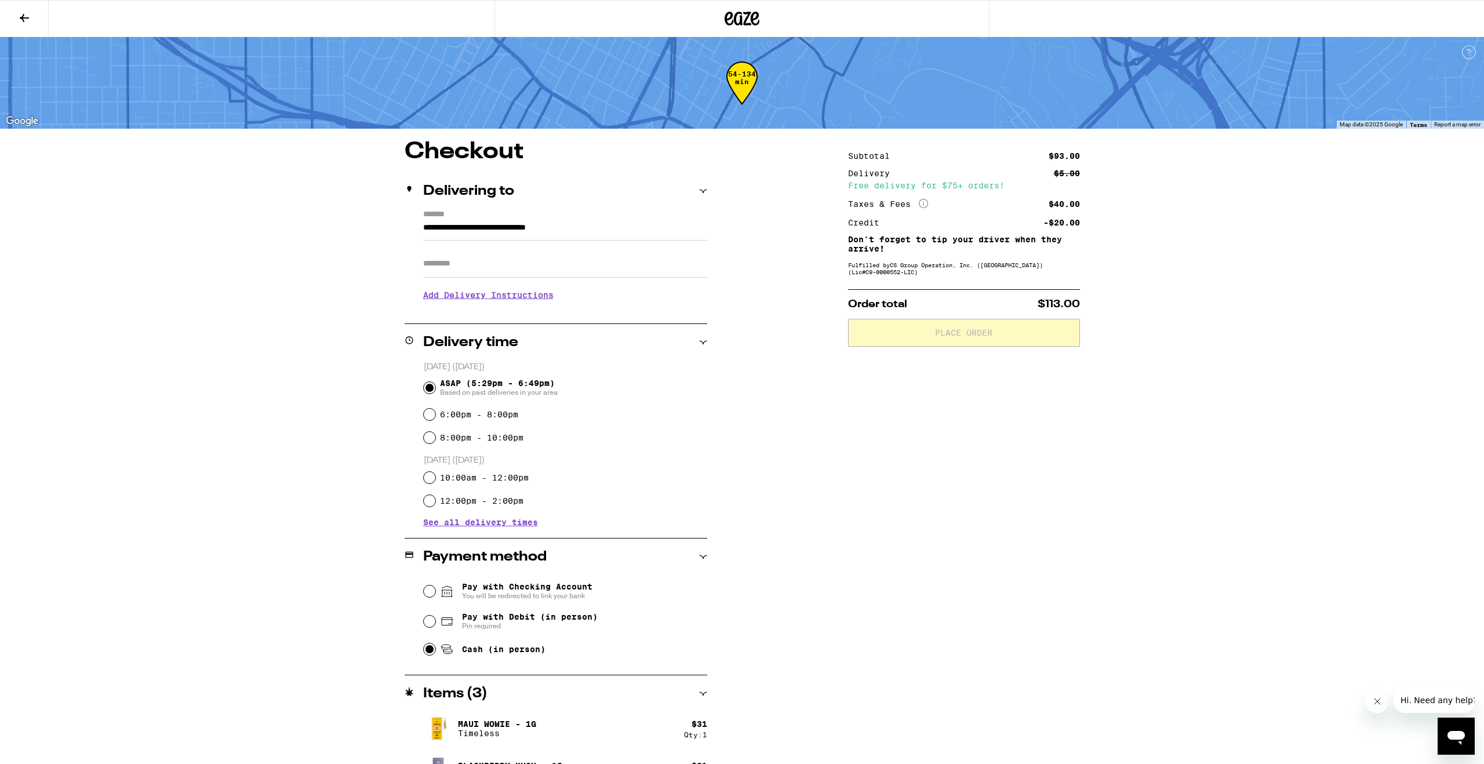
click at [448, 231] on input "**********" at bounding box center [565, 231] width 284 height 20
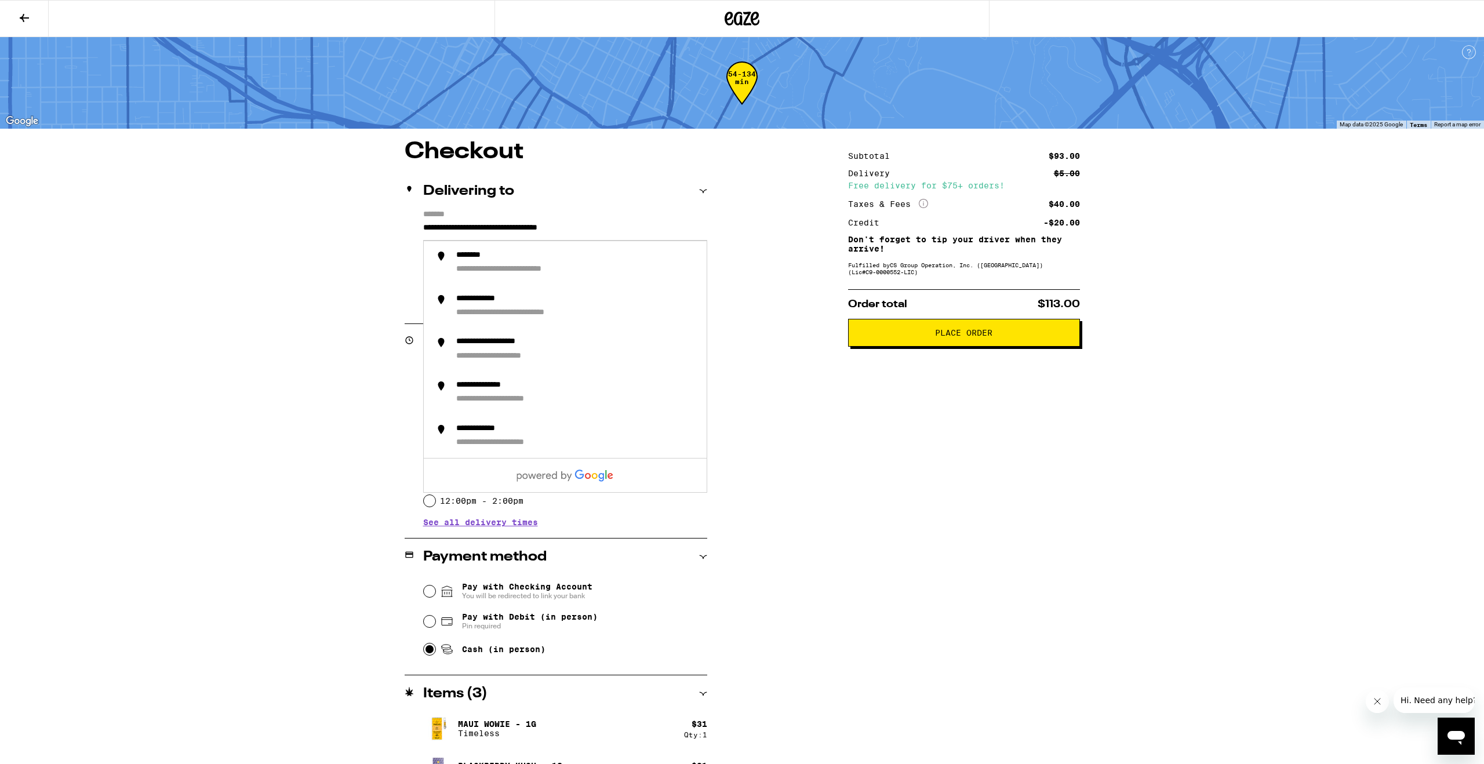
click at [392, 278] on div "**********" at bounding box center [742, 489] width 835 height 698
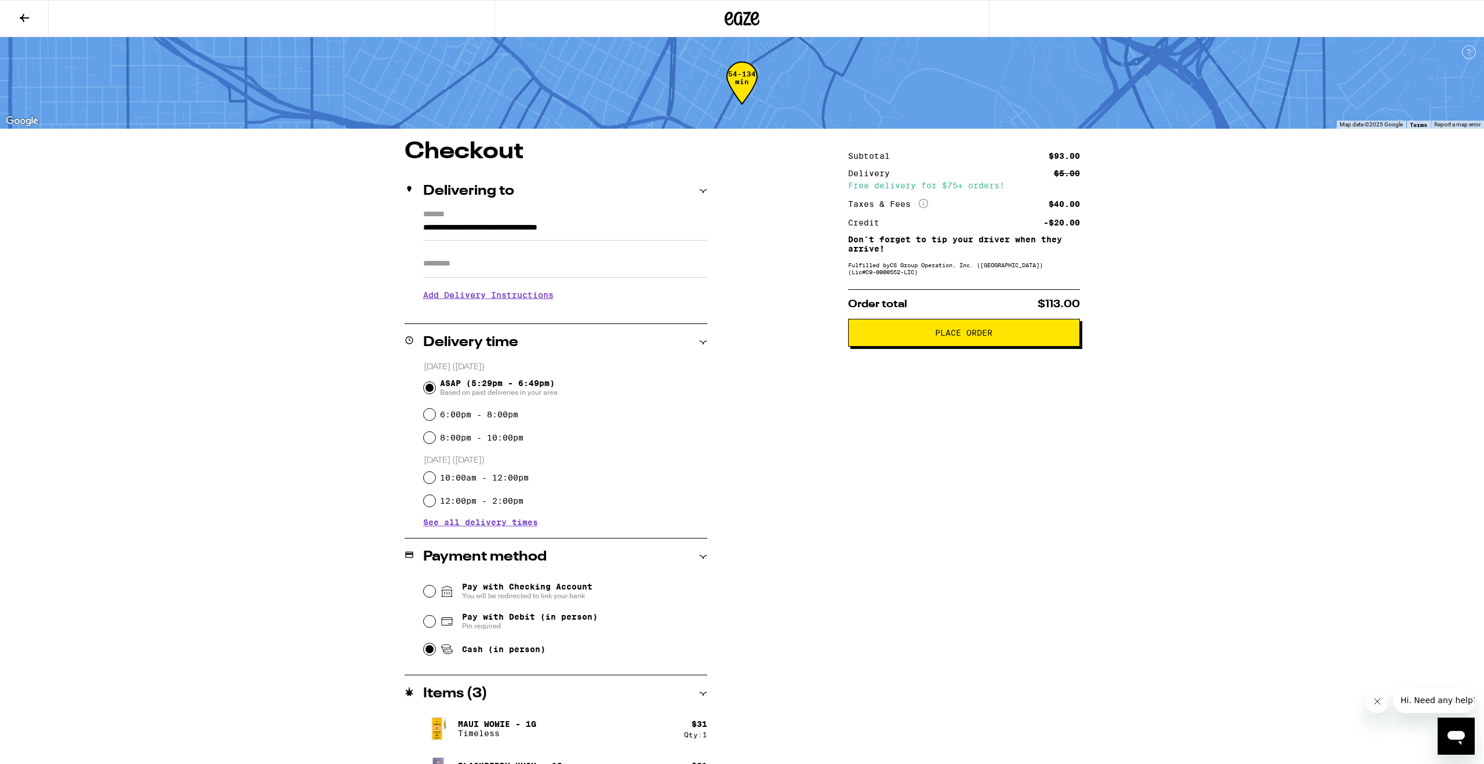
click at [533, 302] on h3 "Add Delivery Instructions" at bounding box center [565, 295] width 284 height 27
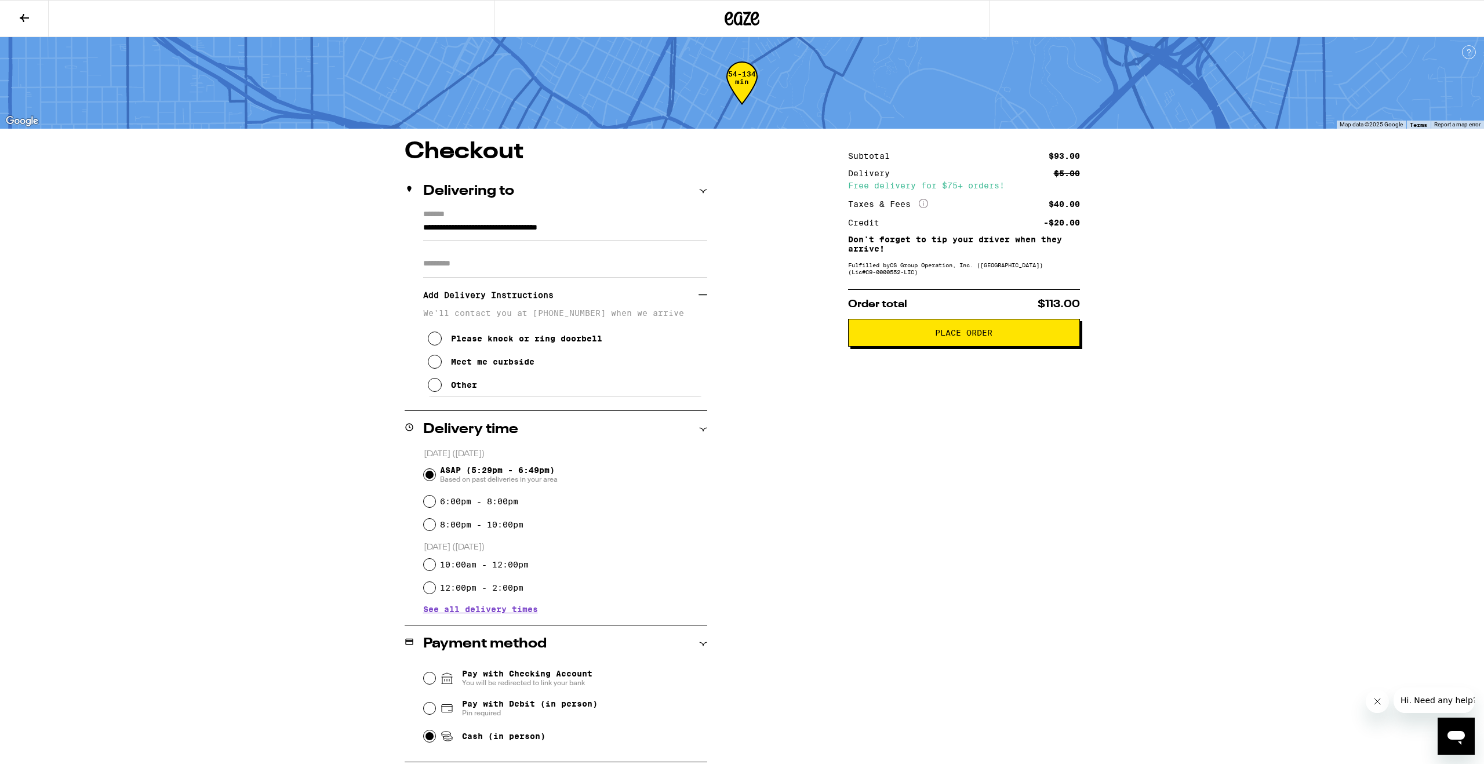
click at [456, 363] on div "Meet me curbside" at bounding box center [492, 361] width 83 height 9
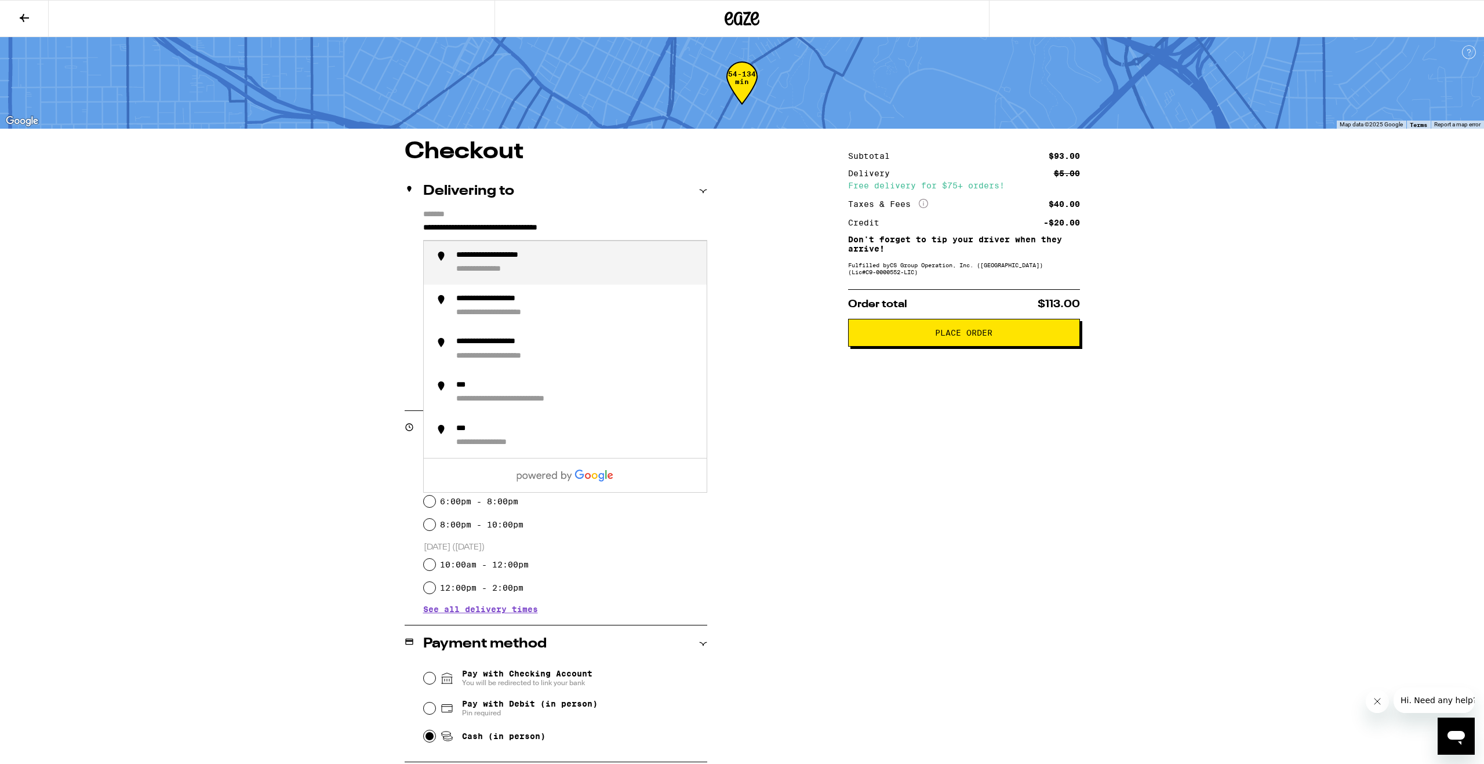
drag, startPoint x: 470, startPoint y: 229, endPoint x: 448, endPoint y: 229, distance: 22.0
click at [448, 229] on input "**********" at bounding box center [565, 231] width 284 height 20
type input "**********"
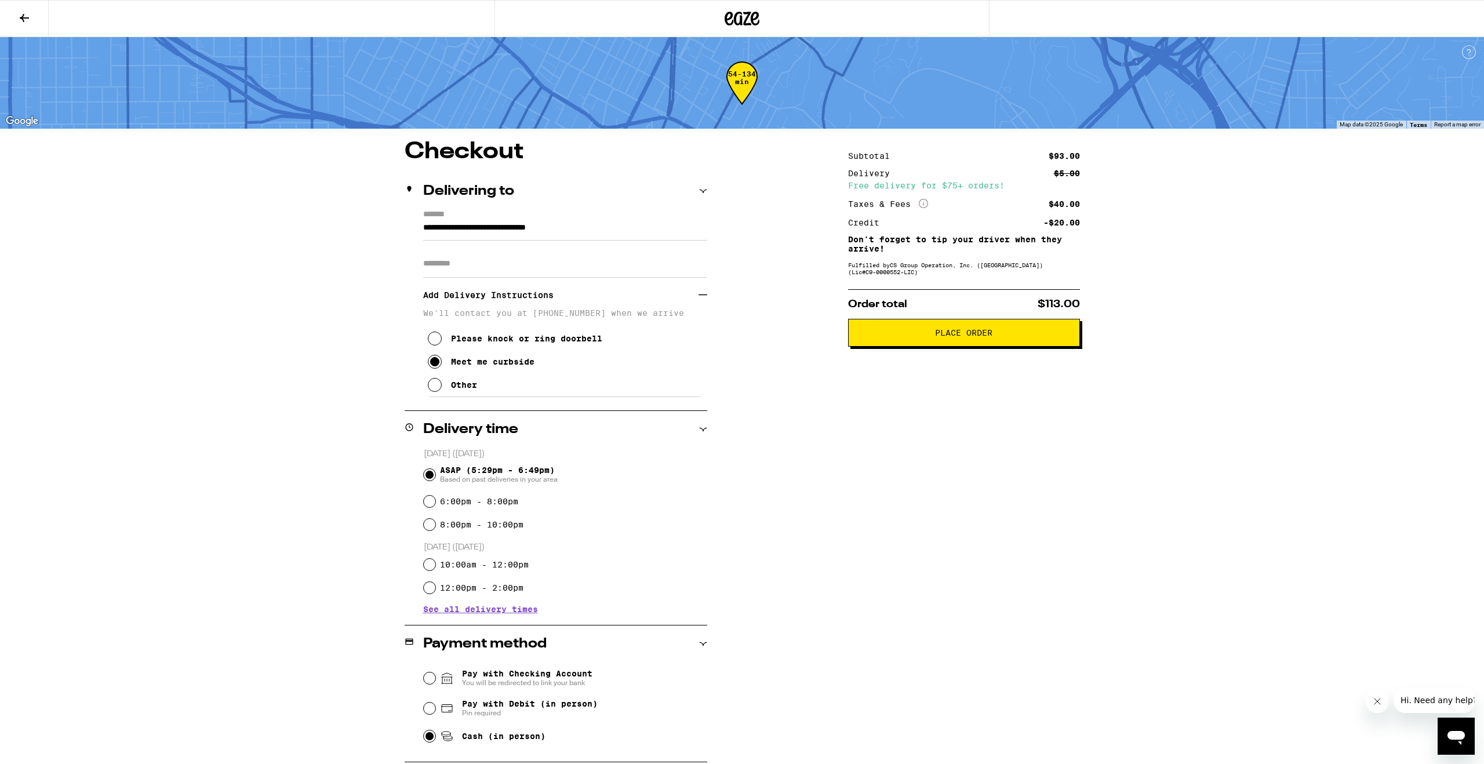
click at [781, 297] on div "**********" at bounding box center [742, 532] width 835 height 785
click at [972, 335] on span "Place Order" at bounding box center [963, 333] width 57 height 8
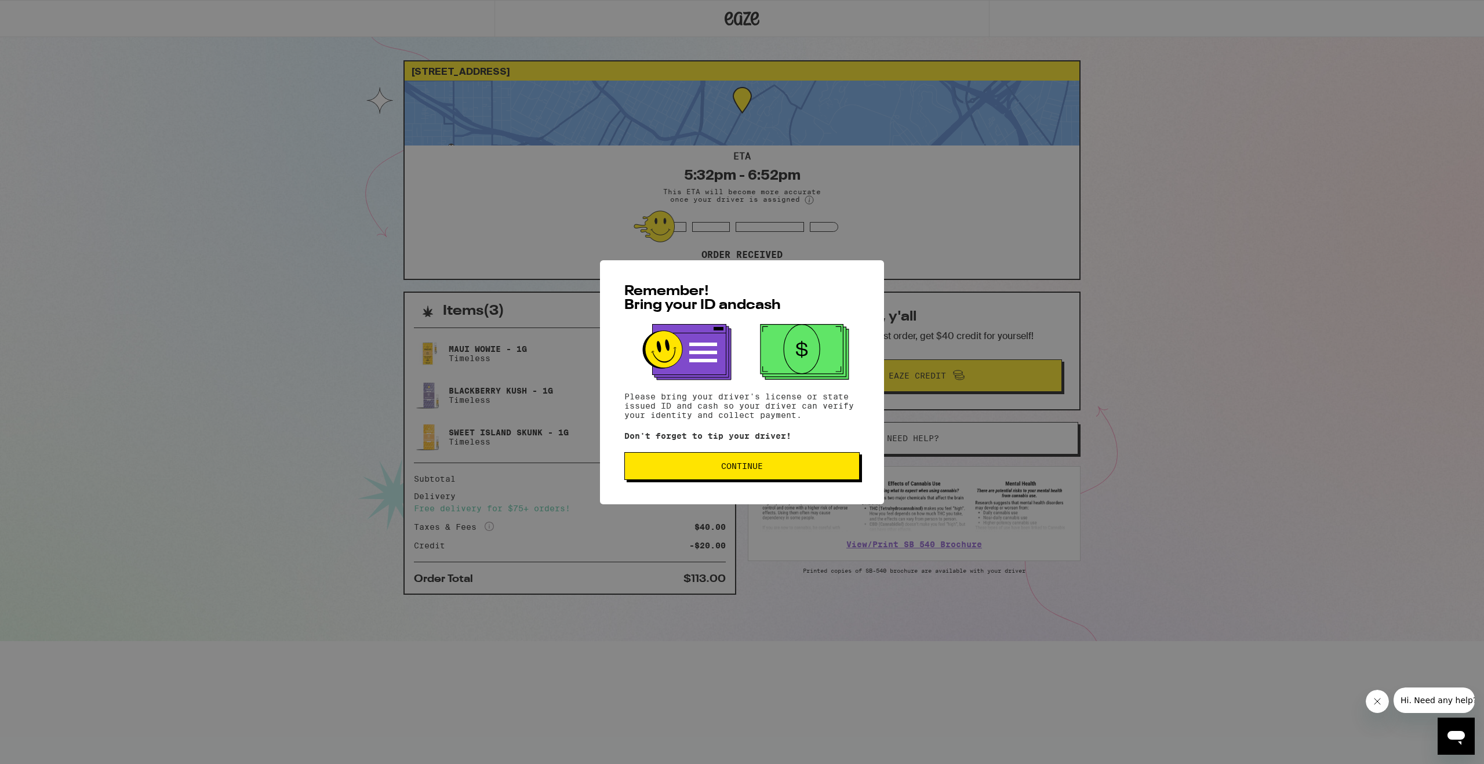
click at [749, 478] on button "Continue" at bounding box center [741, 466] width 235 height 28
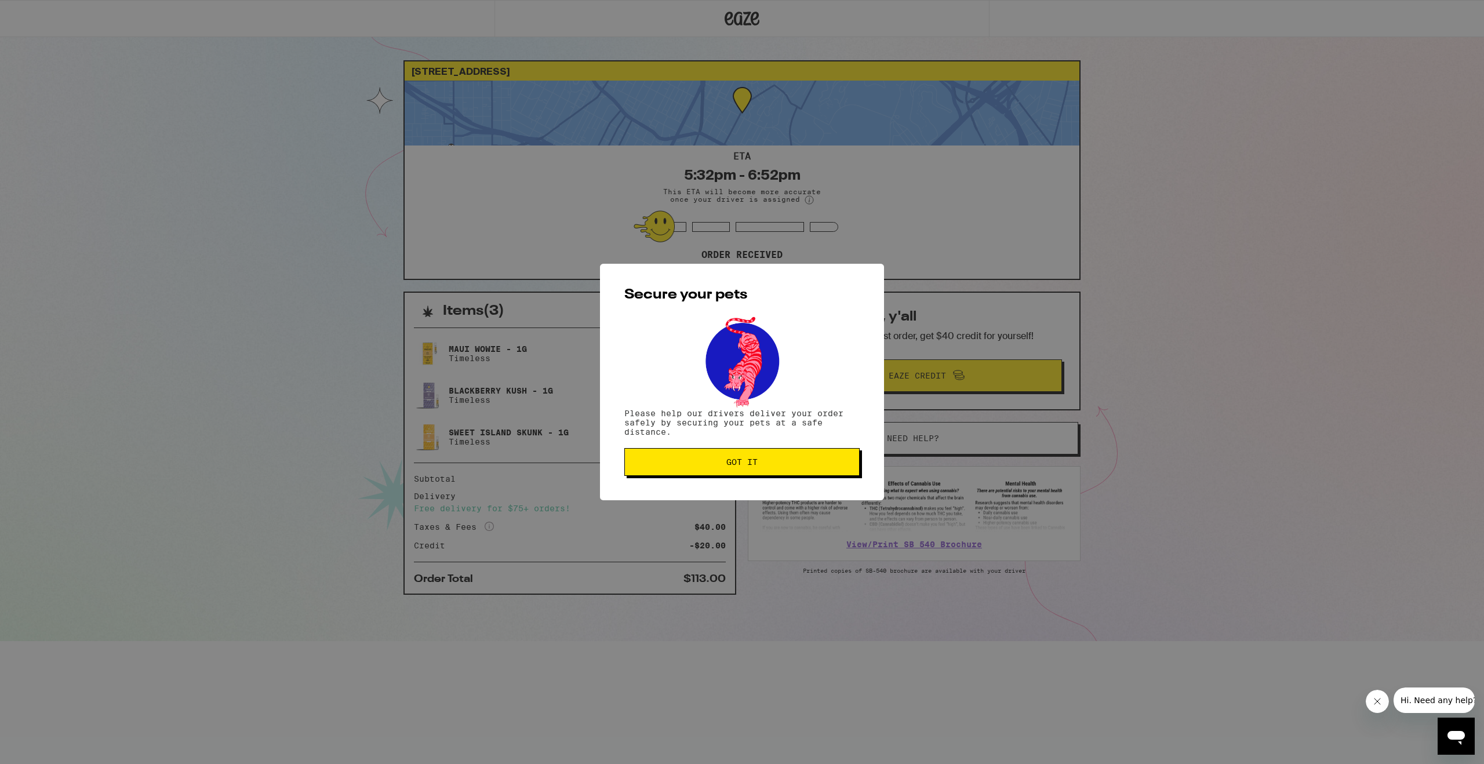
click at [756, 463] on span "Got it" at bounding box center [741, 462] width 31 height 8
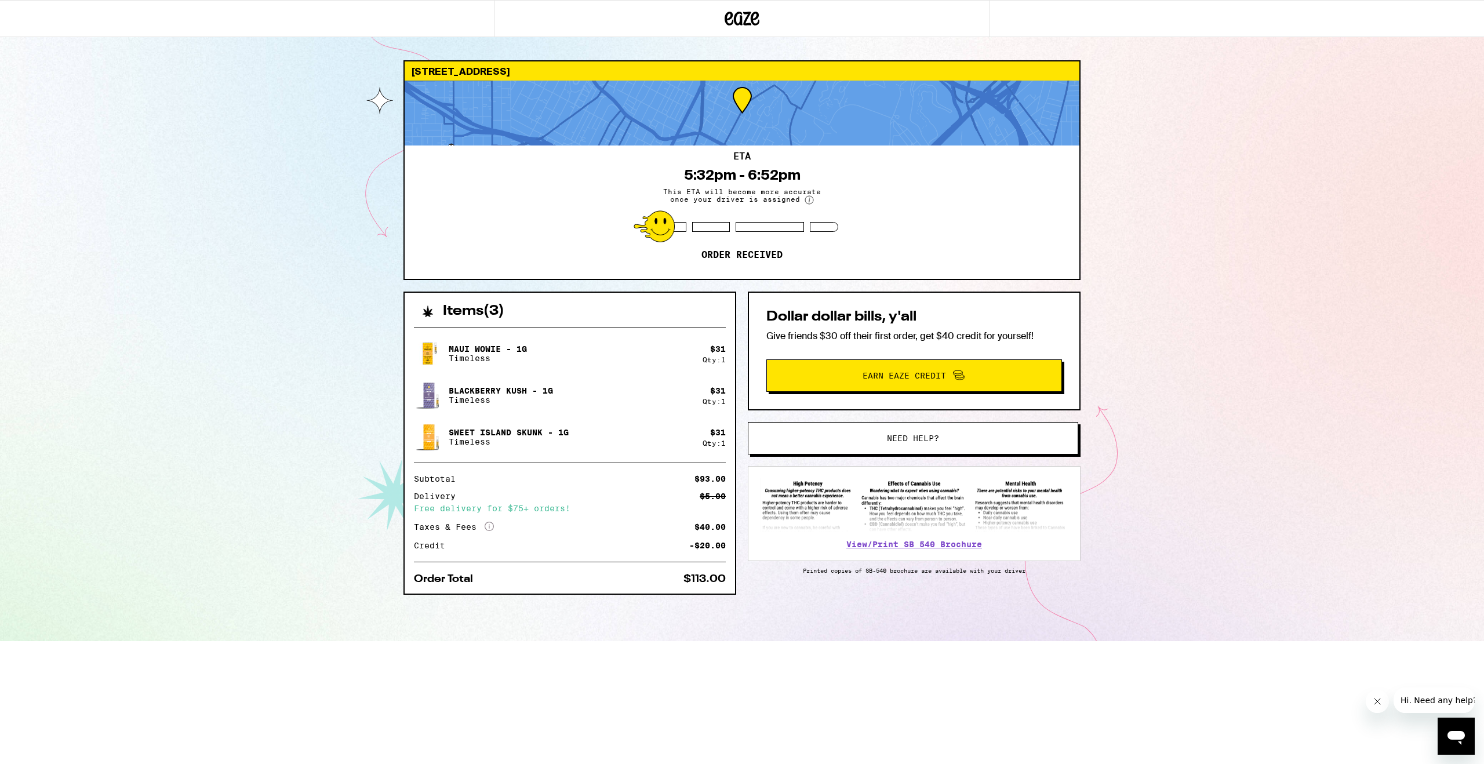
click at [1223, 342] on div "[STREET_ADDRESS] 5:32pm - 6:52pm This ETA will become more accurate once your d…" at bounding box center [742, 320] width 1484 height 641
click at [1228, 282] on div "[STREET_ADDRESS] 5:32pm - 6:52pm This ETA will become more accurate once your d…" at bounding box center [742, 320] width 1484 height 641
drag, startPoint x: 751, startPoint y: 16, endPoint x: 216, endPoint y: 60, distance: 536.9
click at [216, 60] on div "[STREET_ADDRESS] 5:32pm - 6:52pm This ETA will become more accurate once your d…" at bounding box center [742, 320] width 1484 height 641
click at [1249, 293] on div "[STREET_ADDRESS] 5:32pm - 6:52pm This ETA will become more accurate once your d…" at bounding box center [742, 320] width 1484 height 641
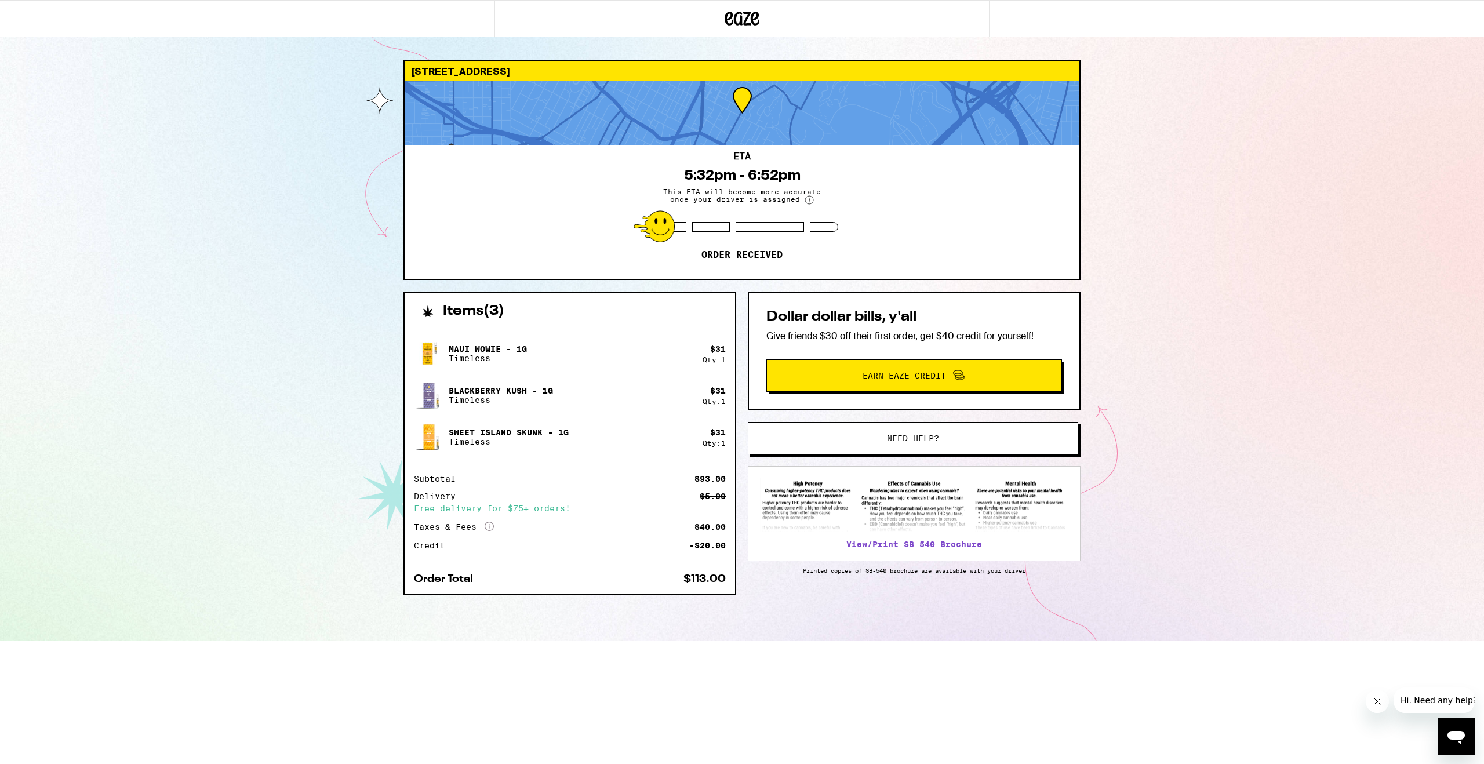
click at [1207, 122] on div "1512 Echo Park Ave Los Angeles 90026 ETA 5:32pm - 6:52pm This ETA will become m…" at bounding box center [742, 320] width 1484 height 641
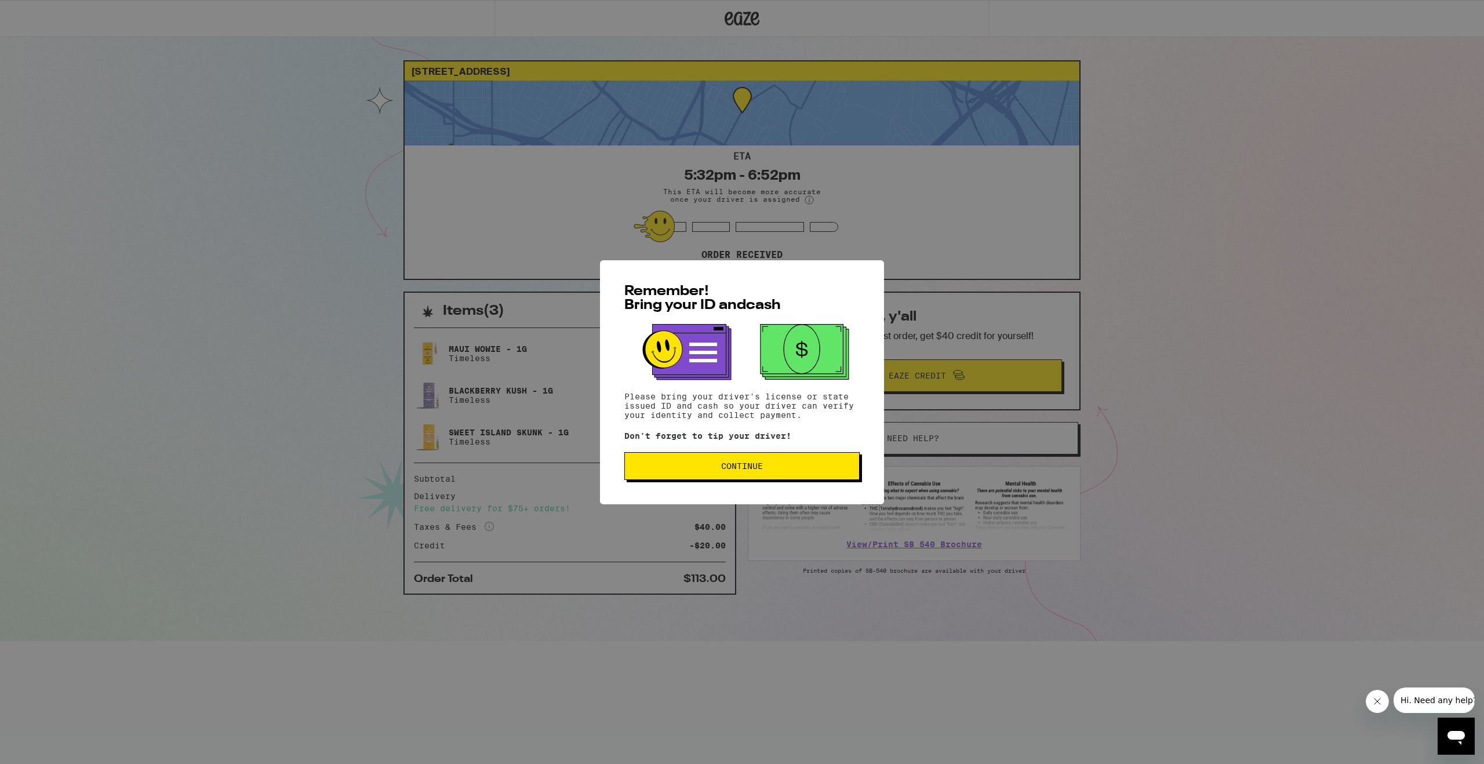
click at [794, 477] on button "Continue" at bounding box center [741, 466] width 235 height 28
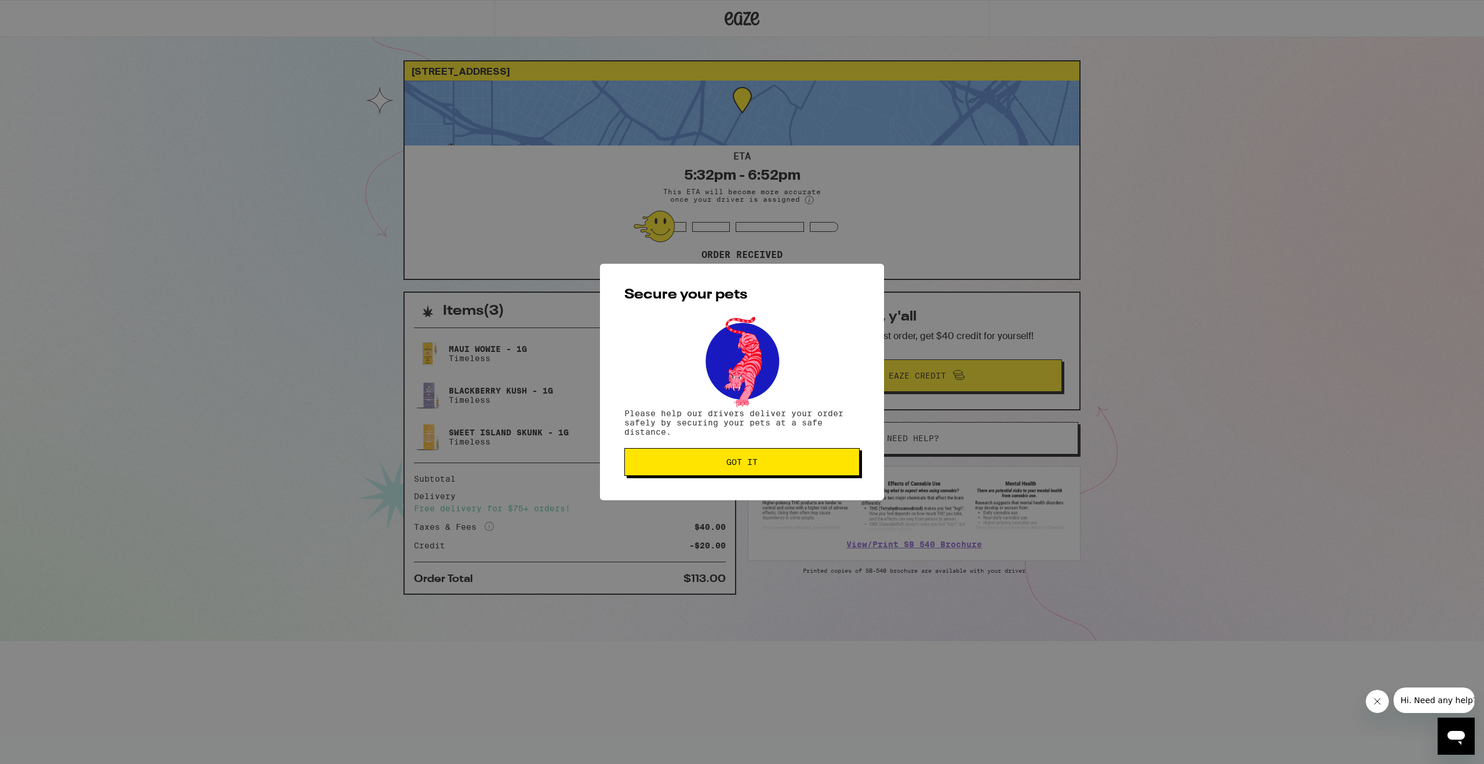
click at [770, 466] on span "Got it" at bounding box center [742, 462] width 216 height 8
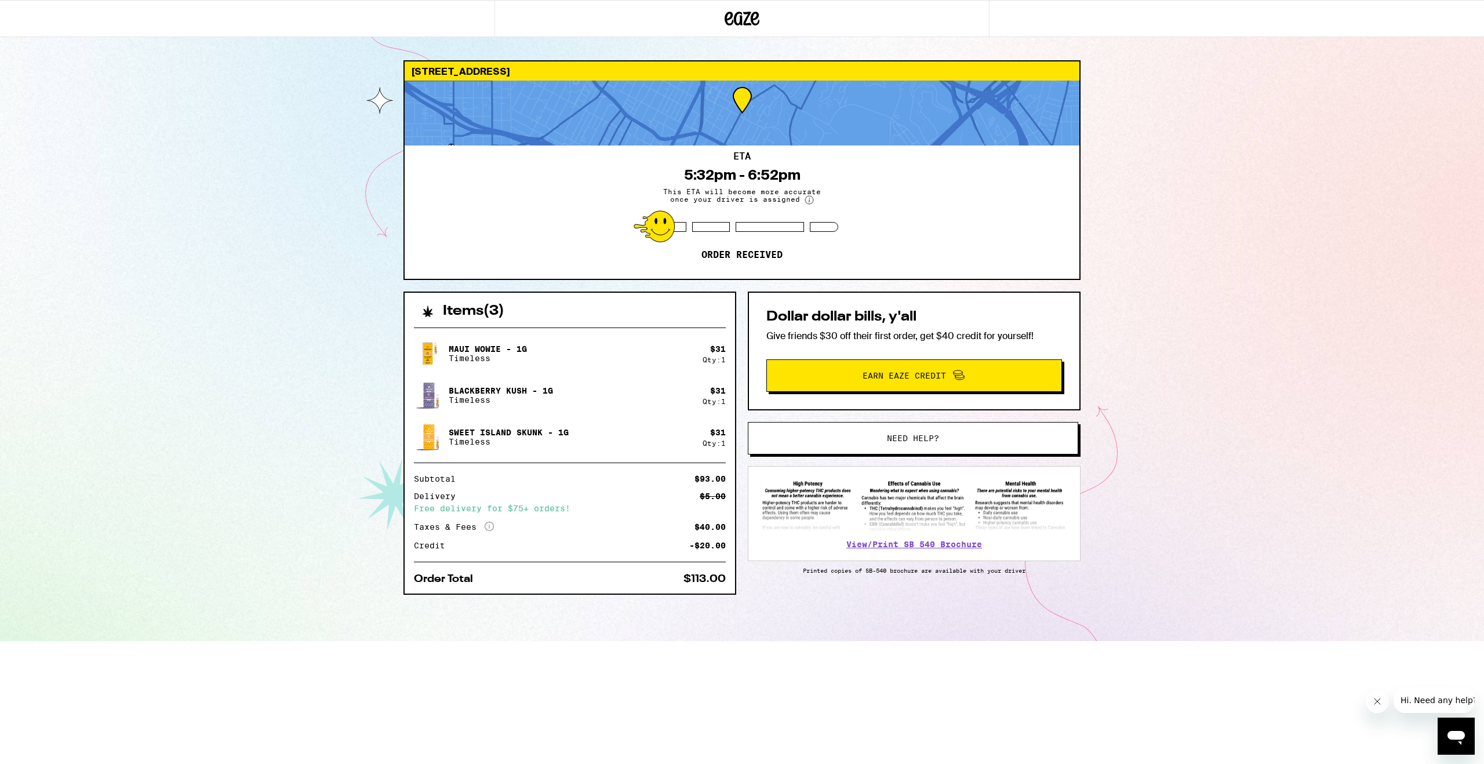
click at [750, 23] on icon at bounding box center [742, 18] width 35 height 21
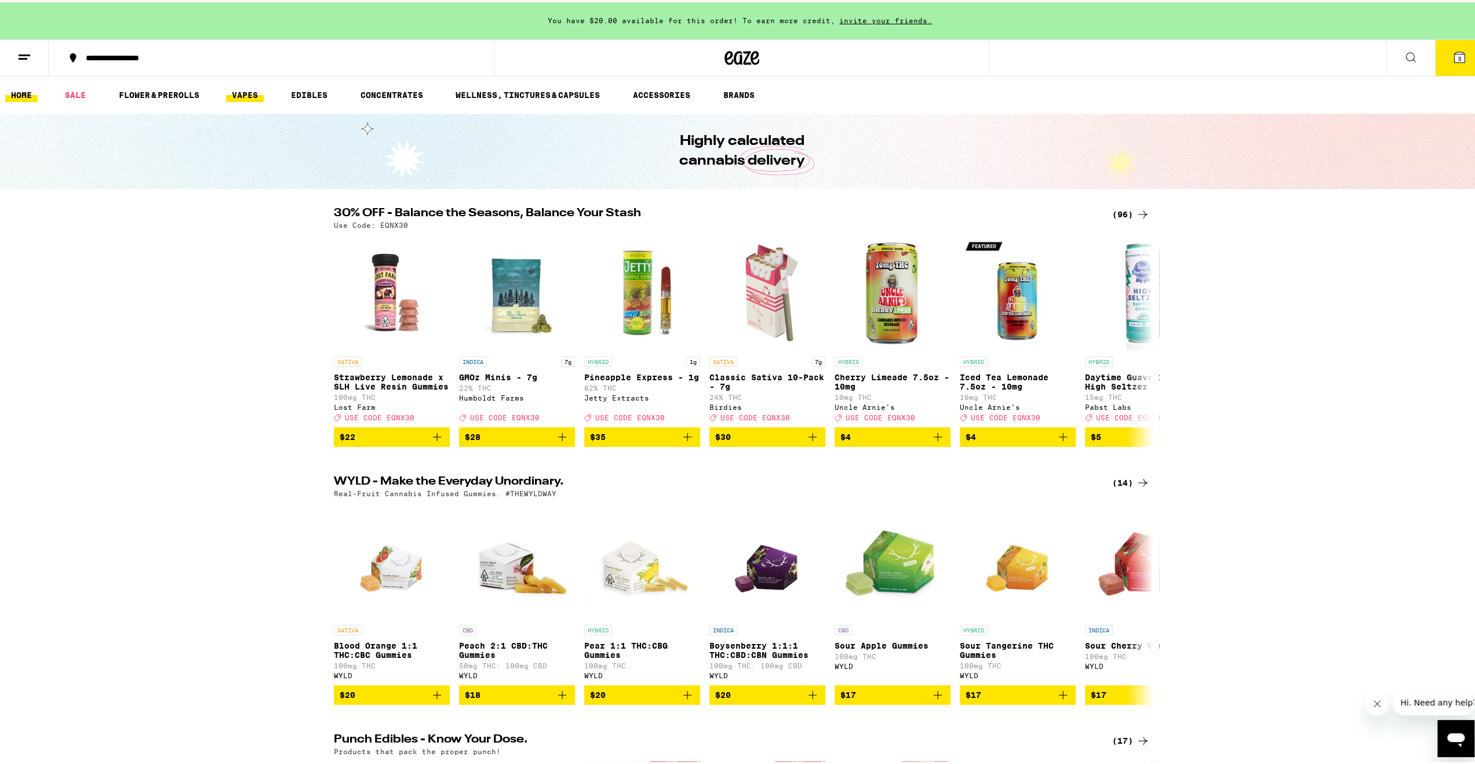
click at [244, 99] on link "VAPES" at bounding box center [245, 93] width 38 height 14
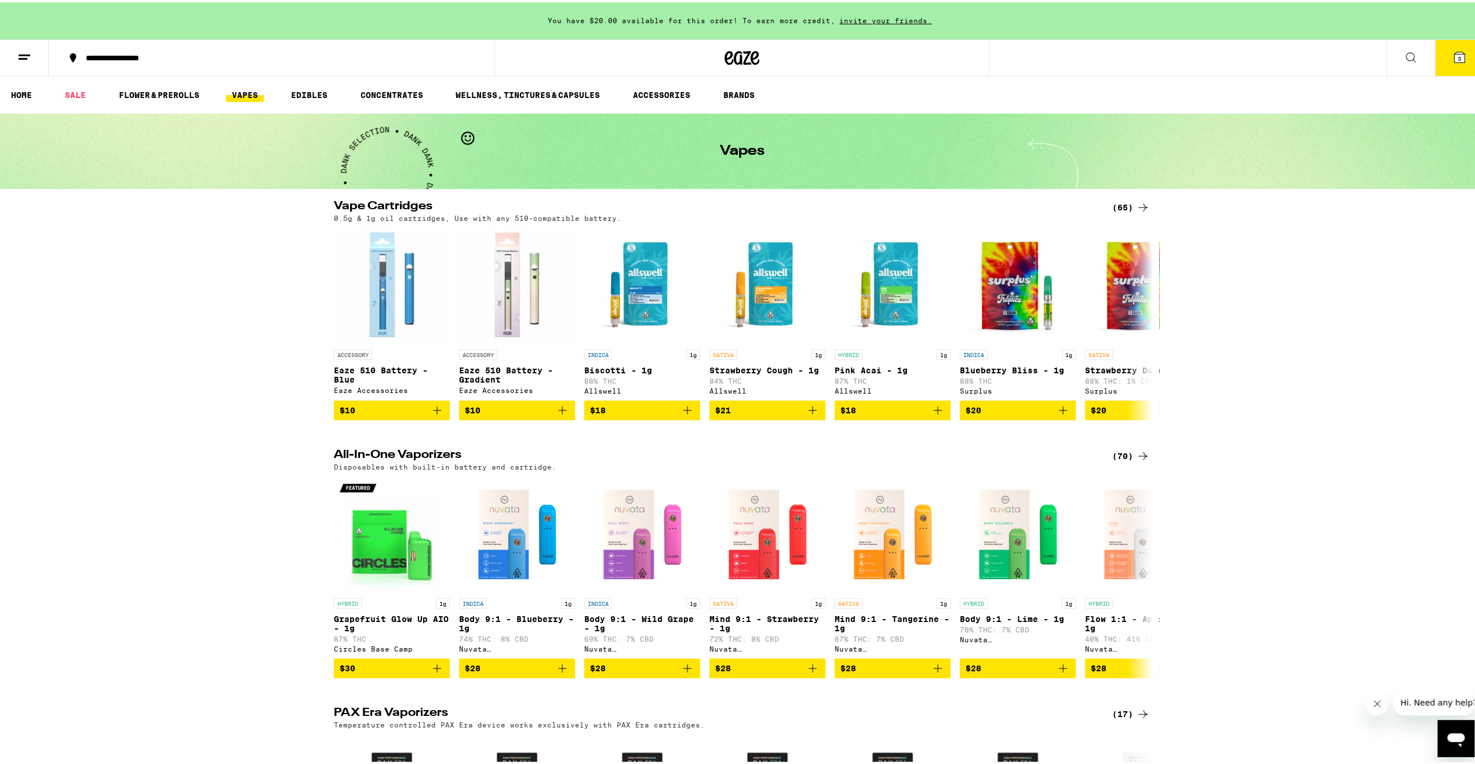
click at [1115, 205] on div "(65)" at bounding box center [1131, 205] width 38 height 14
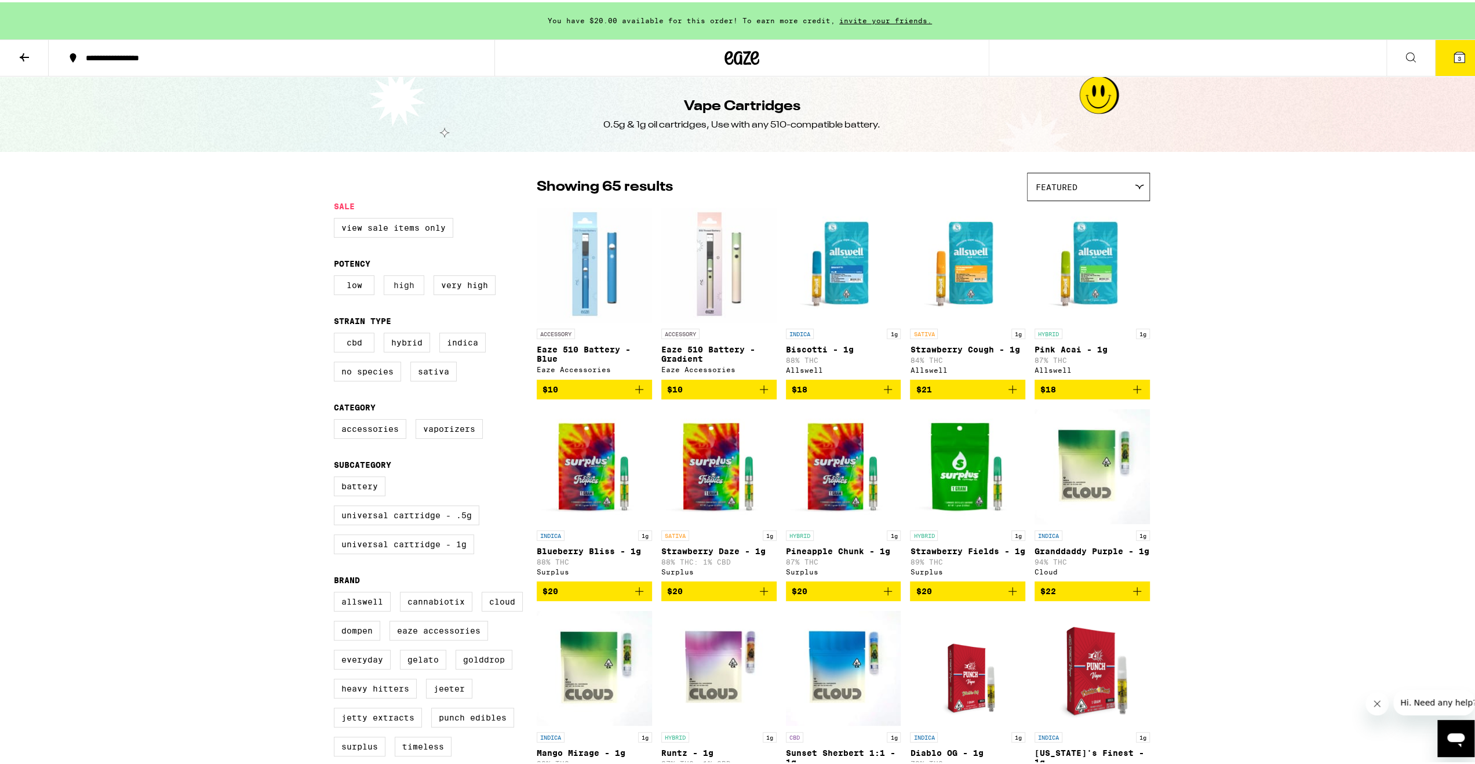
click at [395, 293] on label "High" at bounding box center [404, 283] width 41 height 20
click at [337, 275] on input "High" at bounding box center [336, 275] width 1 height 1
checkbox input "true"
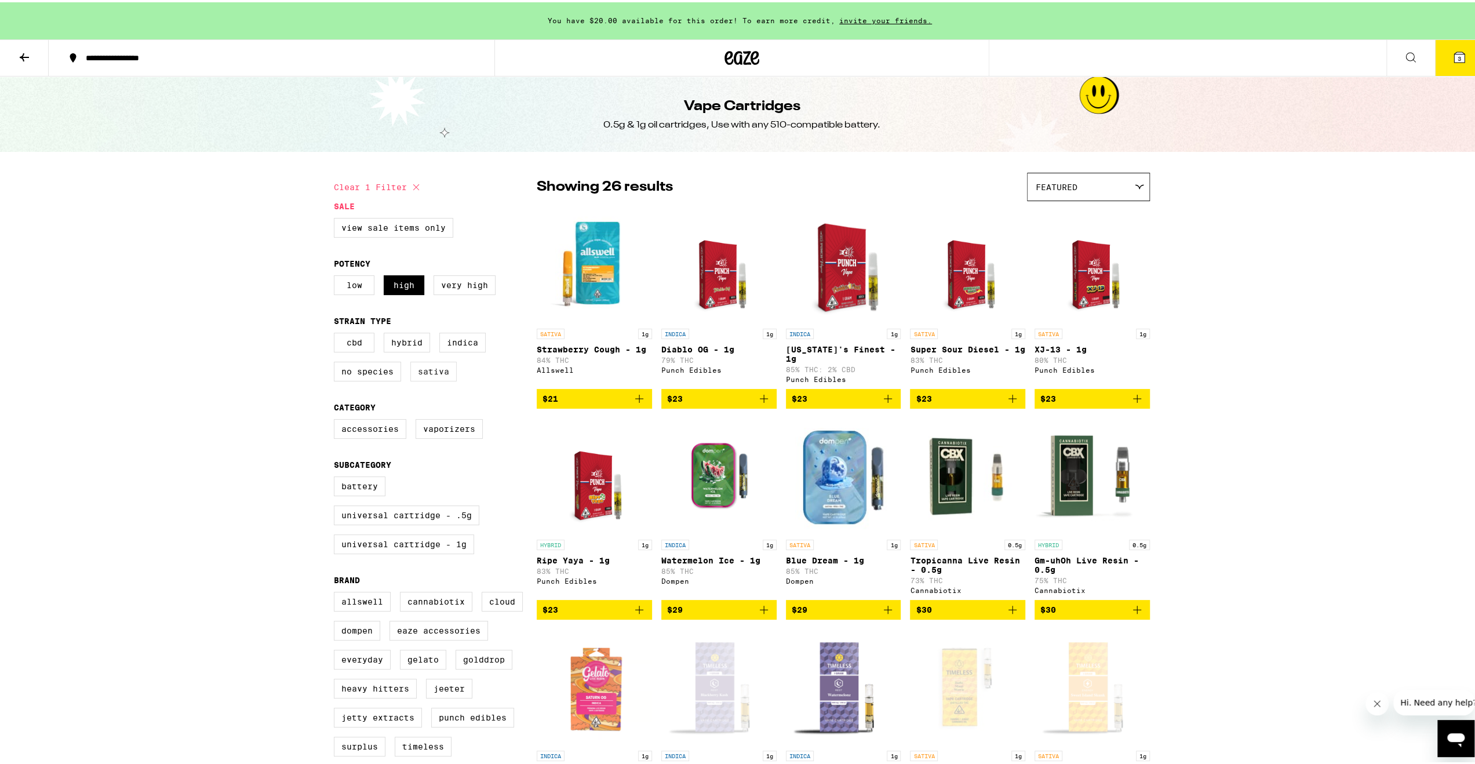
click at [441, 376] on label "Sativa" at bounding box center [433, 369] width 46 height 20
click at [337, 333] on input "Sativa" at bounding box center [336, 332] width 1 height 1
checkbox input "true"
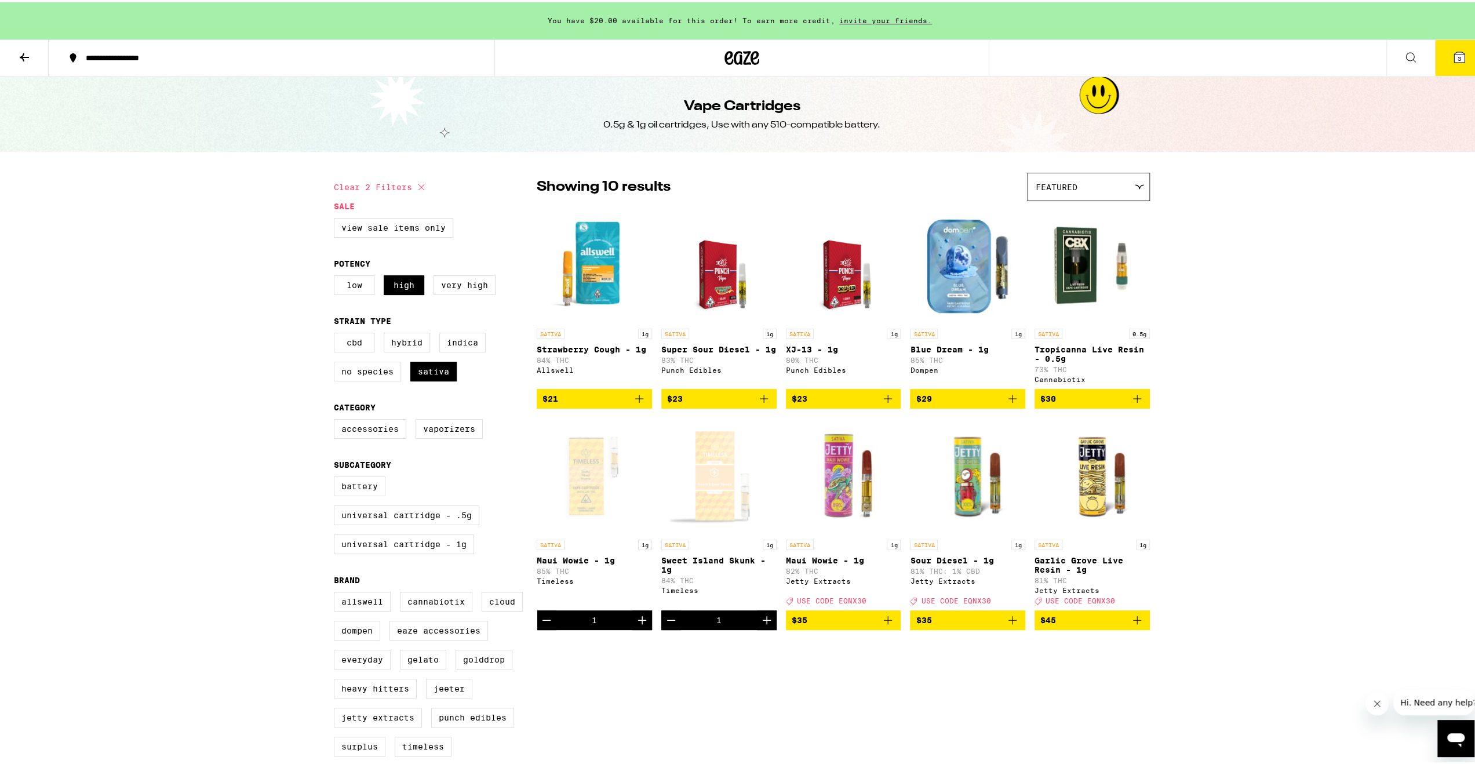
click at [264, 345] on div "**********" at bounding box center [742, 478] width 1484 height 956
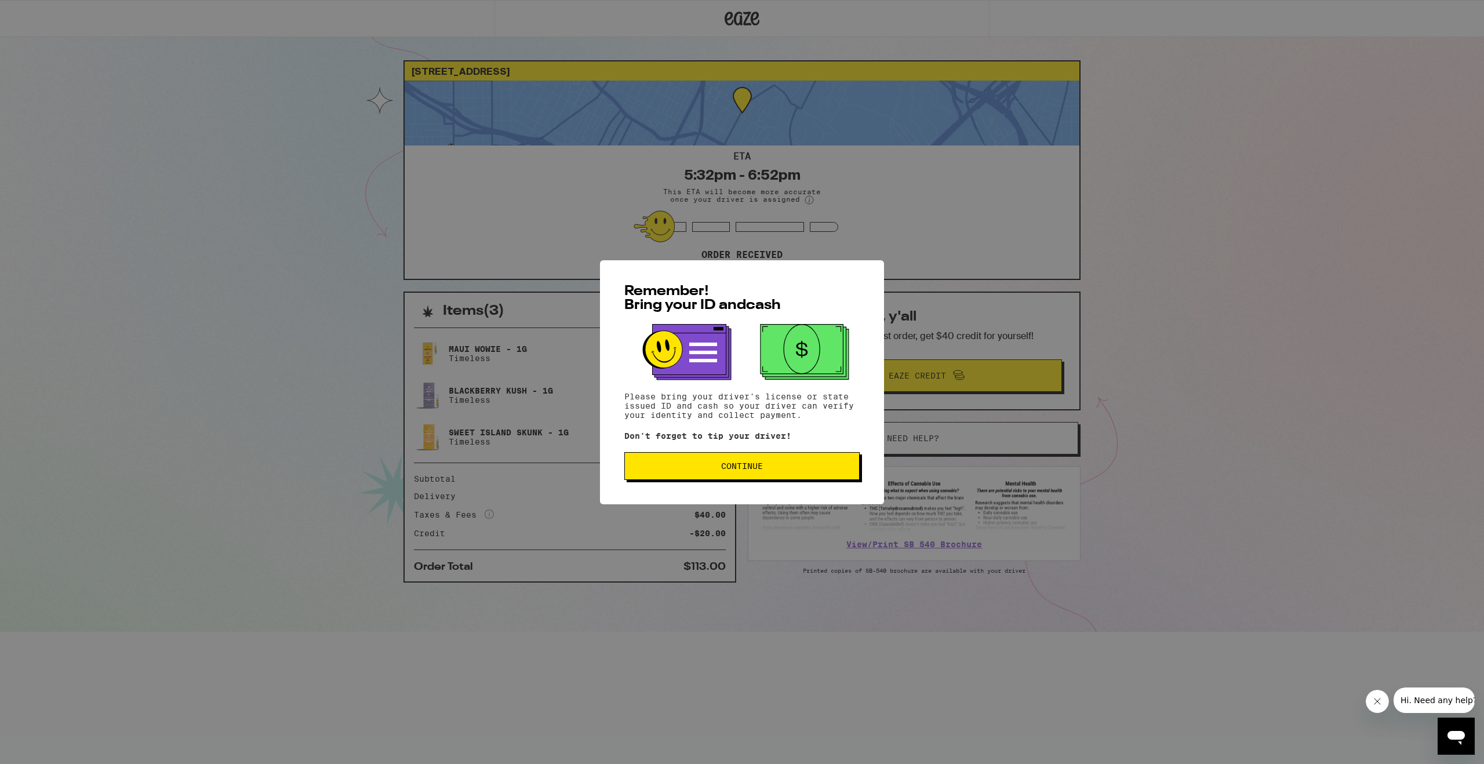
click at [754, 470] on span "Continue" at bounding box center [742, 466] width 42 height 8
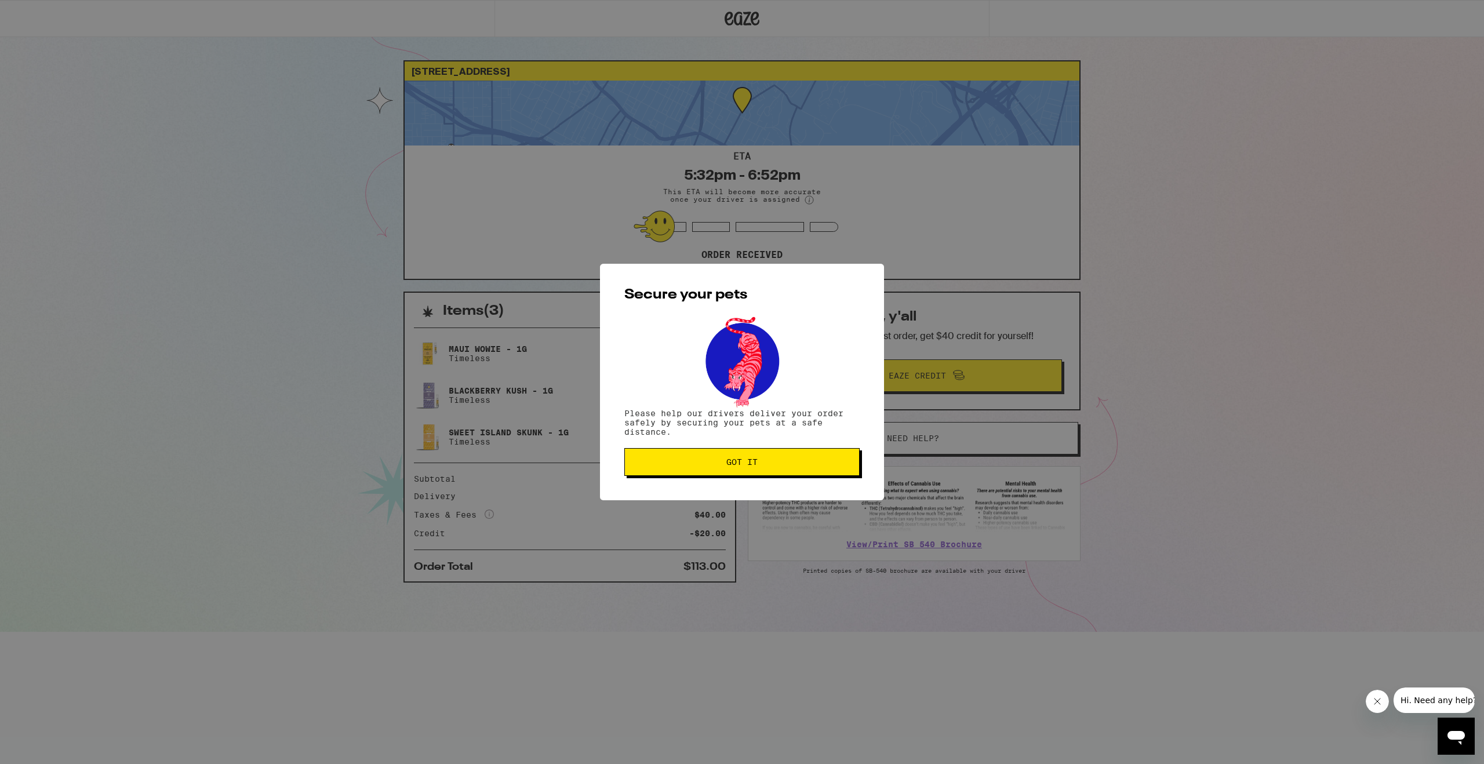
click at [766, 474] on button "Got it" at bounding box center [741, 462] width 235 height 28
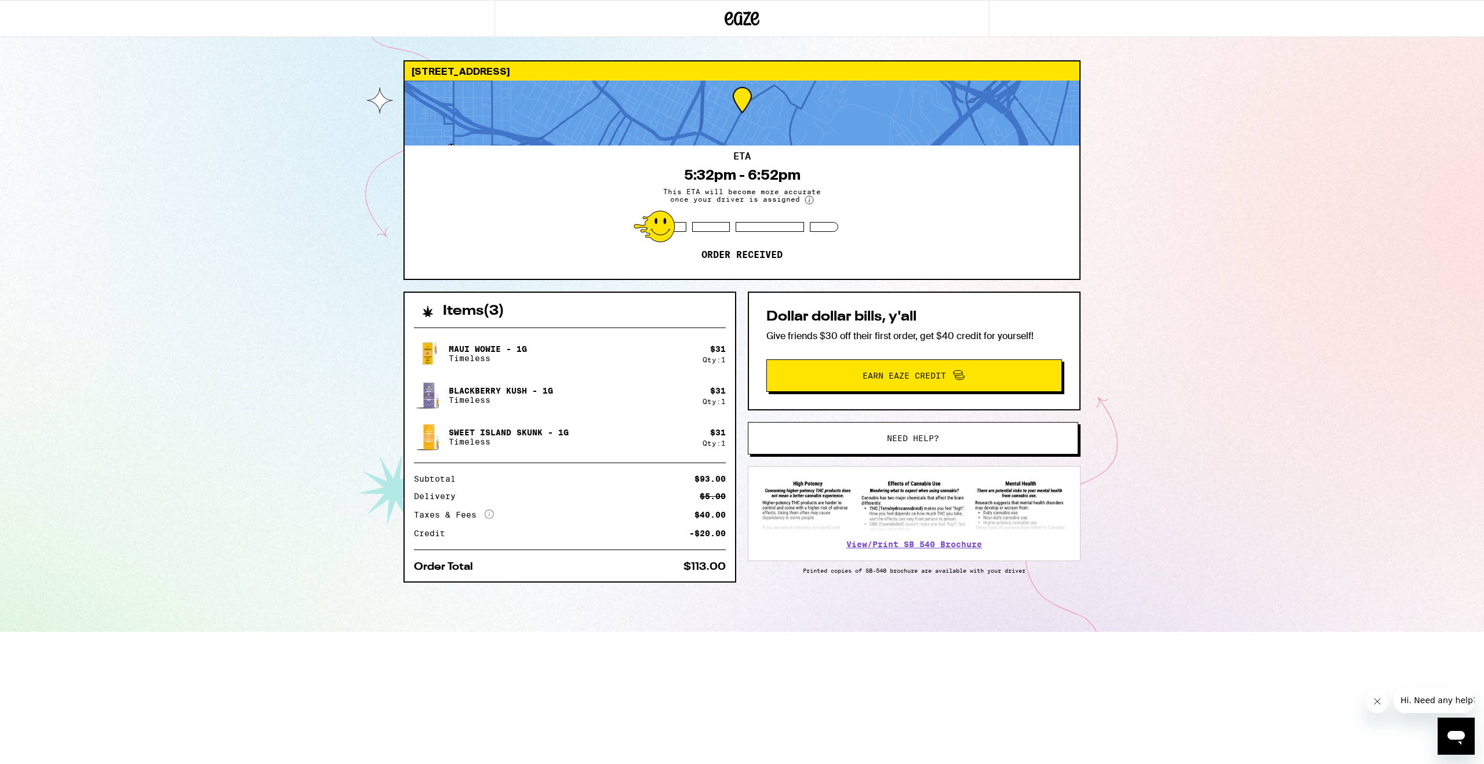
click at [1162, 414] on div "[STREET_ADDRESS] ETA 5:32pm - 6:52pm This ETA will become more accurate once yo…" at bounding box center [742, 316] width 1484 height 632
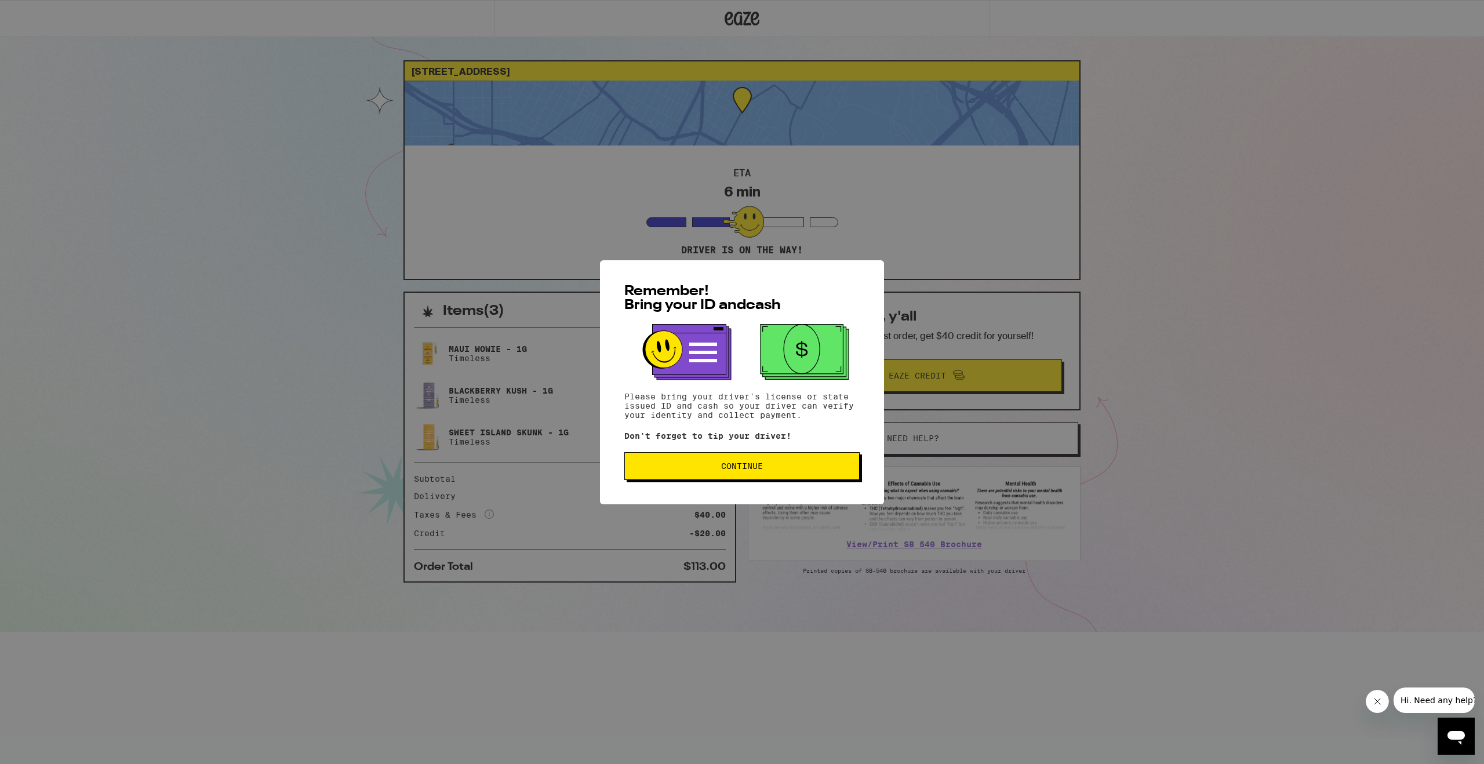
click at [772, 470] on span "Continue" at bounding box center [742, 466] width 216 height 8
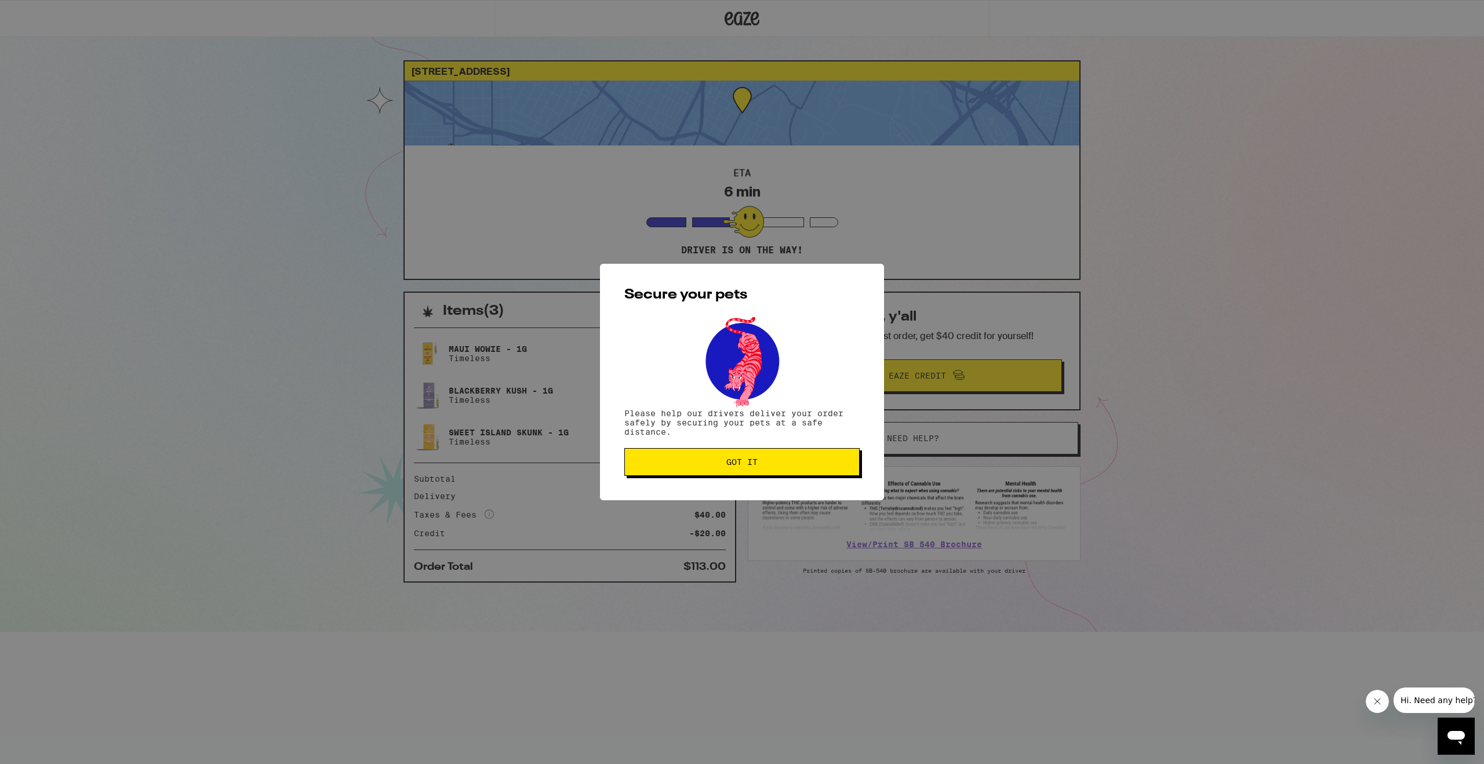
click at [781, 466] on span "Got it" at bounding box center [742, 462] width 216 height 8
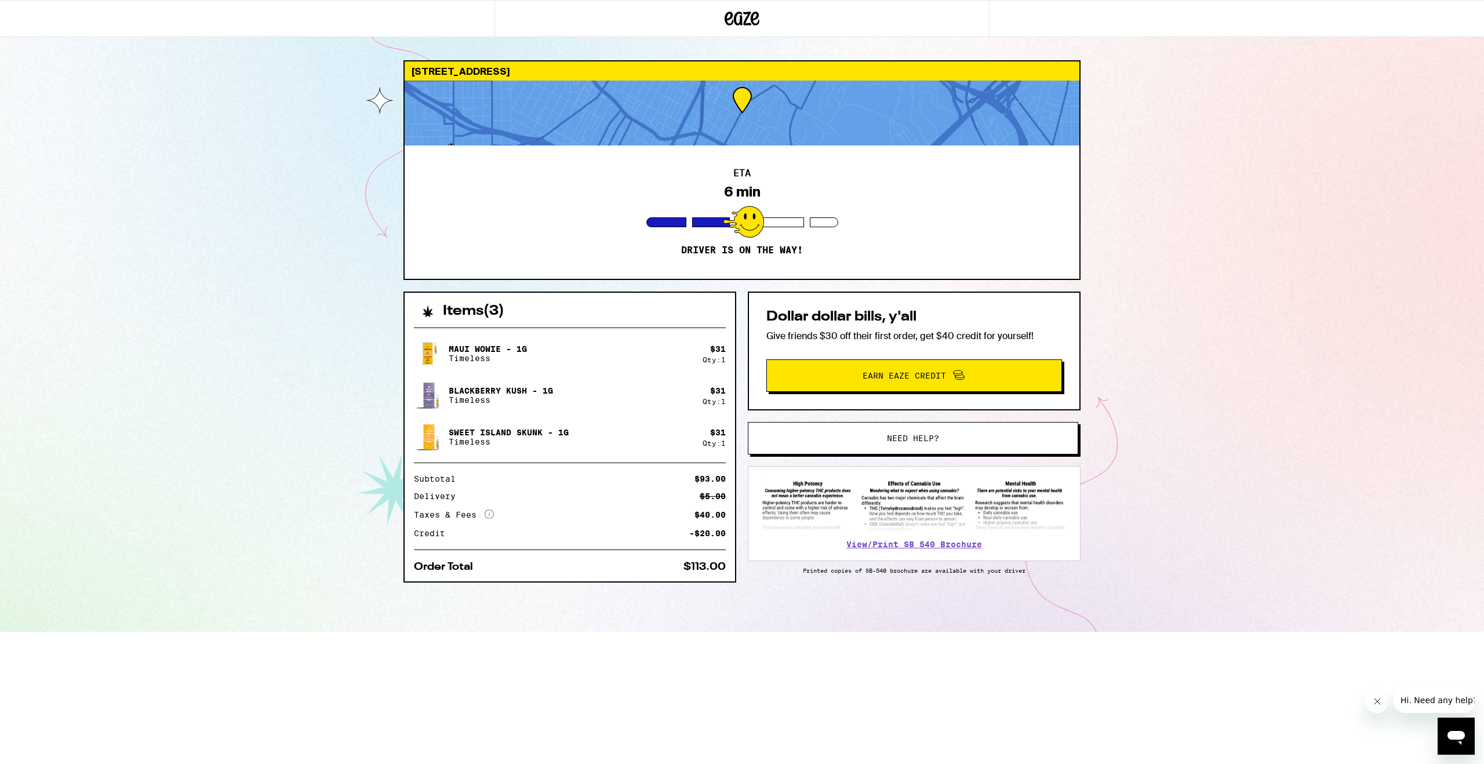
click at [1227, 103] on div "[STREET_ADDRESS] 6 min Driver is on the way! Items ( 3 ) Maui Wowie - 1g Timele…" at bounding box center [742, 316] width 1484 height 632
